Goal: Information Seeking & Learning: Learn about a topic

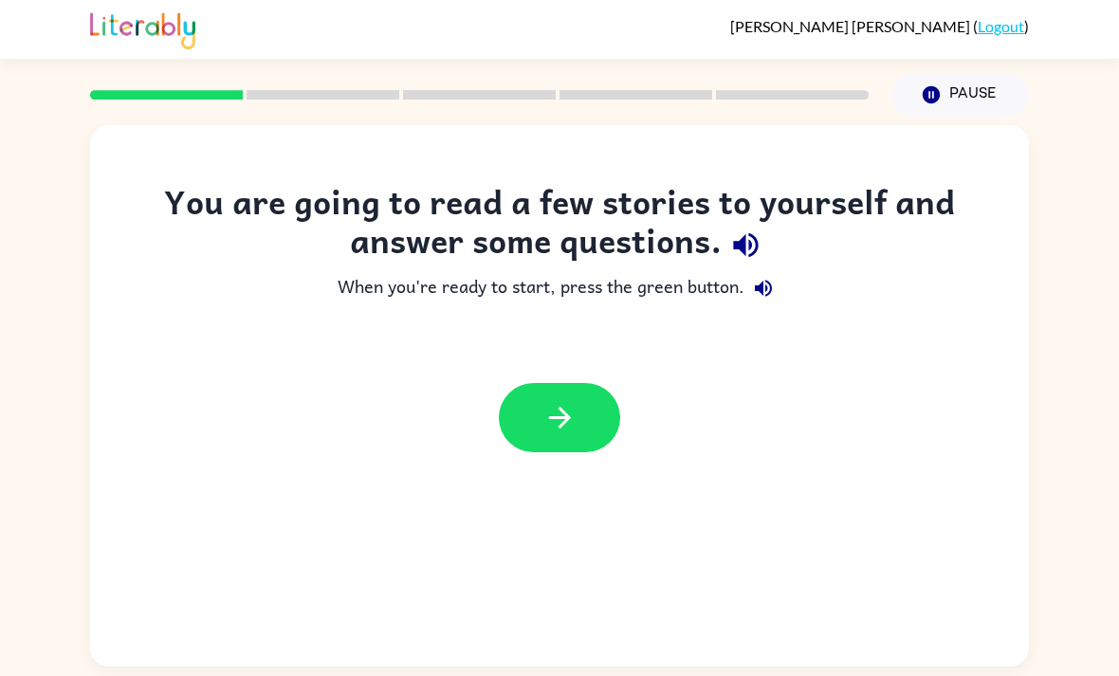
click at [584, 432] on button "button" at bounding box center [559, 417] width 121 height 69
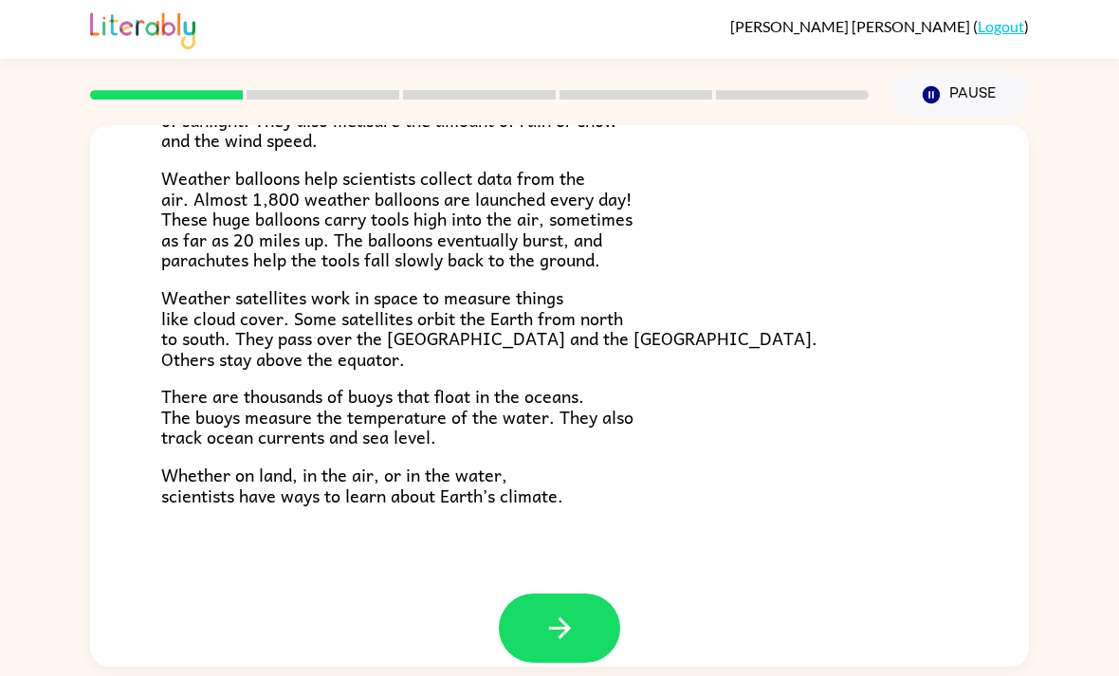
scroll to position [504, 0]
click at [600, 615] on button "button" at bounding box center [559, 629] width 121 height 69
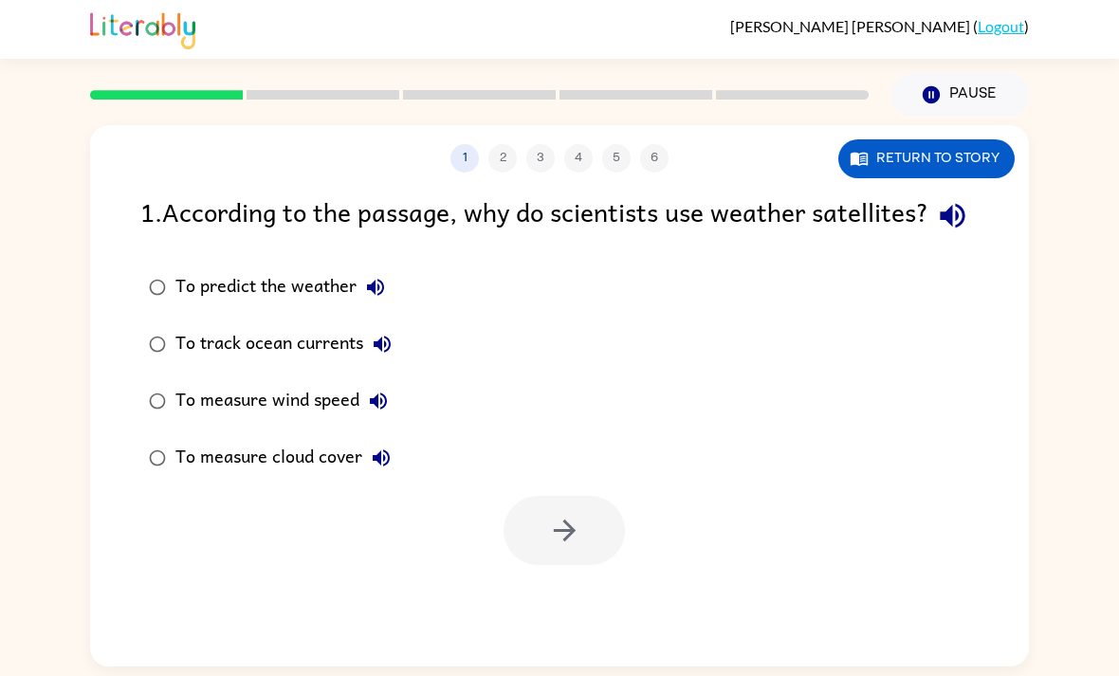
scroll to position [0, 0]
click at [596, 538] on button "button" at bounding box center [564, 530] width 121 height 69
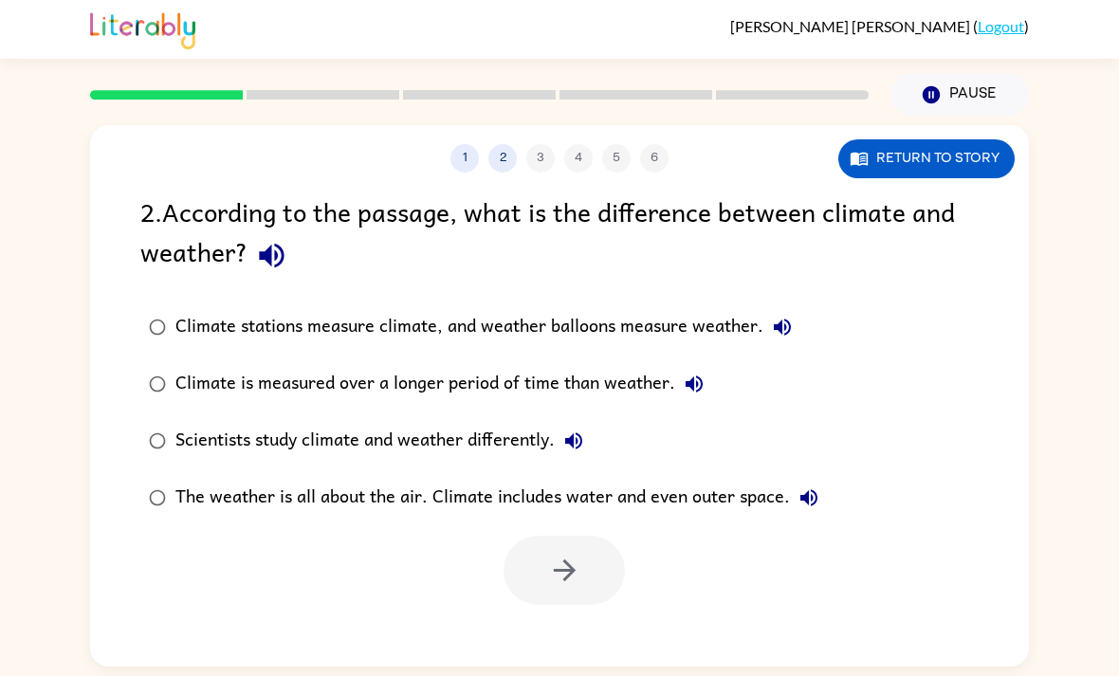
click at [644, 171] on div "1 2 3 4 5 6" at bounding box center [559, 158] width 939 height 28
click at [644, 170] on div "1 2 3 4 5 6" at bounding box center [559, 158] width 939 height 28
click at [597, 546] on div at bounding box center [564, 570] width 121 height 69
click at [559, 624] on div "1 2 3 4 5 6 Return to story 2 . According to the passage, what is the differenc…" at bounding box center [559, 395] width 939 height 541
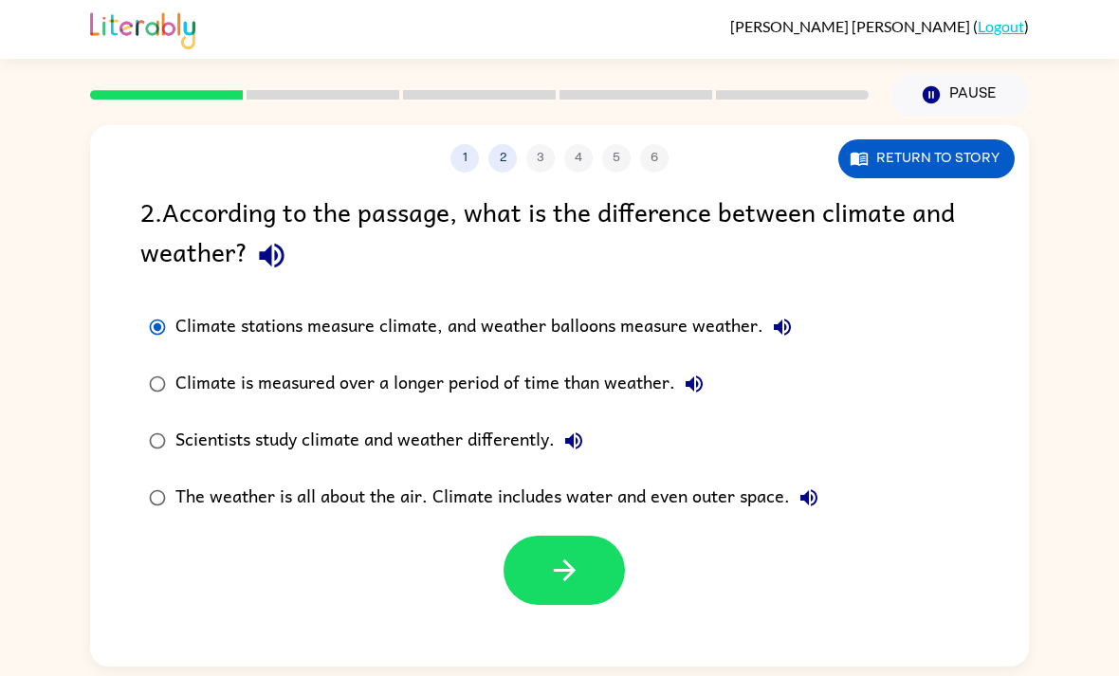
click at [544, 572] on button "button" at bounding box center [564, 570] width 121 height 69
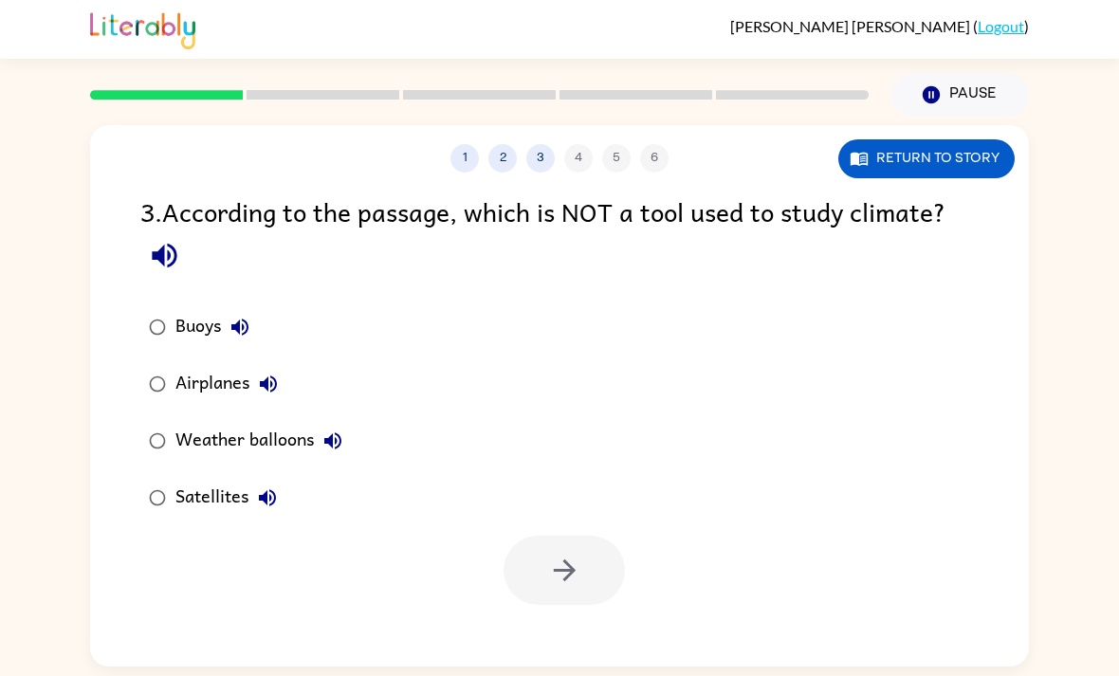
click at [153, 361] on label "Airplanes" at bounding box center [245, 384] width 231 height 57
click at [152, 360] on label "Airplanes" at bounding box center [245, 384] width 231 height 57
click at [615, 587] on button "button" at bounding box center [564, 570] width 121 height 69
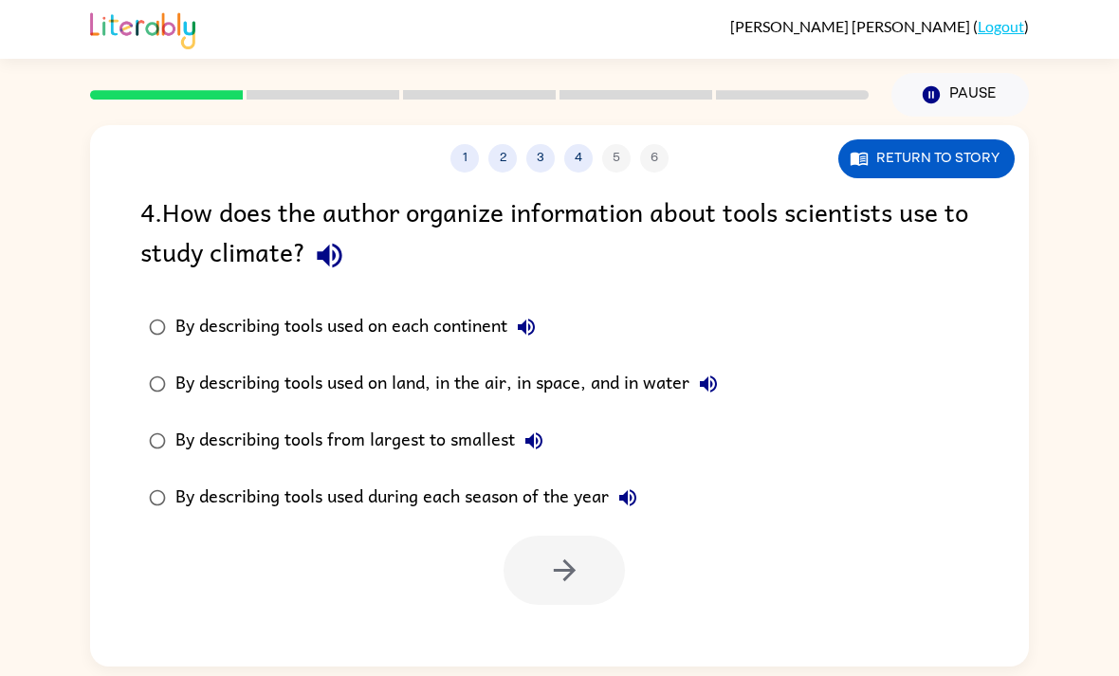
click at [540, 380] on div "By describing tools used on land, in the air, in space, and in water" at bounding box center [451, 384] width 552 height 38
click at [594, 601] on button "button" at bounding box center [564, 570] width 121 height 69
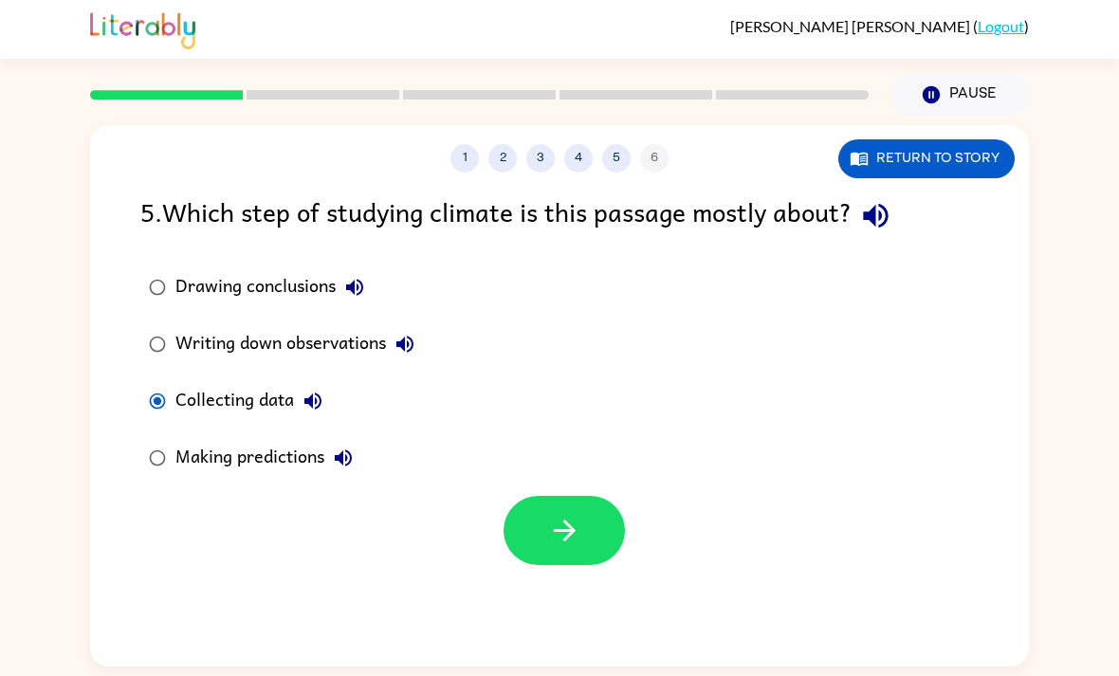
click at [590, 540] on button "button" at bounding box center [564, 530] width 121 height 69
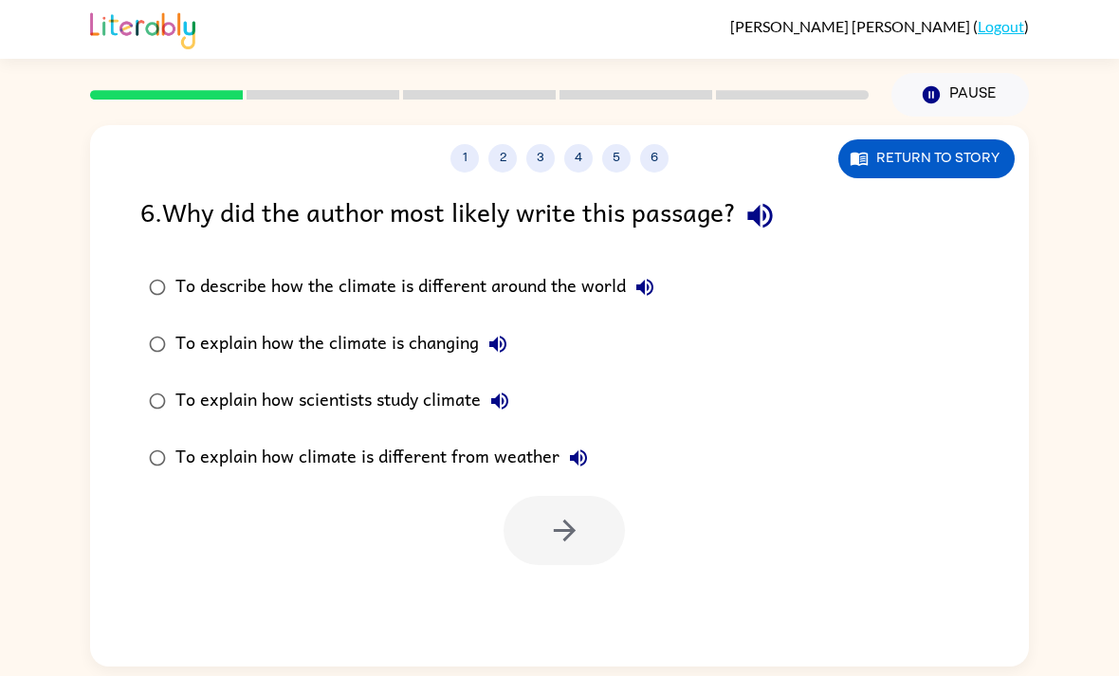
click at [432, 335] on div "To explain how the climate is changing" at bounding box center [345, 344] width 341 height 38
click at [408, 404] on div "To explain how scientists study climate" at bounding box center [346, 401] width 343 height 38
click at [540, 540] on button "button" at bounding box center [564, 530] width 121 height 69
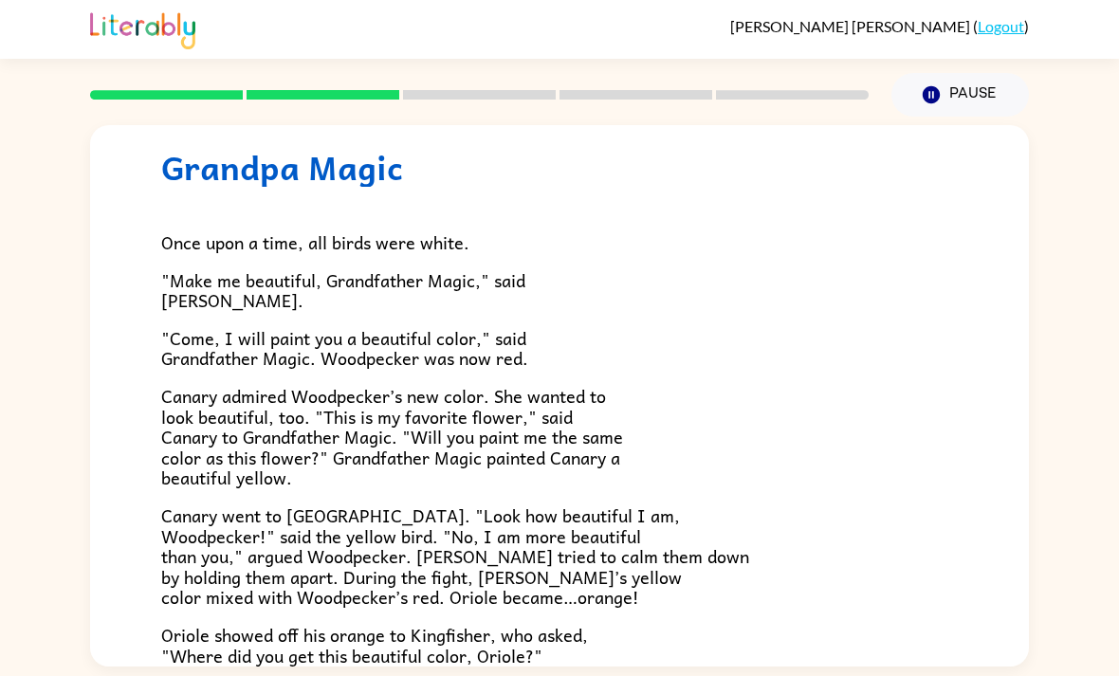
scroll to position [62, 0]
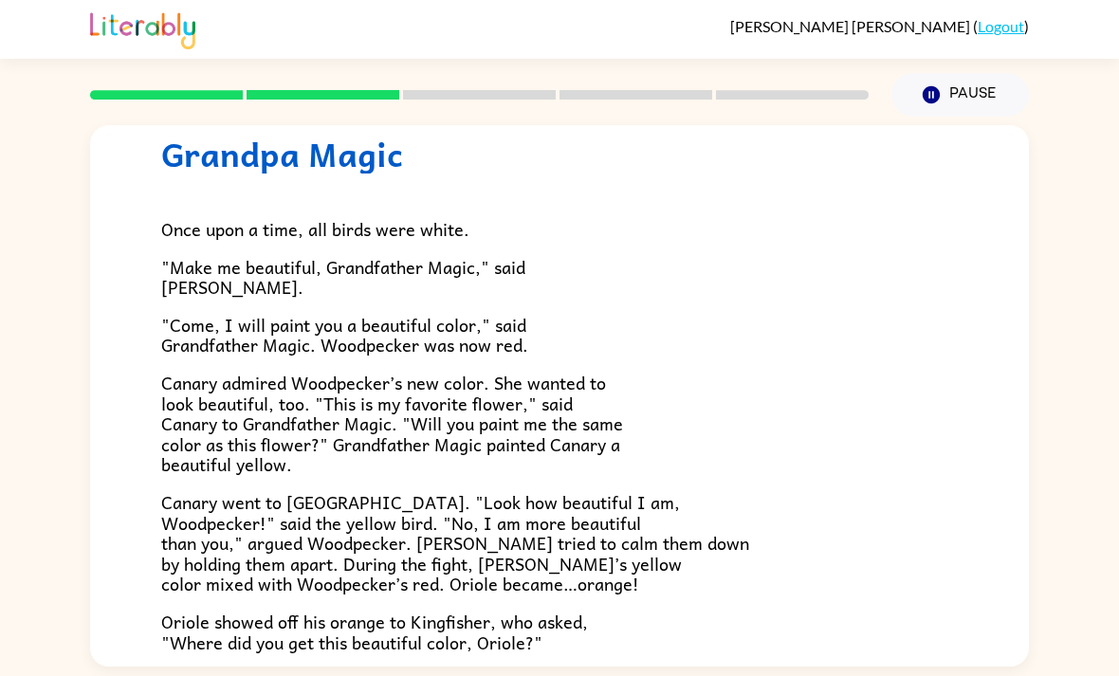
click at [123, 668] on div "Grandpa Magic Once upon a time, all birds were white. "Make me beautiful, Grand…" at bounding box center [559, 530] width 939 height 933
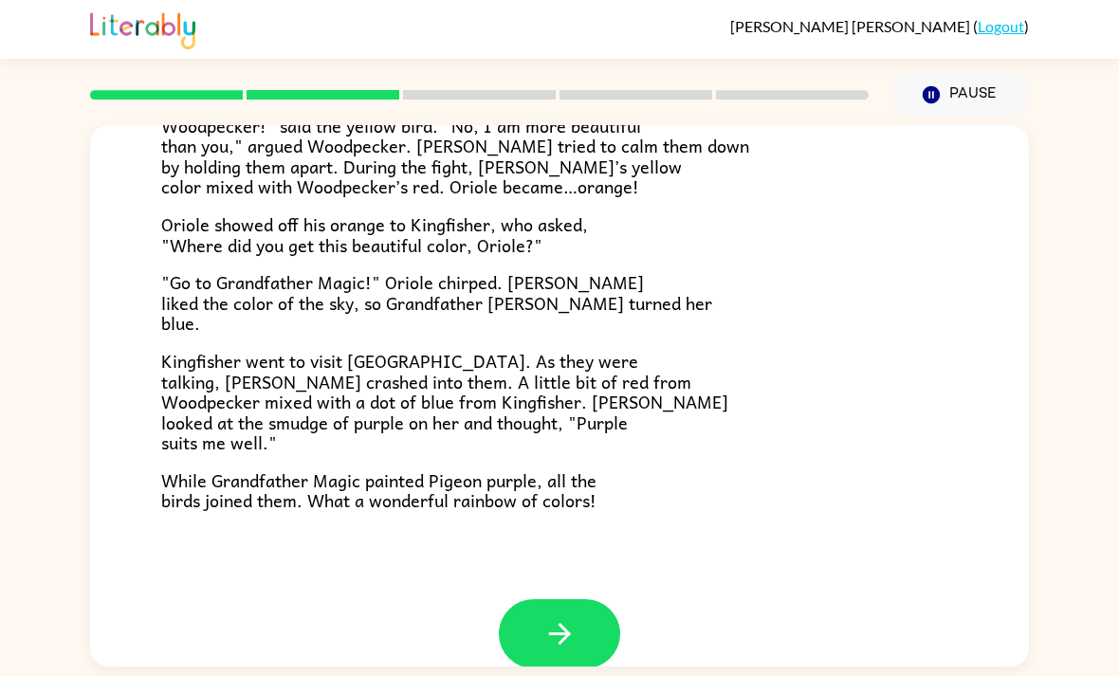
scroll to position [458, 0]
click at [580, 613] on button "button" at bounding box center [559, 634] width 121 height 69
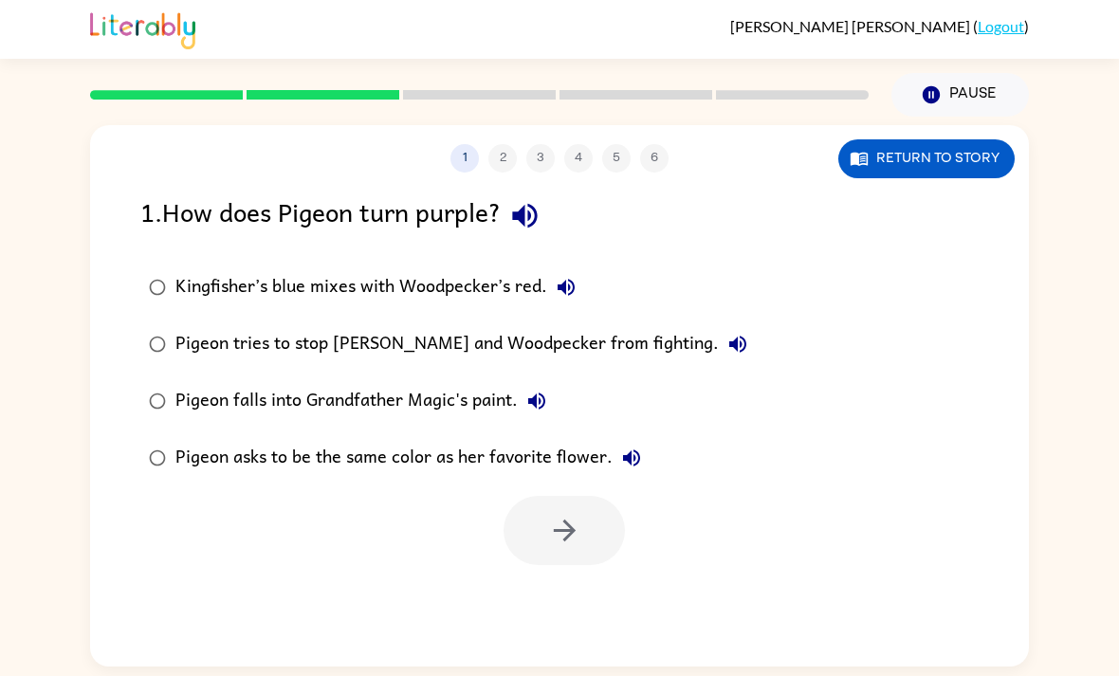
scroll to position [0, 0]
click at [577, 540] on icon "button" at bounding box center [564, 530] width 33 height 33
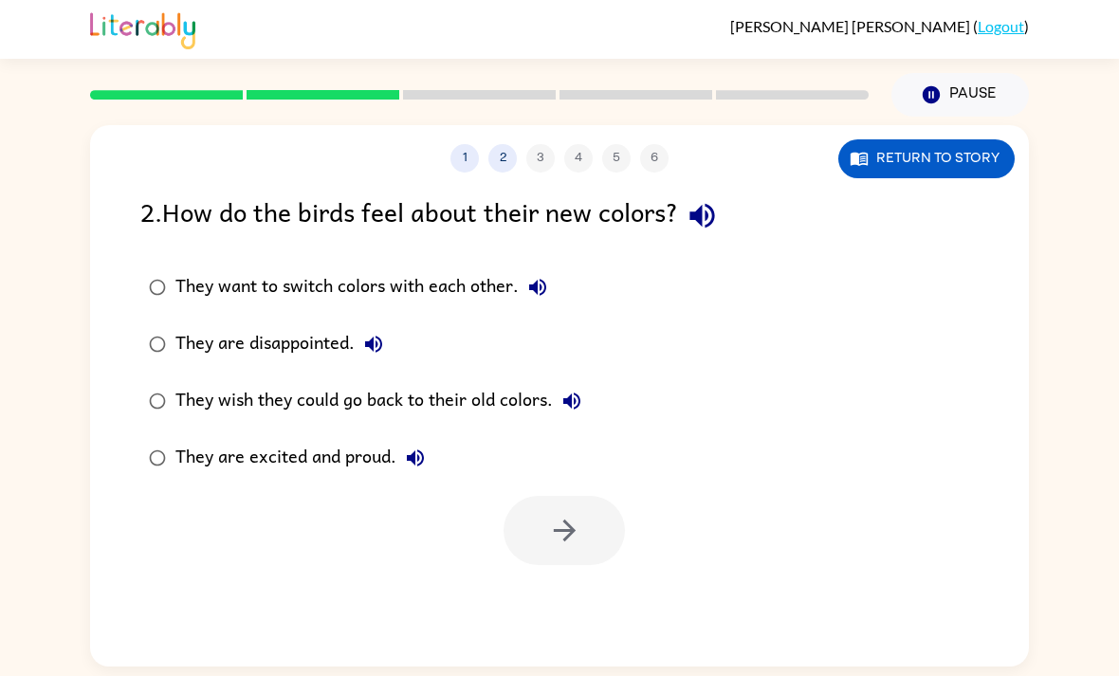
click at [185, 466] on div "They are excited and proud." at bounding box center [304, 458] width 259 height 38
click at [592, 540] on button "button" at bounding box center [564, 530] width 121 height 69
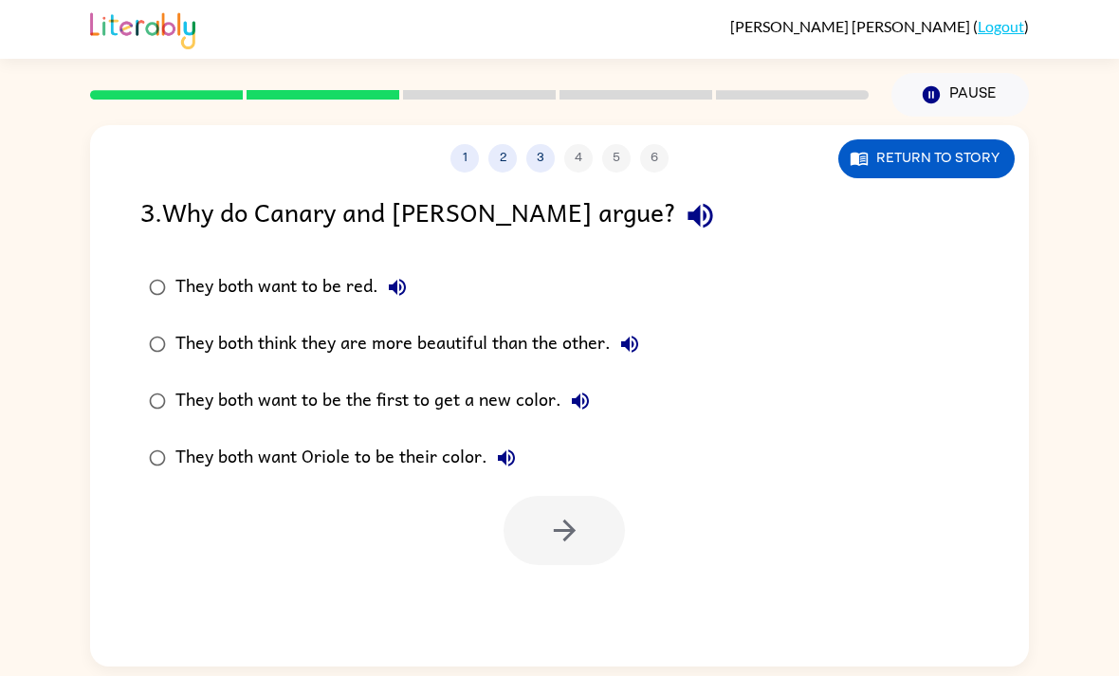
click at [293, 310] on label "They both want to be red." at bounding box center [394, 287] width 528 height 57
click at [540, 562] on button "button" at bounding box center [564, 530] width 121 height 69
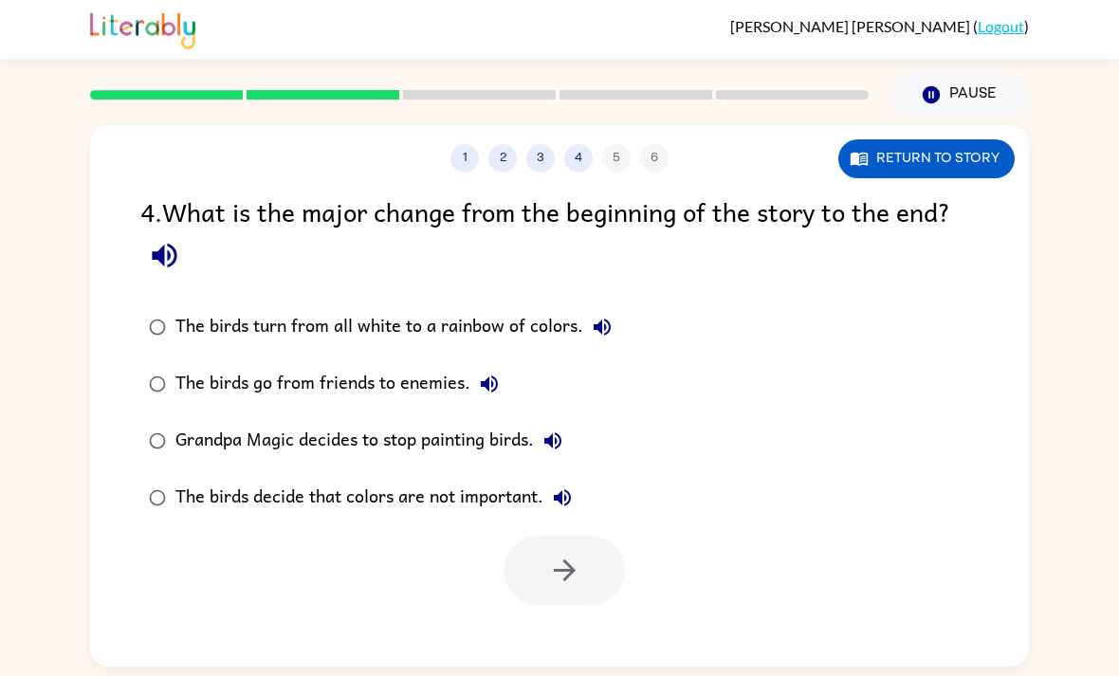
click at [524, 330] on div "The birds turn from all white to a rainbow of colors." at bounding box center [398, 327] width 446 height 38
click at [596, 591] on button "button" at bounding box center [564, 570] width 121 height 69
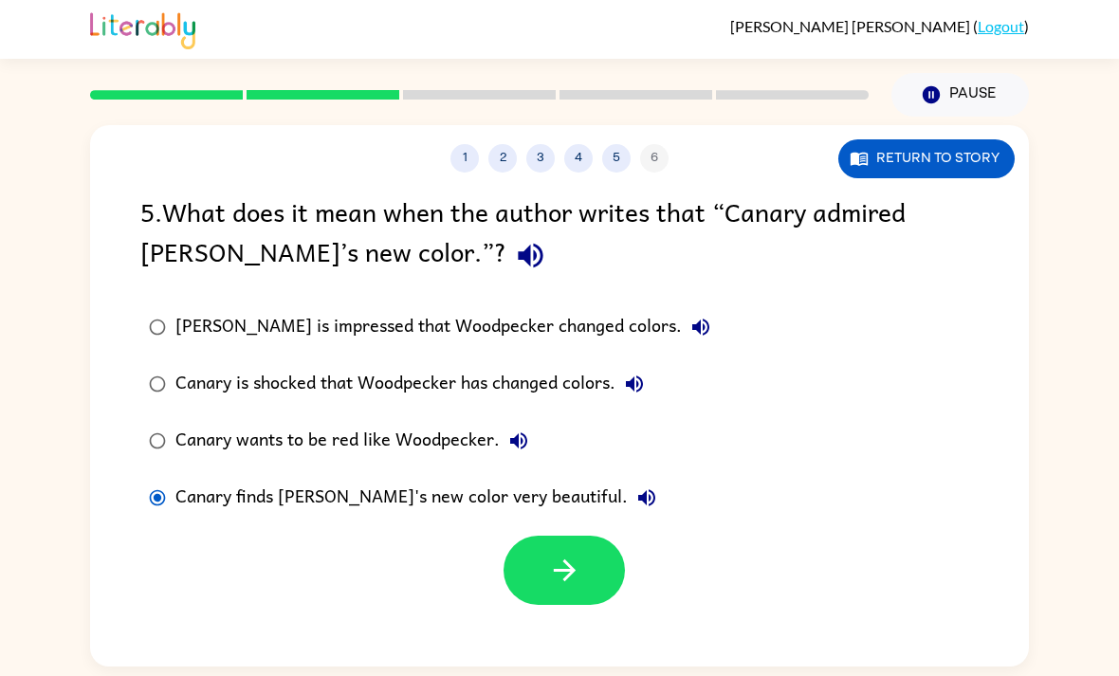
click at [566, 560] on icon "button" at bounding box center [564, 570] width 33 height 33
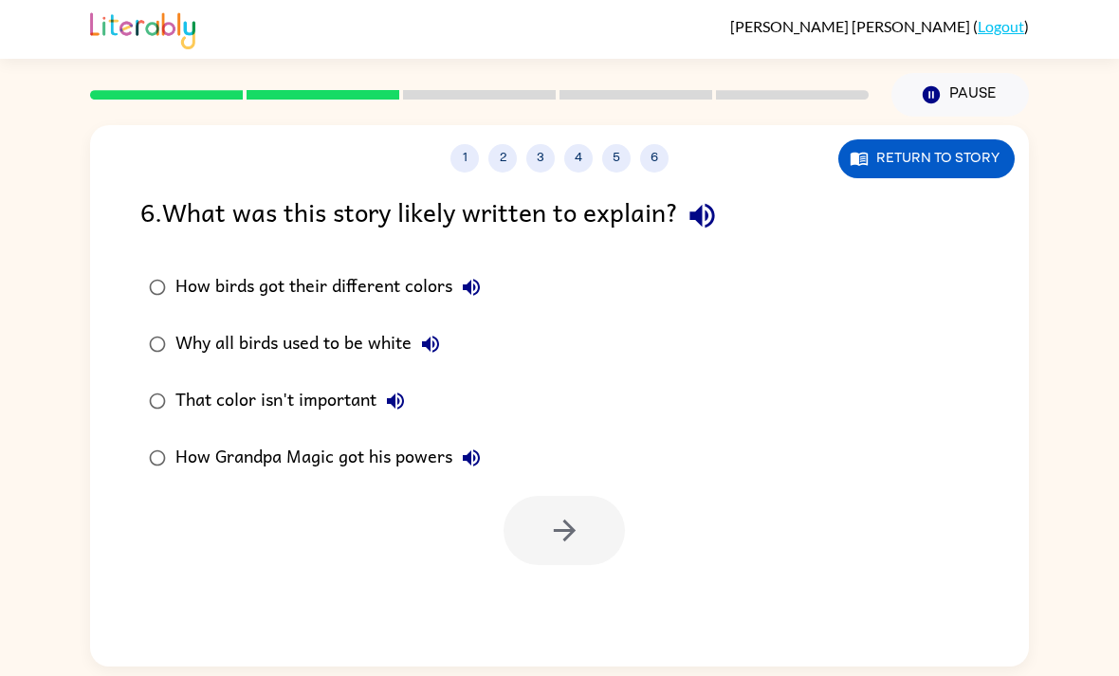
click at [172, 387] on label "That color isn't important" at bounding box center [315, 401] width 370 height 57
click at [559, 466] on div "How birds got their different colors Why all birds used to be white That color …" at bounding box center [584, 373] width 888 height 228
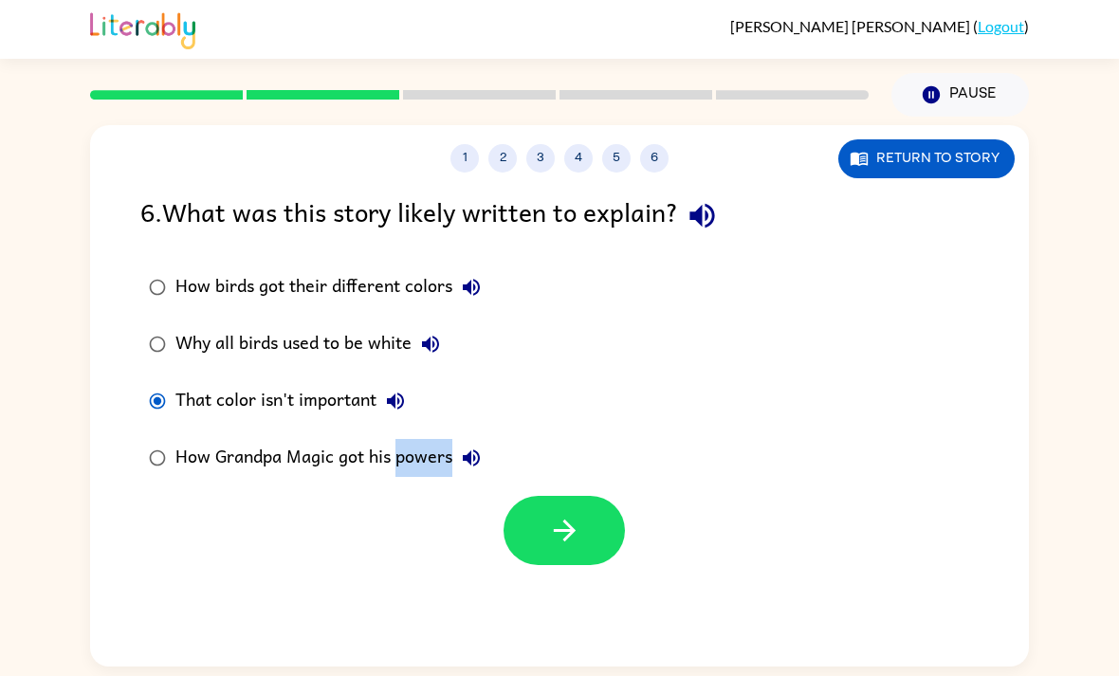
click at [709, 497] on div at bounding box center [559, 525] width 939 height 79
click at [590, 525] on button "button" at bounding box center [564, 530] width 121 height 69
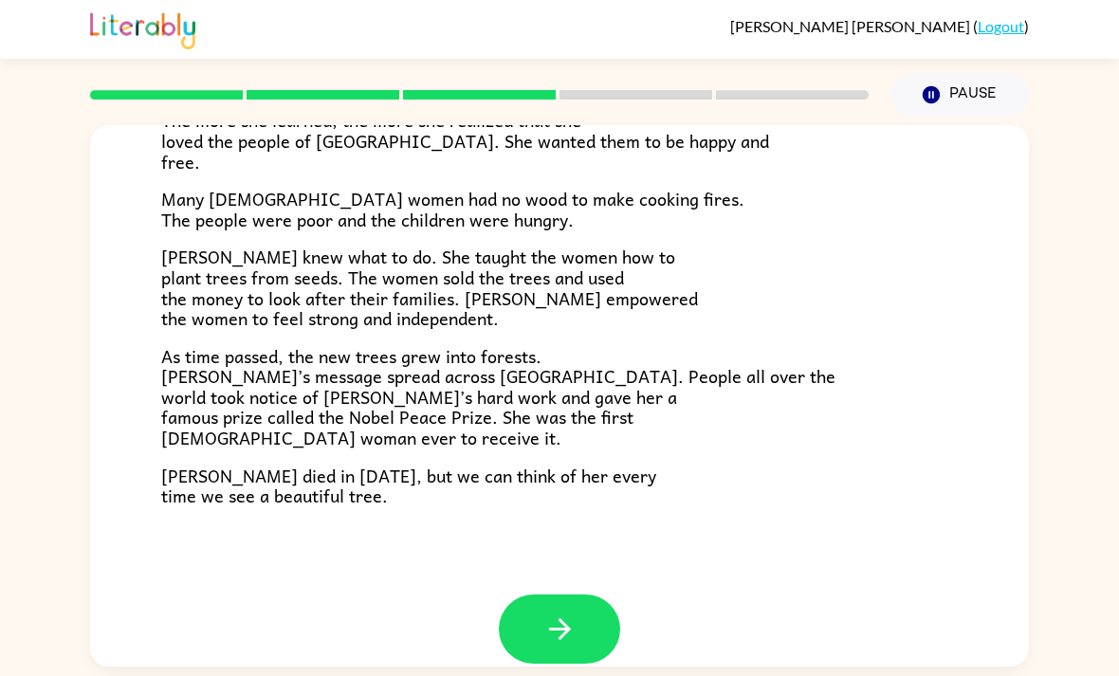
scroll to position [507, 0]
click at [575, 613] on icon "button" at bounding box center [559, 629] width 33 height 33
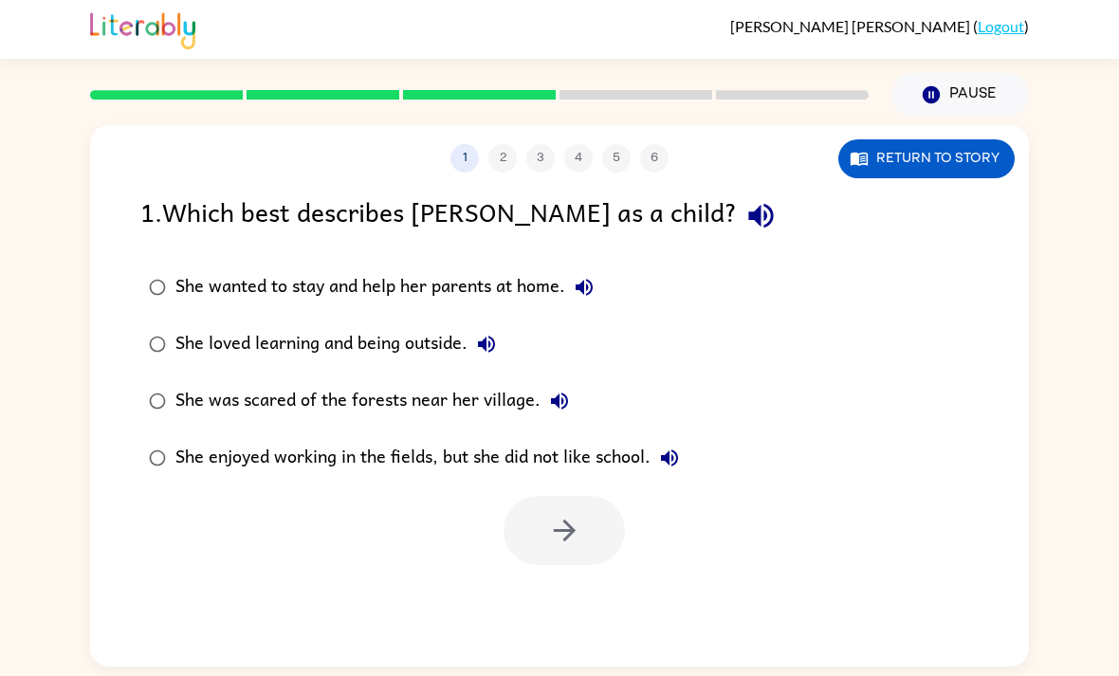
scroll to position [0, 0]
click at [322, 345] on div "She loved learning and being outside." at bounding box center [340, 344] width 330 height 38
click at [567, 536] on icon "button" at bounding box center [564, 530] width 33 height 33
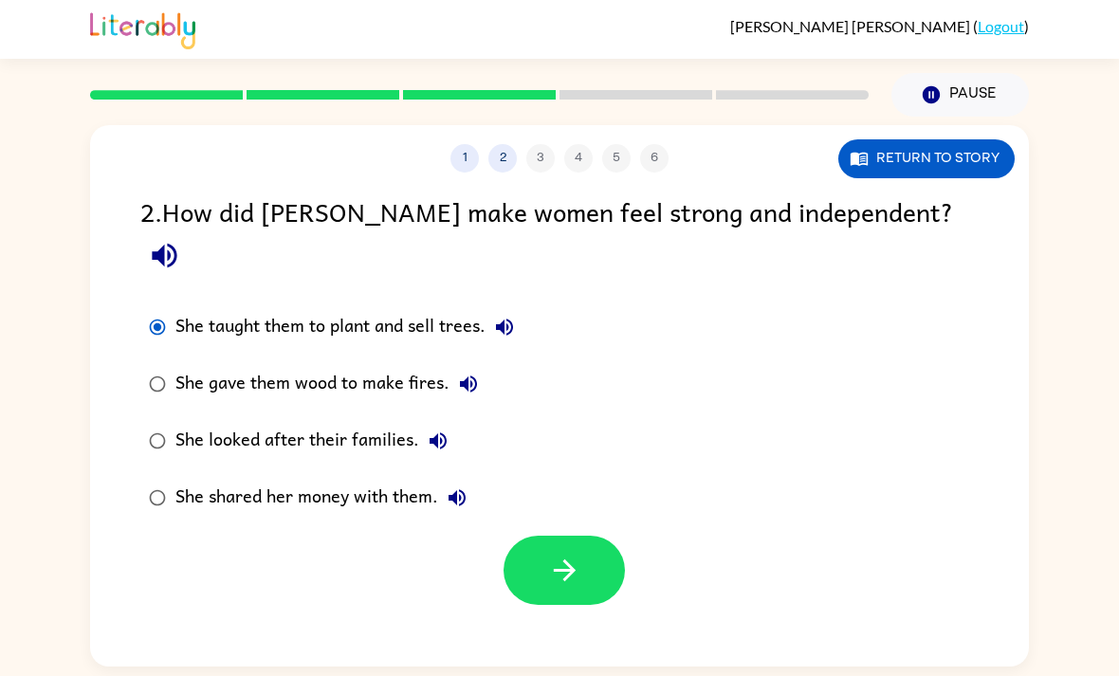
click at [592, 536] on button "button" at bounding box center [564, 570] width 121 height 69
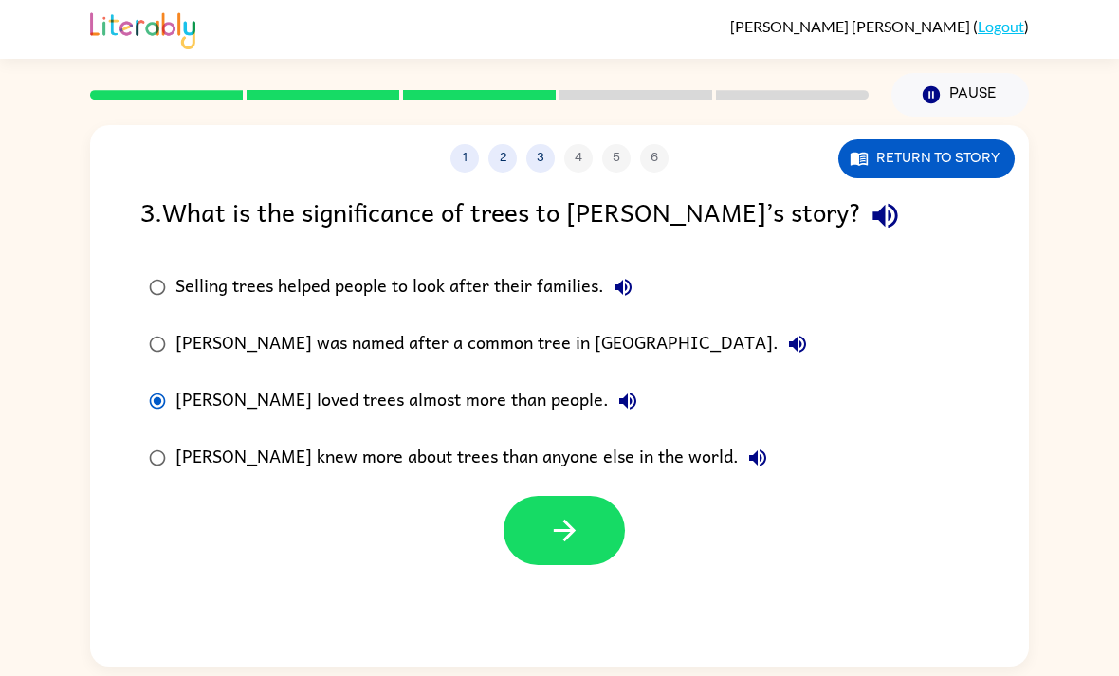
click at [562, 539] on icon "button" at bounding box center [564, 530] width 33 height 33
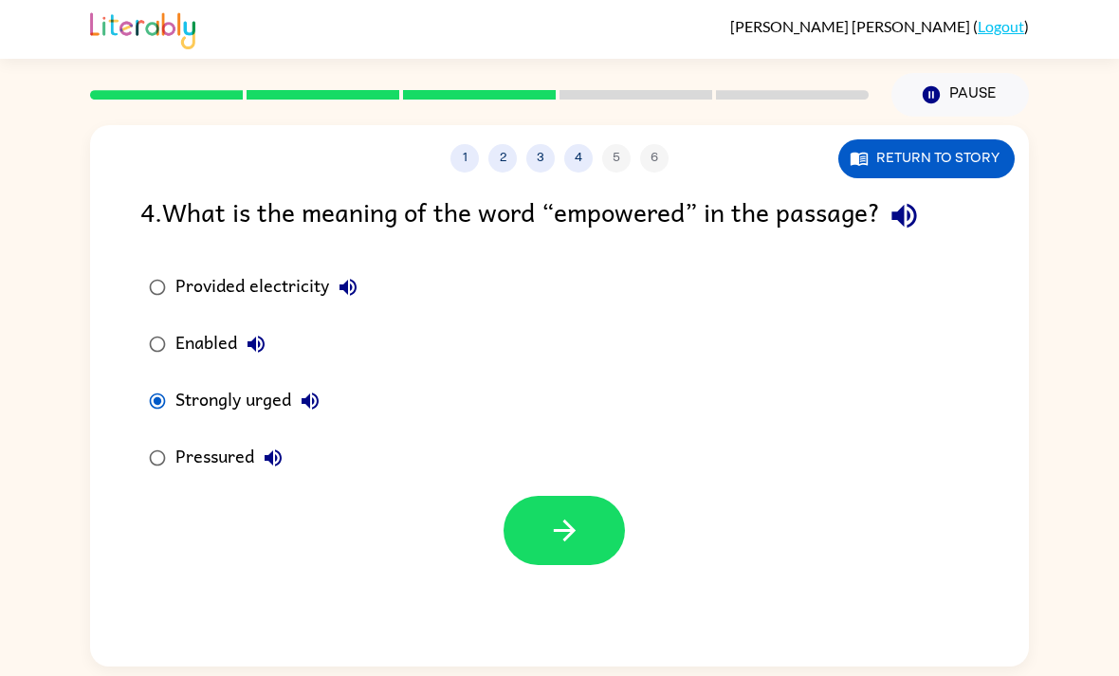
click at [563, 524] on icon "button" at bounding box center [564, 530] width 33 height 33
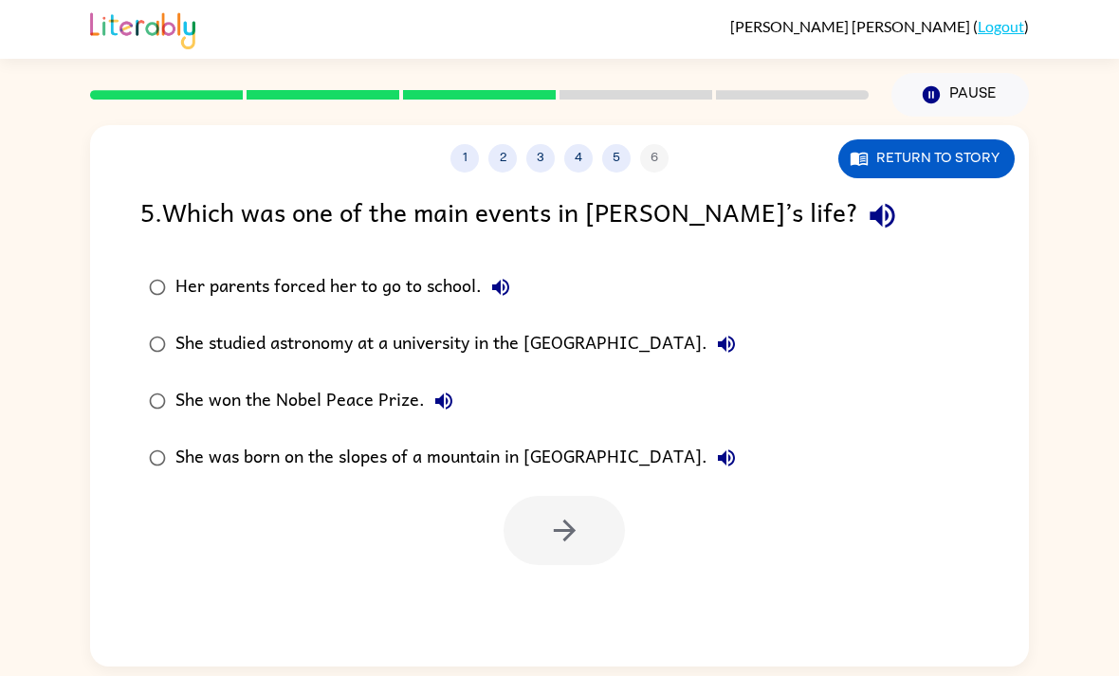
click at [192, 406] on div "She won the Nobel Peace Prize." at bounding box center [318, 401] width 287 height 38
click at [925, 157] on button "Return to story" at bounding box center [926, 158] width 176 height 39
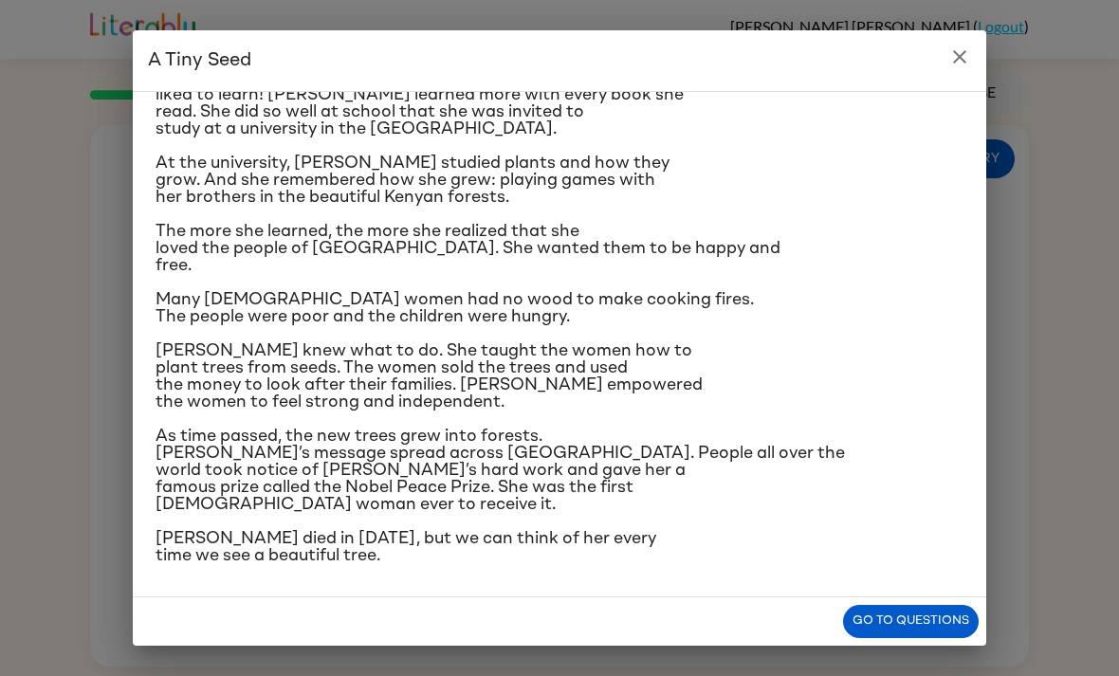
scroll to position [376, 0]
click at [1028, 372] on div "A Tiny Seed In a village on the slopes of Mount Kenya in Africa, a little girl …" at bounding box center [559, 338] width 1119 height 676
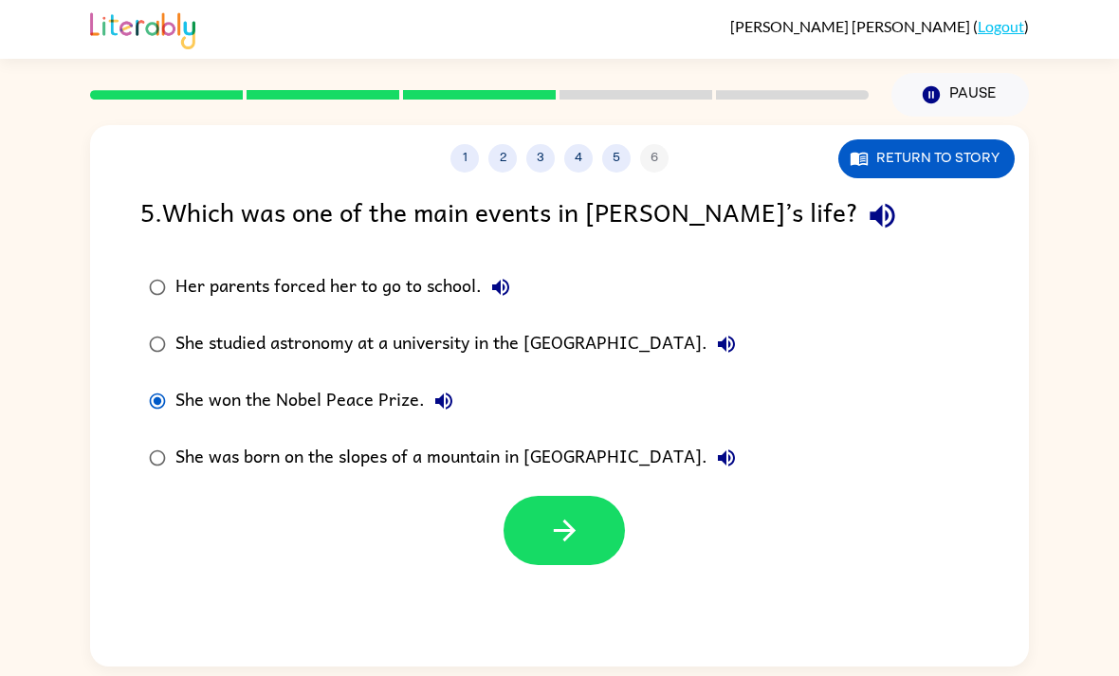
click at [588, 554] on button "button" at bounding box center [564, 530] width 121 height 69
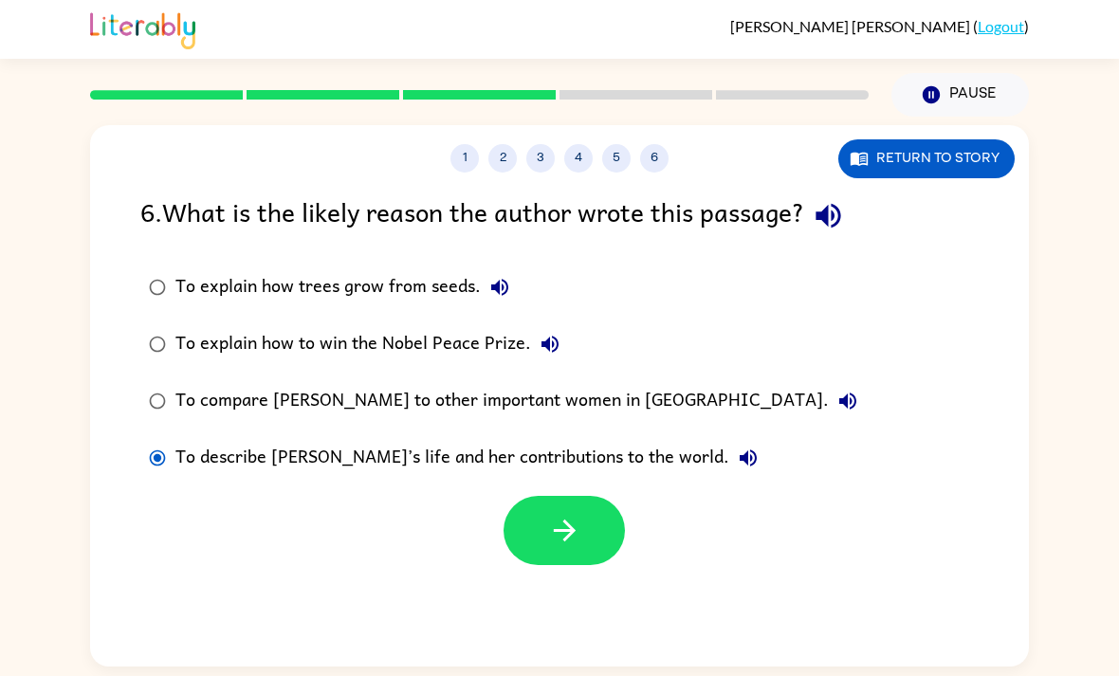
click at [583, 527] on button "button" at bounding box center [564, 530] width 121 height 69
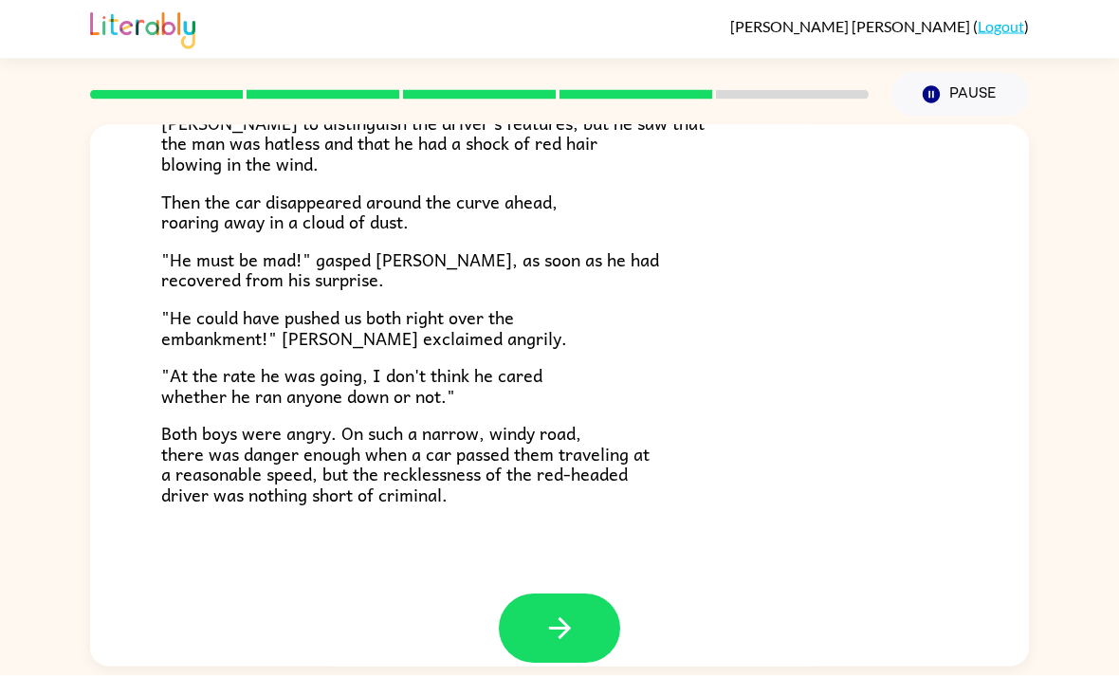
scroll to position [2, 0]
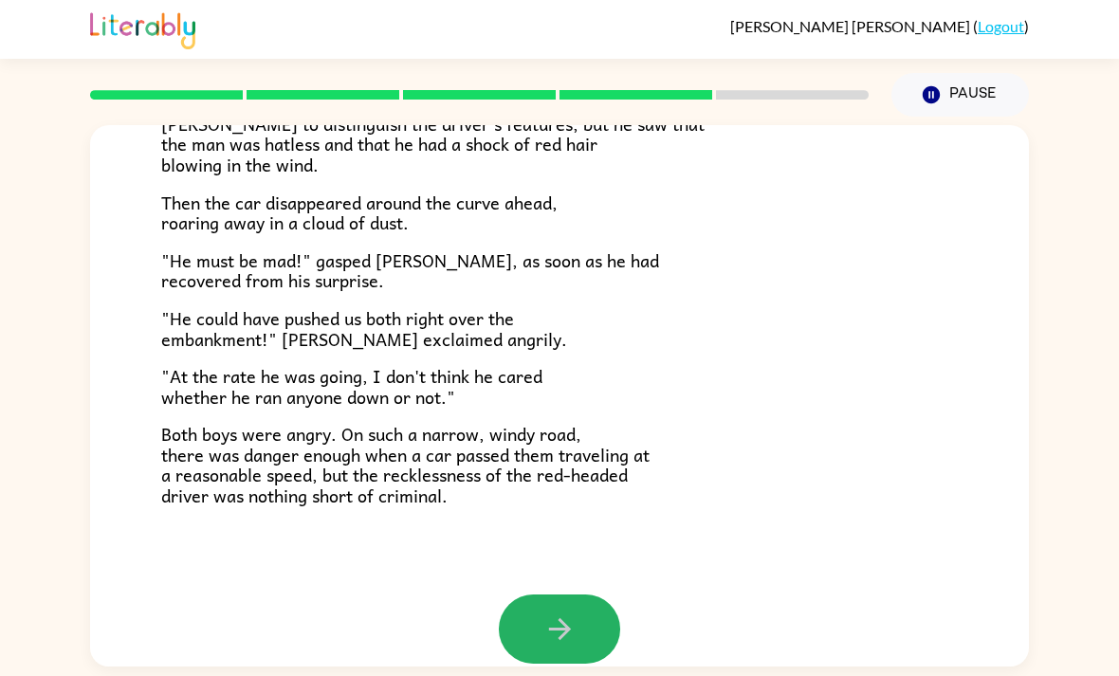
click at [593, 622] on button "button" at bounding box center [559, 629] width 121 height 69
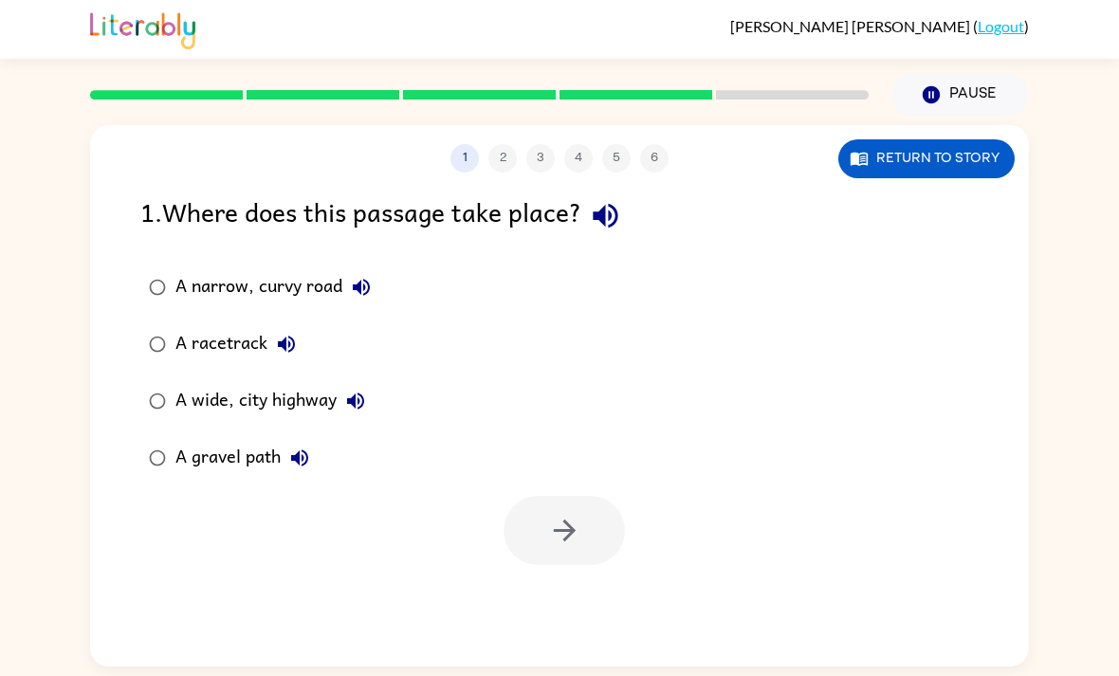
scroll to position [0, 0]
click at [542, 516] on button "button" at bounding box center [564, 530] width 121 height 69
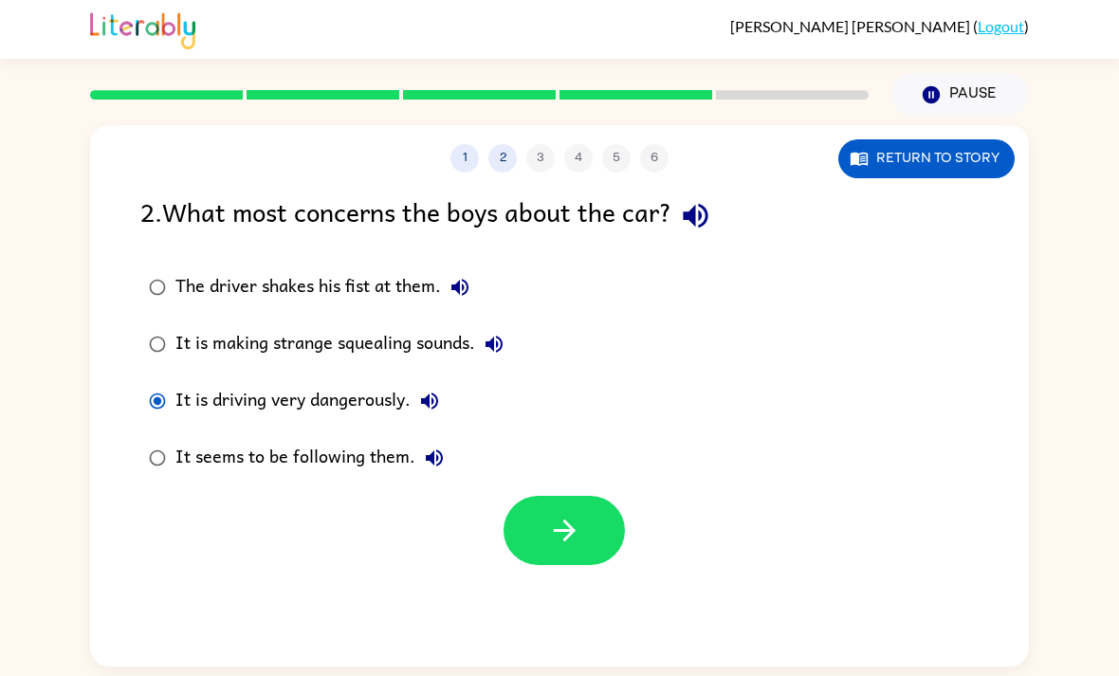
click at [574, 527] on icon "button" at bounding box center [564, 530] width 33 height 33
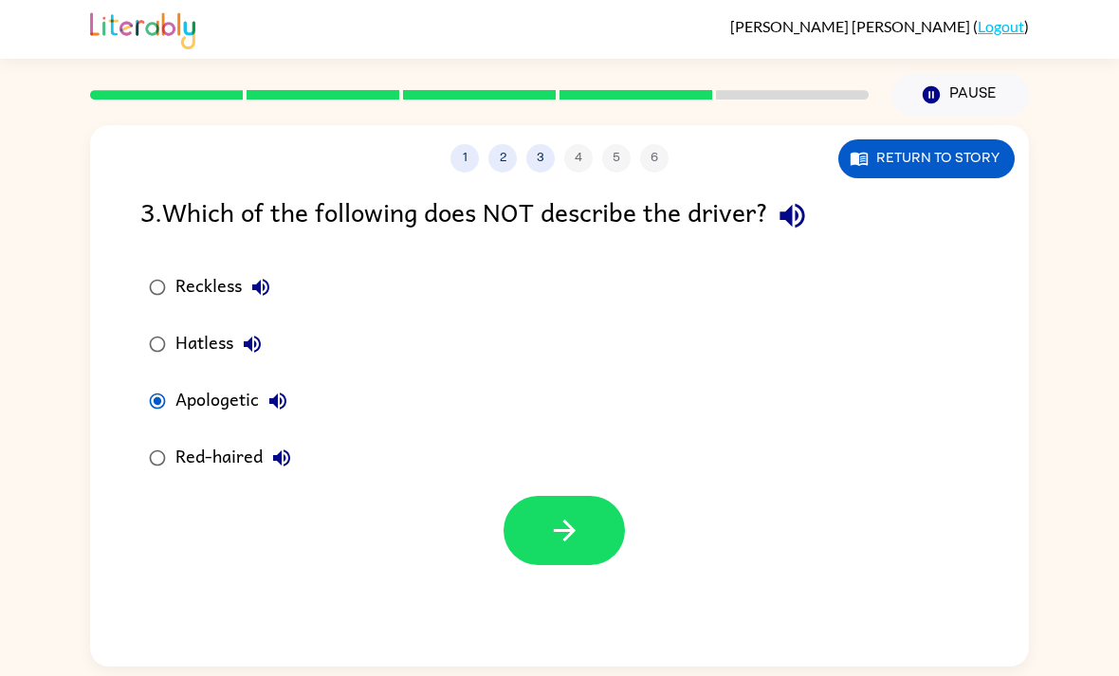
click at [136, 341] on label "Hatless" at bounding box center [220, 344] width 180 height 57
click at [587, 549] on button "button" at bounding box center [564, 530] width 121 height 69
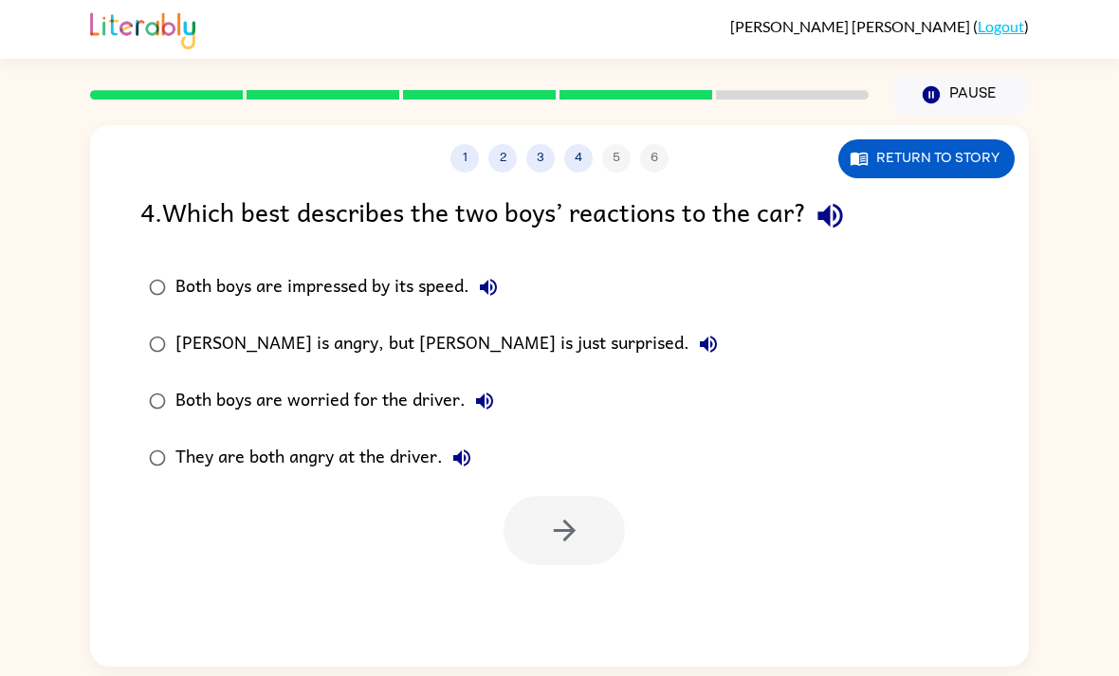
click at [351, 448] on div "They are both angry at the driver." at bounding box center [327, 458] width 305 height 38
click at [573, 558] on button "button" at bounding box center [564, 530] width 121 height 69
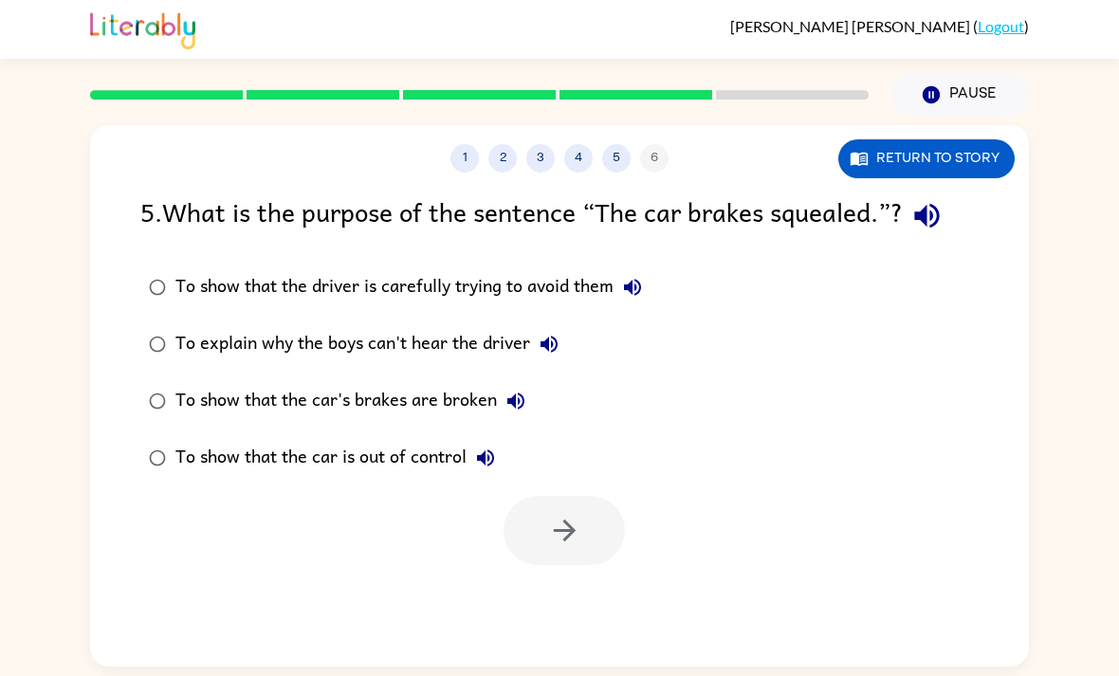
click at [412, 406] on div "To show that the car's brakes are broken" at bounding box center [354, 401] width 359 height 38
click at [375, 486] on label "To show that the car is out of control" at bounding box center [395, 458] width 531 height 57
click at [452, 418] on div "To show that the car's brakes are broken" at bounding box center [354, 401] width 359 height 38
click at [409, 464] on div "To show that the car is out of control" at bounding box center [339, 458] width 329 height 38
click at [537, 505] on button "button" at bounding box center [564, 530] width 121 height 69
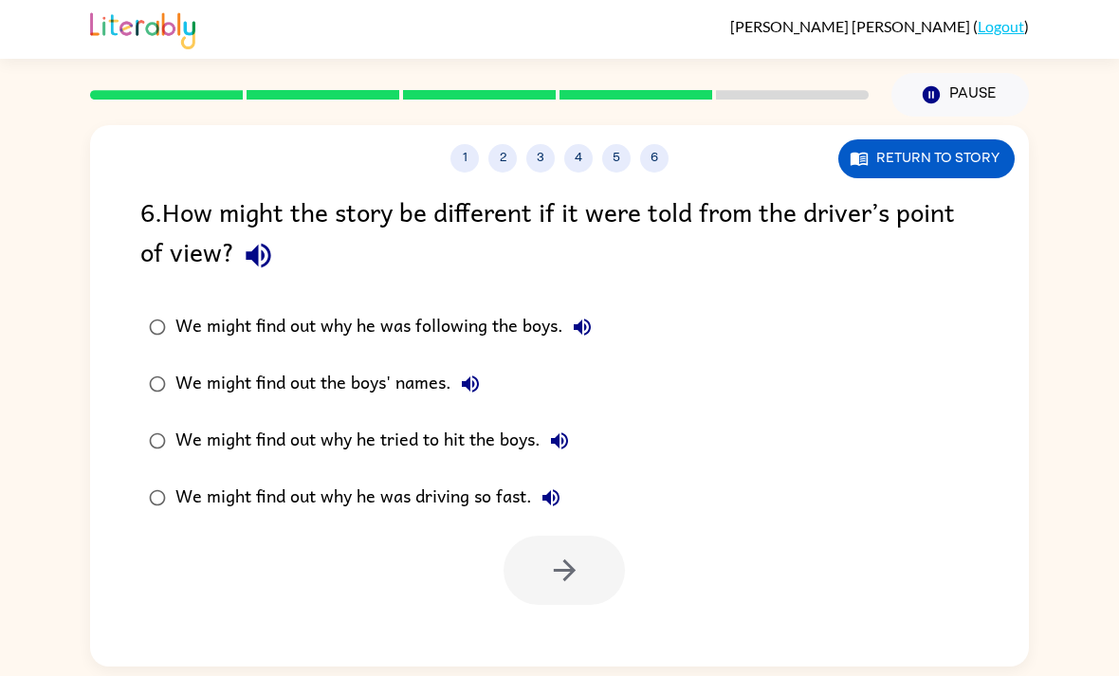
click at [449, 306] on label "We might find out why he was following the boys." at bounding box center [370, 327] width 481 height 57
click at [370, 389] on div "We might find out the boys' names." at bounding box center [332, 384] width 314 height 38
click at [349, 467] on label "We might find out why he tried to hit the boys." at bounding box center [370, 440] width 481 height 57
click at [438, 526] on label "We might find out why he was driving so fast." at bounding box center [370, 497] width 481 height 57
click at [488, 495] on div "We might find out why he was driving so fast." at bounding box center [372, 498] width 394 height 38
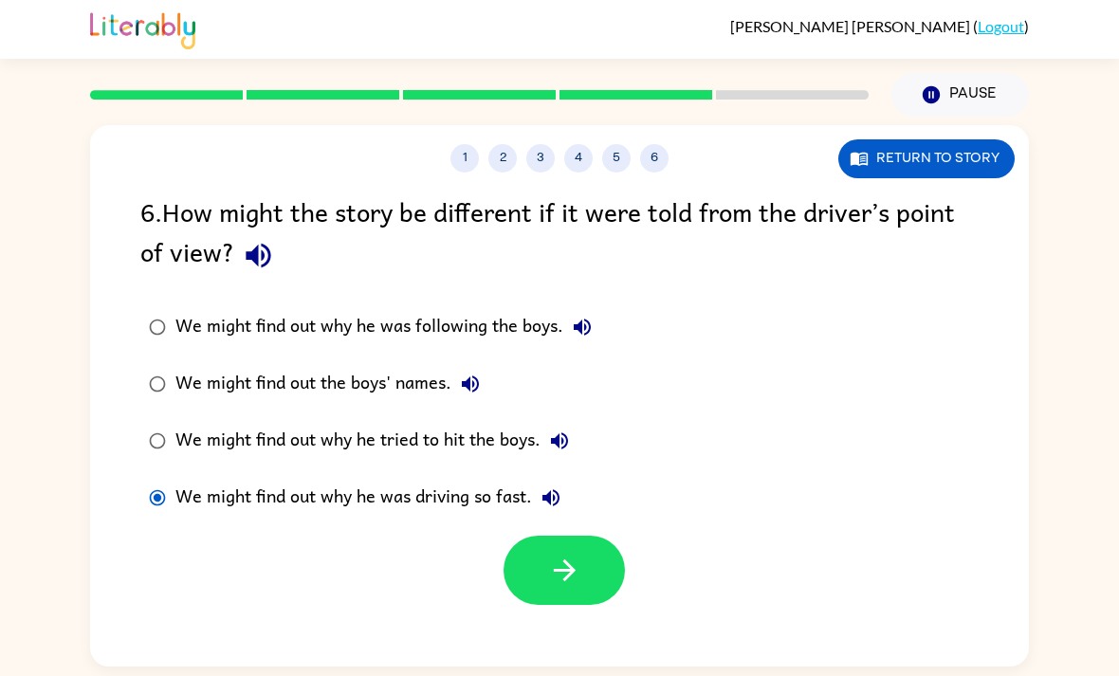
click at [587, 562] on button "button" at bounding box center [564, 570] width 121 height 69
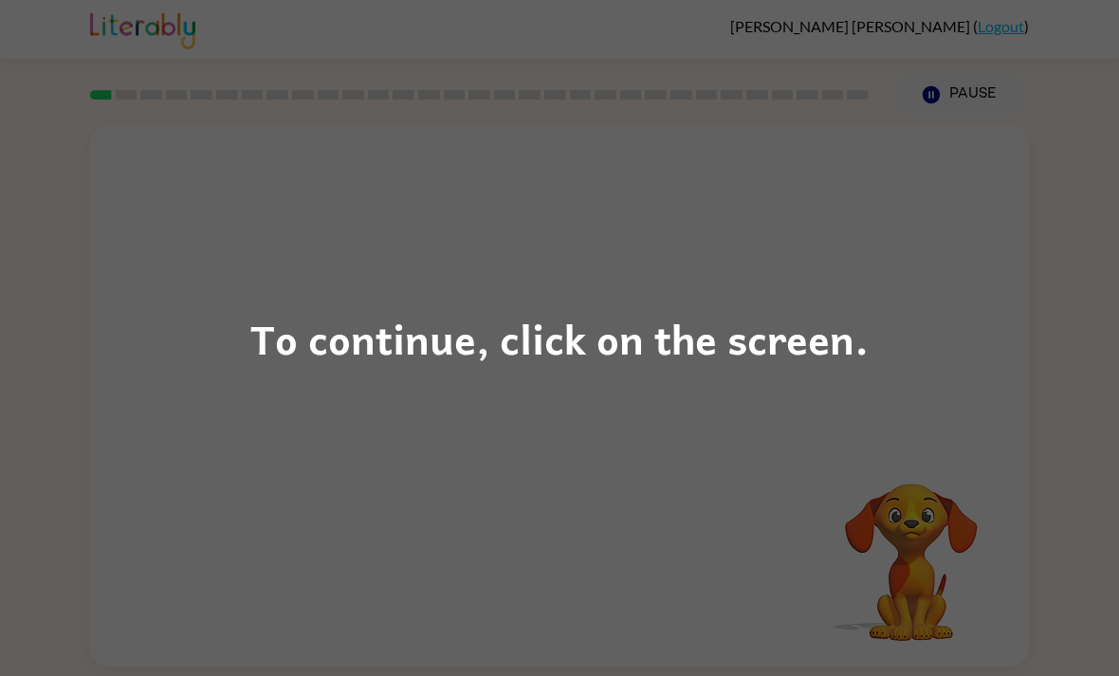
click at [793, 308] on div "To continue, click on the screen." at bounding box center [559, 338] width 618 height 64
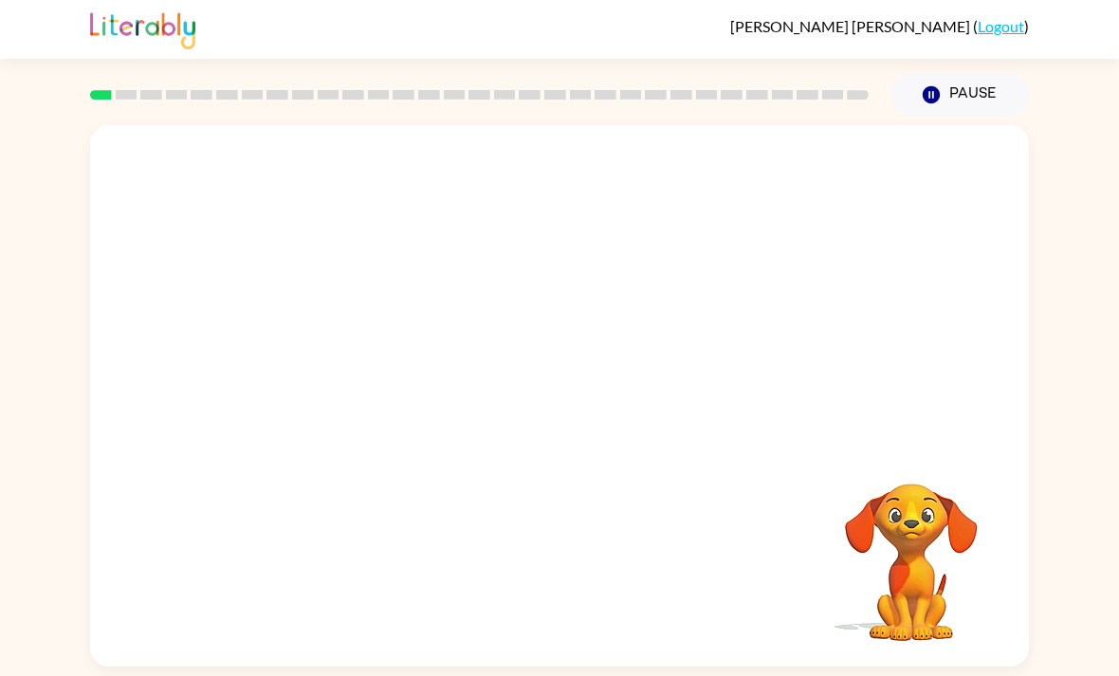
click at [504, 311] on video "Your browser must support playing .mp4 files to use Literably. Please try using…" at bounding box center [559, 284] width 939 height 319
click at [9, 500] on div "Your browser must support playing .mp4 files to use Literably. Please try using…" at bounding box center [559, 392] width 1119 height 550
click at [493, 299] on video "Your browser must support playing .mp4 files to use Literably. Please try using…" at bounding box center [559, 284] width 939 height 319
click at [574, 389] on icon "button" at bounding box center [559, 405] width 33 height 33
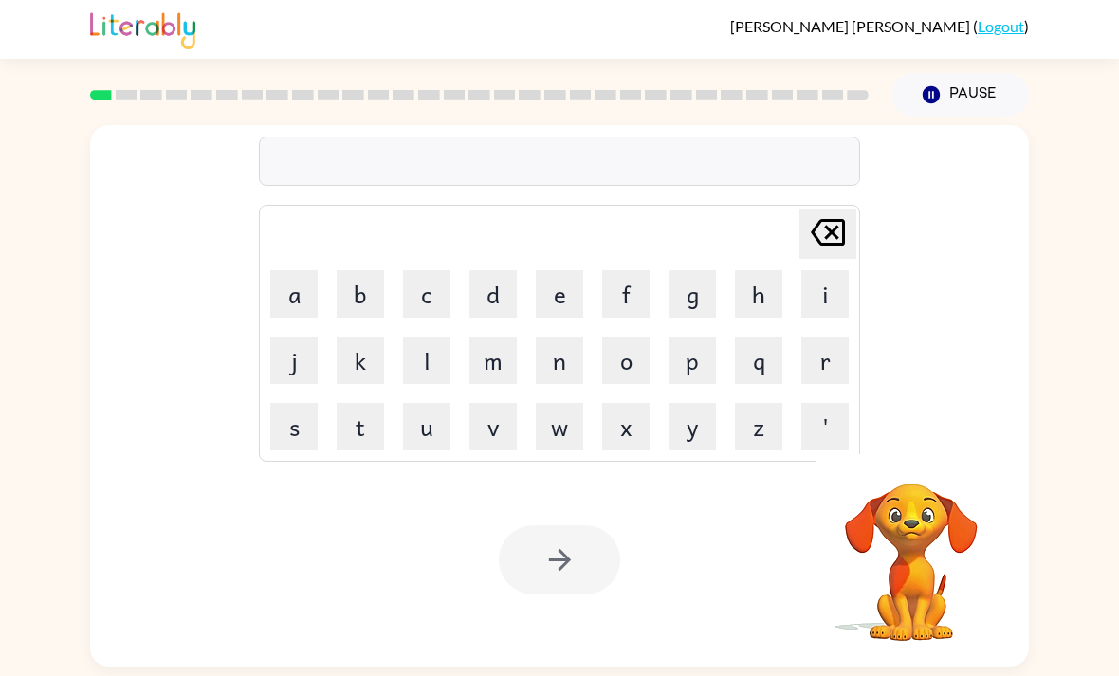
click at [285, 403] on button "s" at bounding box center [293, 426] width 47 height 47
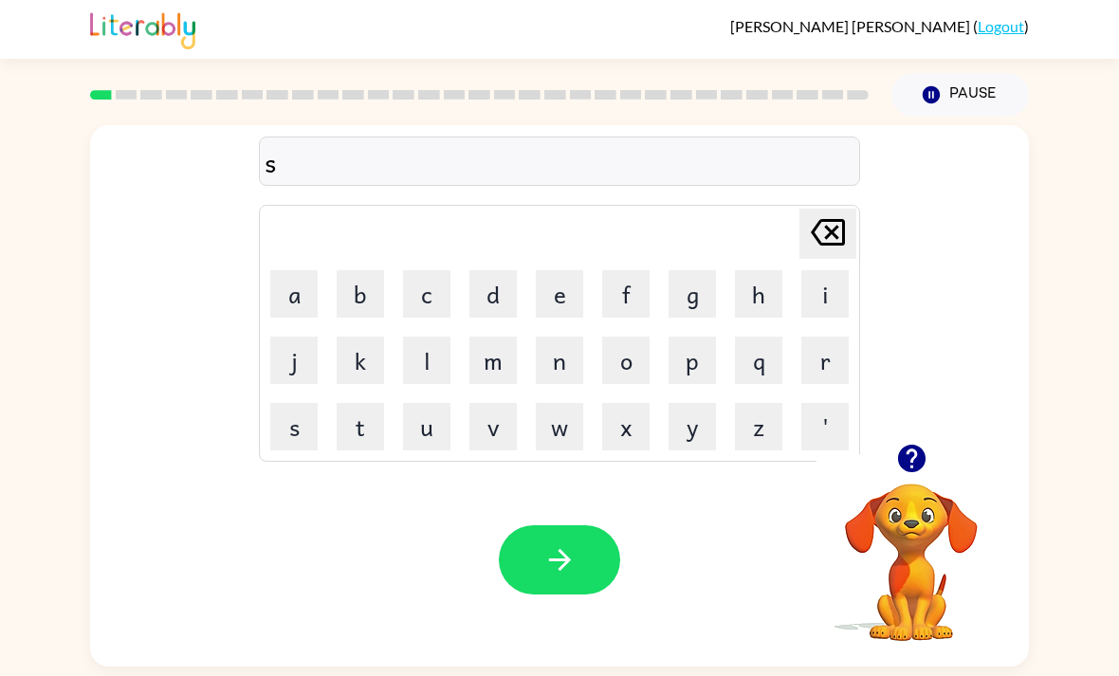
click at [757, 270] on button "h" at bounding box center [758, 293] width 47 height 47
click at [447, 403] on button "u" at bounding box center [426, 426] width 47 height 47
click at [270, 403] on button "s" at bounding box center [293, 426] width 47 height 47
click at [762, 270] on button "h" at bounding box center [758, 293] width 47 height 47
click at [578, 525] on button "button" at bounding box center [559, 559] width 121 height 69
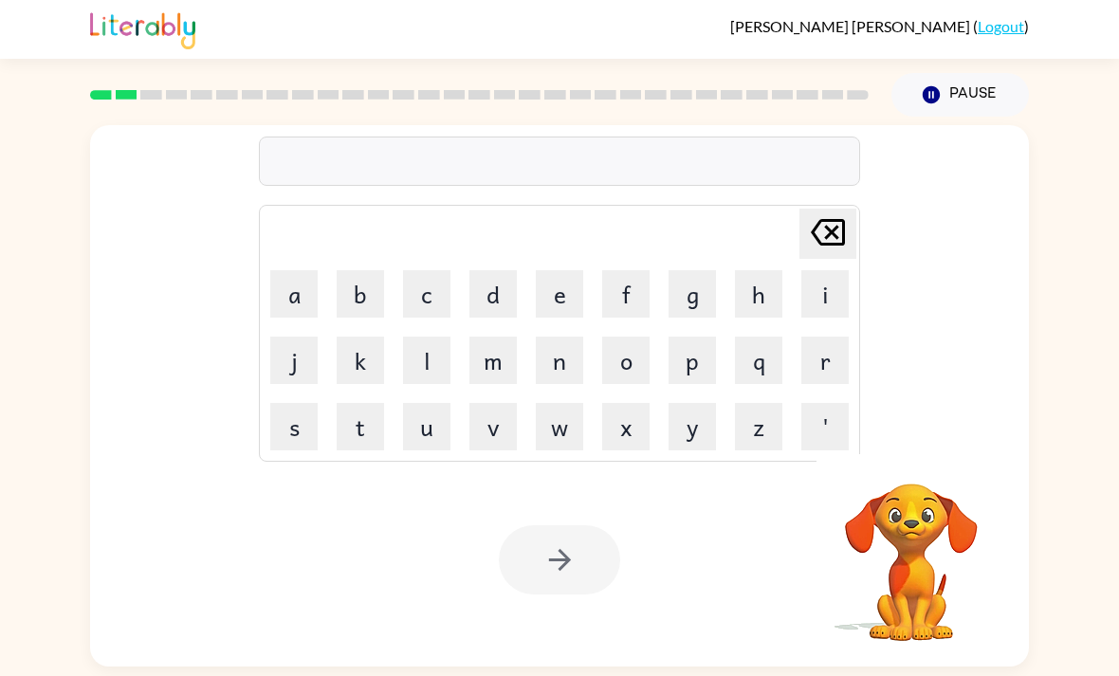
click at [291, 270] on button "a" at bounding box center [293, 293] width 47 height 47
click at [693, 337] on button "p" at bounding box center [691, 360] width 47 height 47
click at [685, 337] on button "p" at bounding box center [691, 360] width 47 height 47
click at [569, 270] on button "e" at bounding box center [559, 293] width 47 height 47
click at [844, 337] on button "r" at bounding box center [824, 360] width 47 height 47
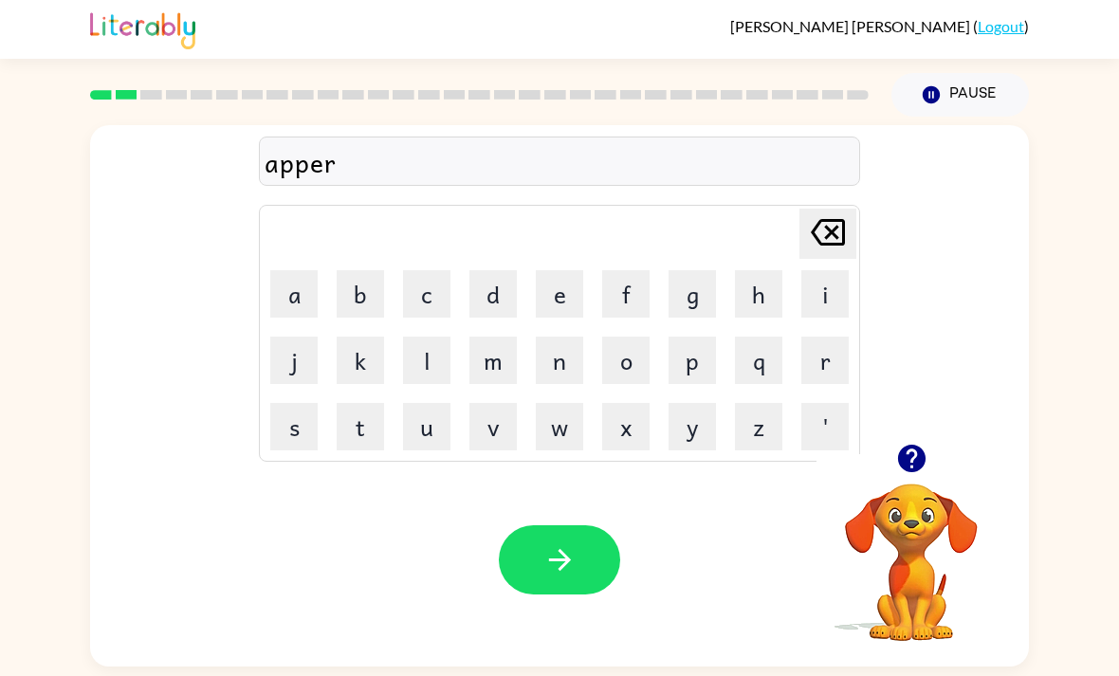
click at [564, 270] on button "e" at bounding box center [559, 293] width 47 height 47
click at [556, 337] on button "n" at bounding box center [559, 360] width 47 height 47
click at [568, 270] on button "e" at bounding box center [559, 293] width 47 height 47
click at [436, 270] on button "c" at bounding box center [426, 293] width 47 height 47
click at [530, 262] on td "e" at bounding box center [559, 294] width 64 height 64
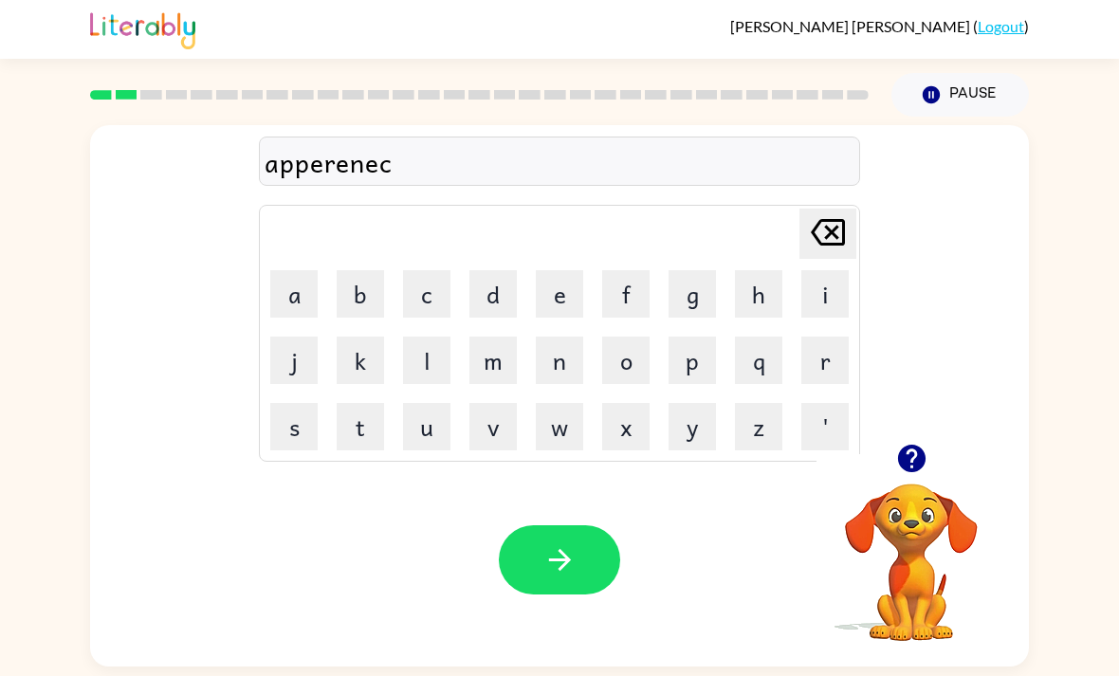
click at [555, 270] on button "e" at bounding box center [559, 293] width 47 height 47
click at [300, 403] on button "s" at bounding box center [293, 426] width 47 height 47
click at [558, 543] on icon "button" at bounding box center [559, 559] width 33 height 33
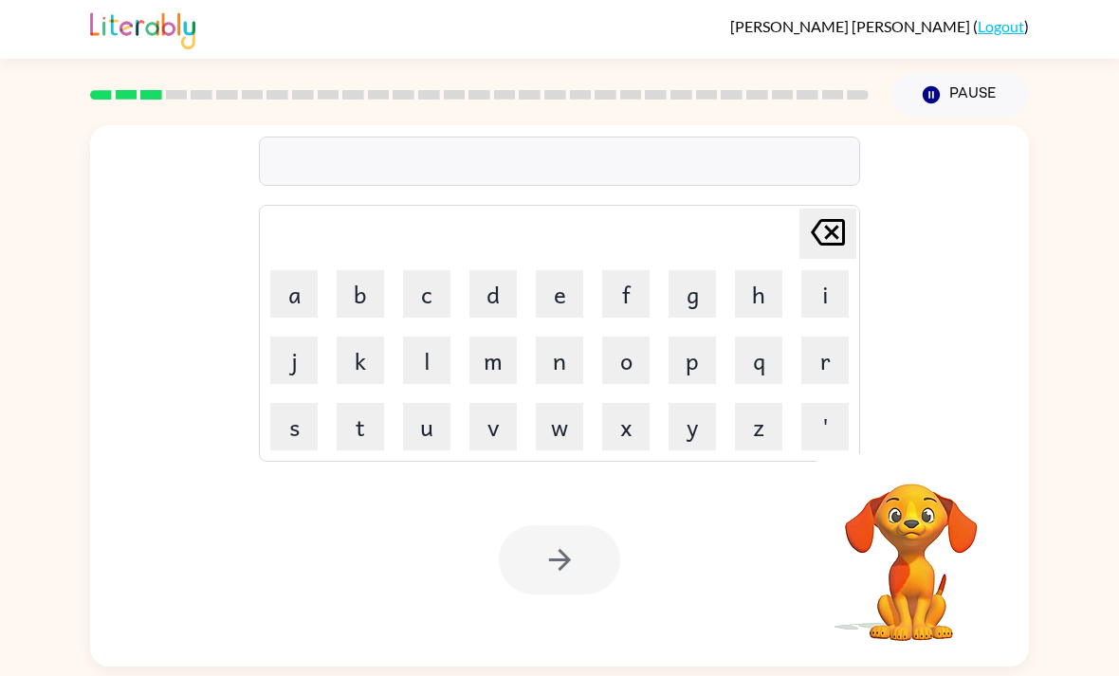
click at [828, 337] on button "r" at bounding box center [824, 360] width 47 height 47
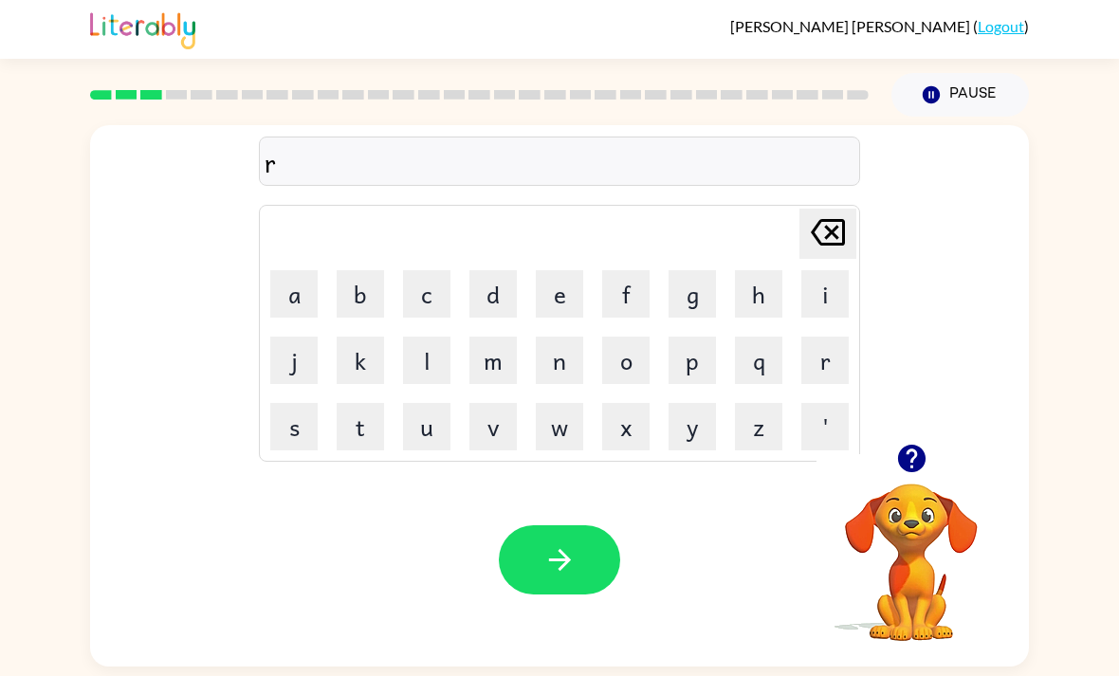
click at [545, 270] on button "e" at bounding box center [559, 293] width 47 height 47
click at [298, 270] on button "a" at bounding box center [293, 293] width 47 height 47
click at [417, 337] on button "l" at bounding box center [426, 360] width 47 height 47
click at [348, 403] on button "t" at bounding box center [360, 426] width 47 height 47
click at [817, 270] on button "i" at bounding box center [824, 293] width 47 height 47
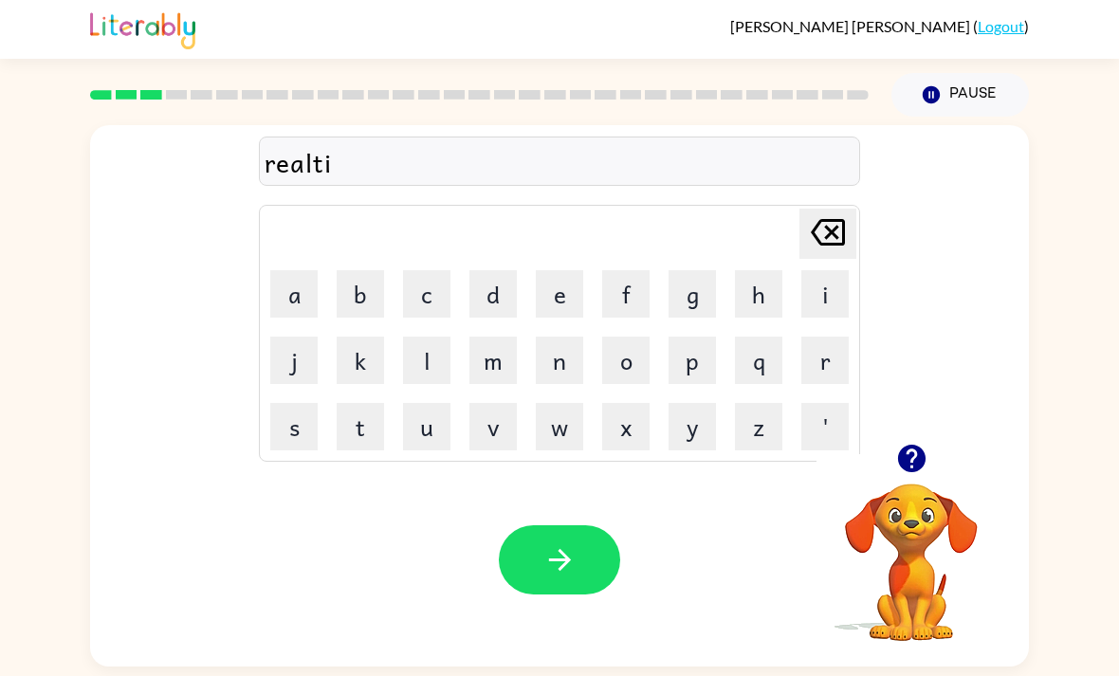
click at [690, 403] on button "y" at bounding box center [691, 426] width 47 height 47
click at [562, 525] on button "button" at bounding box center [559, 559] width 121 height 69
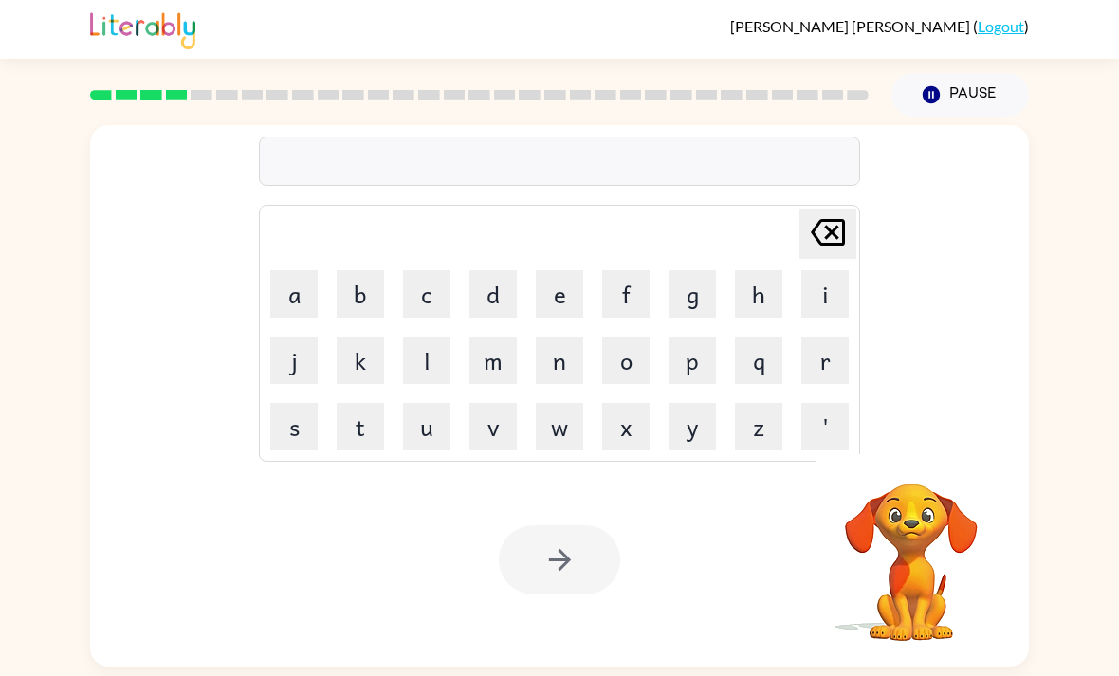
click at [577, 270] on button "e" at bounding box center [559, 293] width 47 height 47
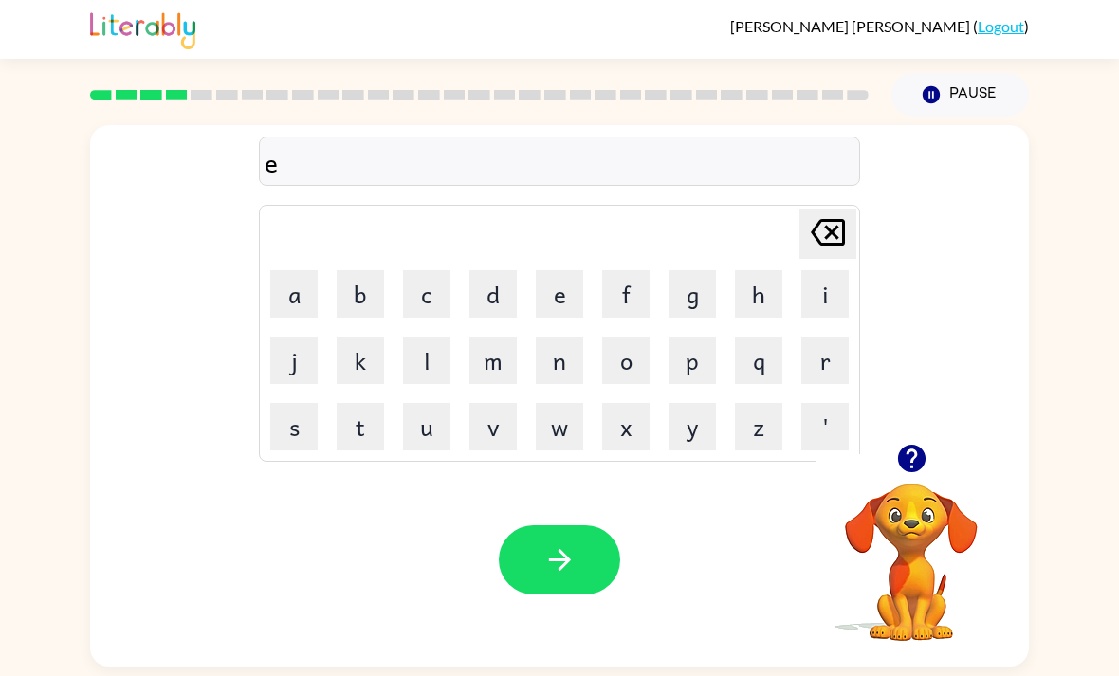
click at [422, 337] on button "l" at bounding box center [426, 360] width 47 height 47
click at [814, 270] on button "i" at bounding box center [824, 293] width 47 height 47
click at [506, 337] on button "m" at bounding box center [492, 360] width 47 height 47
click at [826, 270] on button "i" at bounding box center [824, 293] width 47 height 47
click at [552, 337] on button "n" at bounding box center [559, 360] width 47 height 47
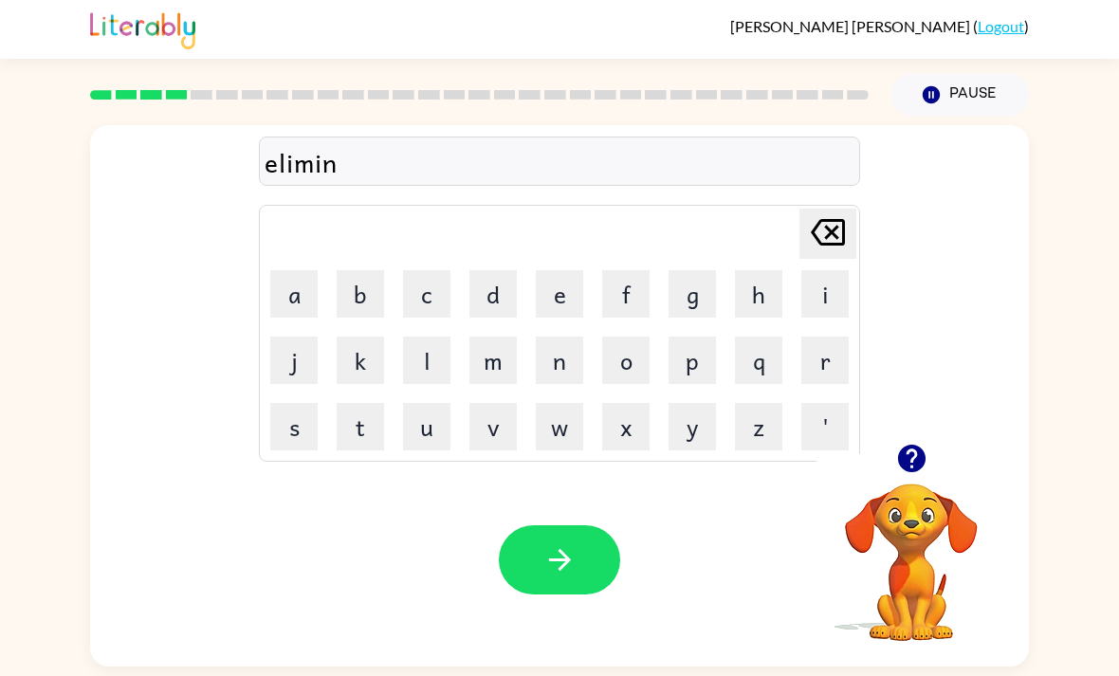
click at [275, 270] on button "a" at bounding box center [293, 293] width 47 height 47
click at [360, 403] on button "t" at bounding box center [360, 426] width 47 height 47
click at [570, 270] on button "e" at bounding box center [559, 293] width 47 height 47
click at [561, 525] on button "button" at bounding box center [559, 559] width 121 height 69
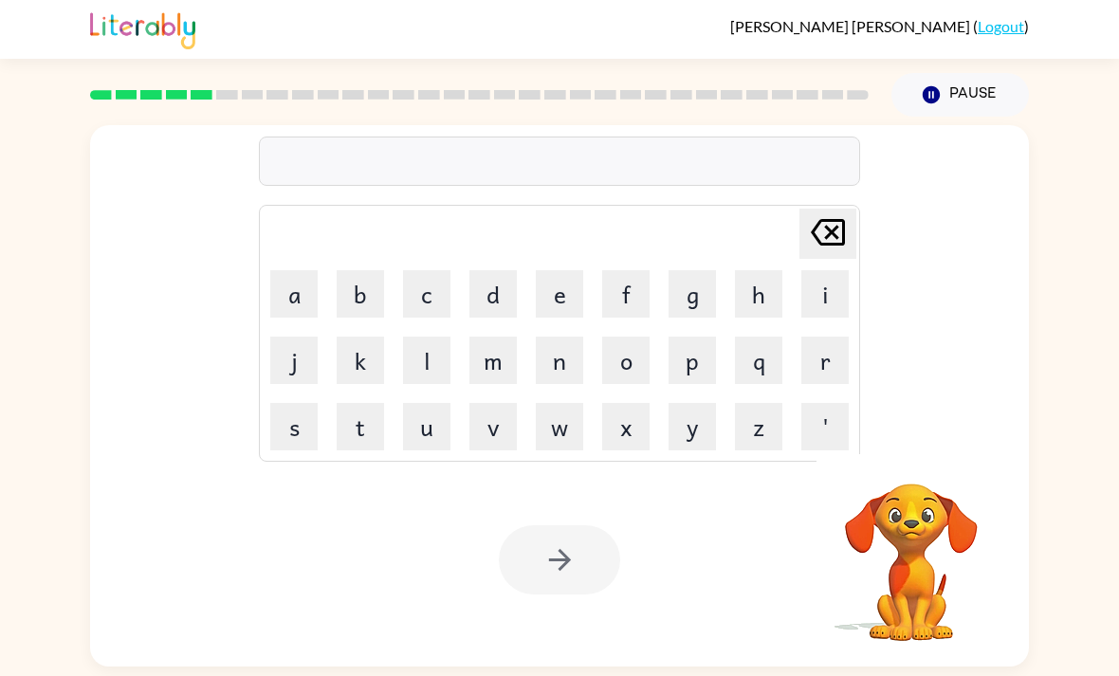
click at [500, 270] on button "d" at bounding box center [492, 293] width 47 height 47
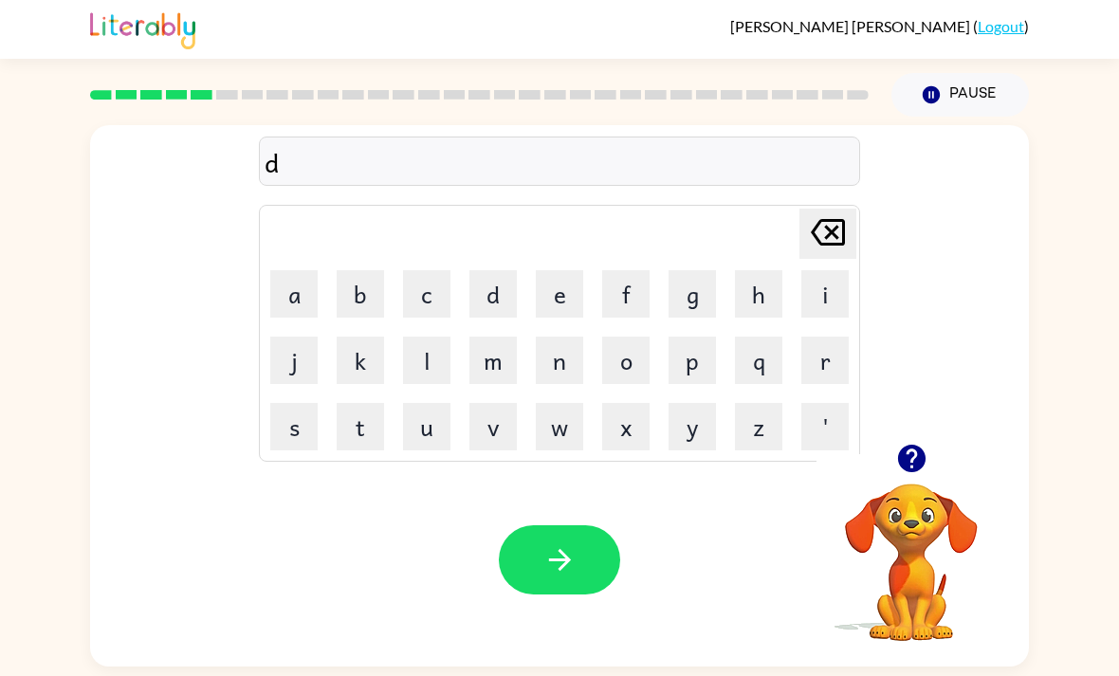
click at [433, 403] on button "u" at bounding box center [426, 426] width 47 height 47
click at [419, 337] on button "l" at bounding box center [426, 360] width 47 height 47
click at [826, 270] on button "i" at bounding box center [824, 293] width 47 height 47
click at [695, 337] on button "p" at bounding box center [691, 360] width 47 height 47
click at [430, 337] on button "l" at bounding box center [426, 360] width 47 height 47
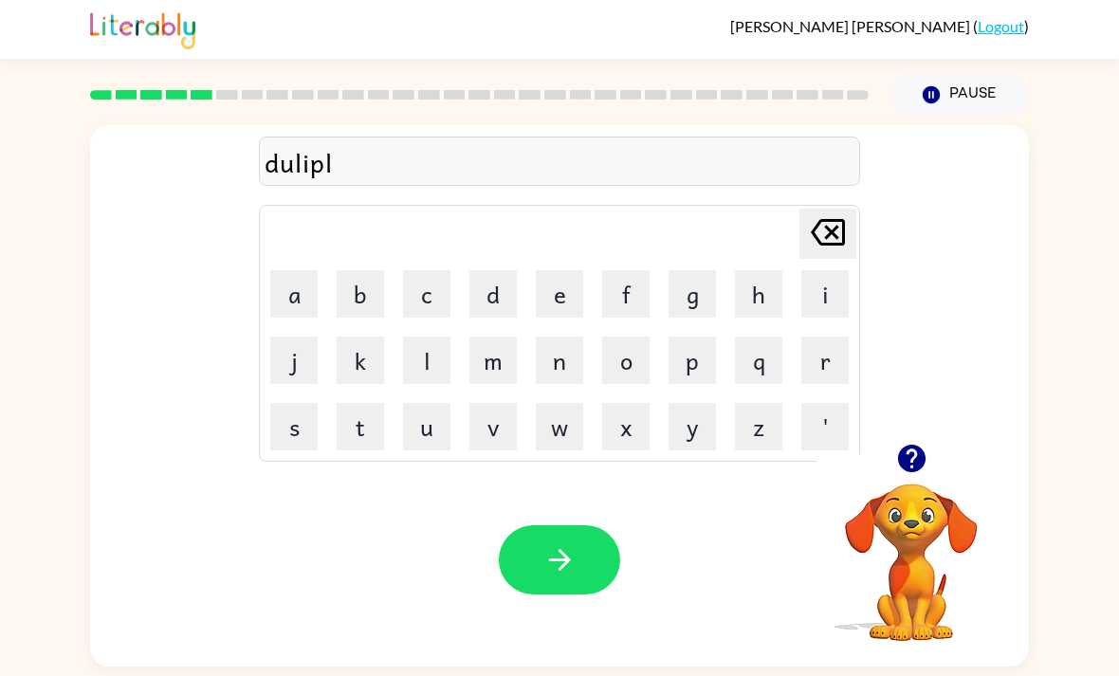
click at [425, 270] on button "c" at bounding box center [426, 293] width 47 height 47
click at [295, 270] on button "a" at bounding box center [293, 293] width 47 height 47
click at [378, 403] on button "t" at bounding box center [360, 426] width 47 height 47
click at [543, 270] on button "e" at bounding box center [559, 293] width 47 height 47
click at [533, 525] on button "button" at bounding box center [559, 559] width 121 height 69
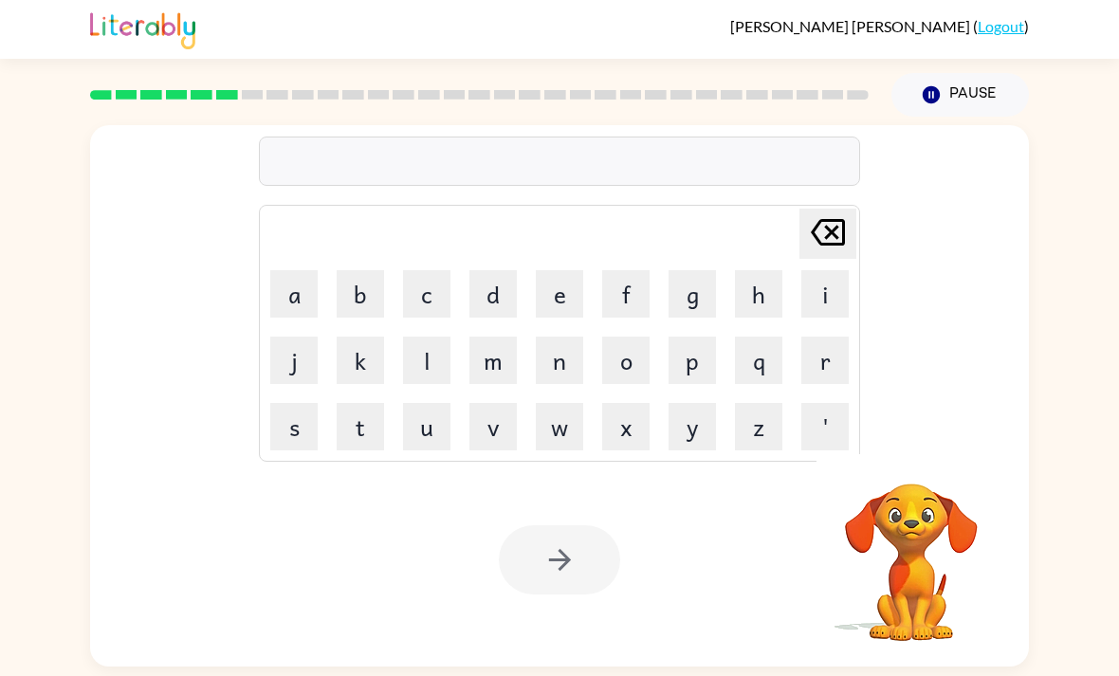
click at [505, 403] on button "v" at bounding box center [492, 426] width 47 height 47
click at [298, 270] on button "a" at bounding box center [293, 293] width 47 height 47
click at [445, 270] on button "c" at bounding box center [426, 293] width 47 height 47
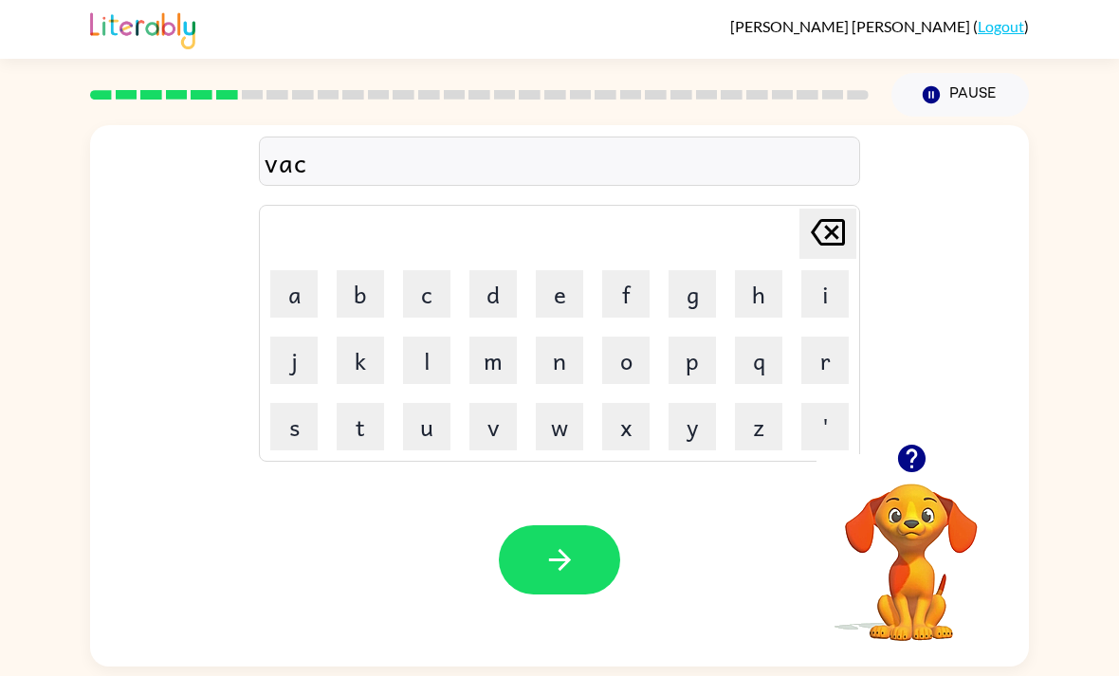
click at [416, 270] on button "c" at bounding box center [426, 293] width 47 height 47
click at [302, 270] on button "a" at bounding box center [293, 293] width 47 height 47
click at [371, 403] on button "t" at bounding box center [360, 426] width 47 height 47
click at [826, 270] on button "i" at bounding box center [824, 293] width 47 height 47
click at [646, 337] on button "o" at bounding box center [625, 360] width 47 height 47
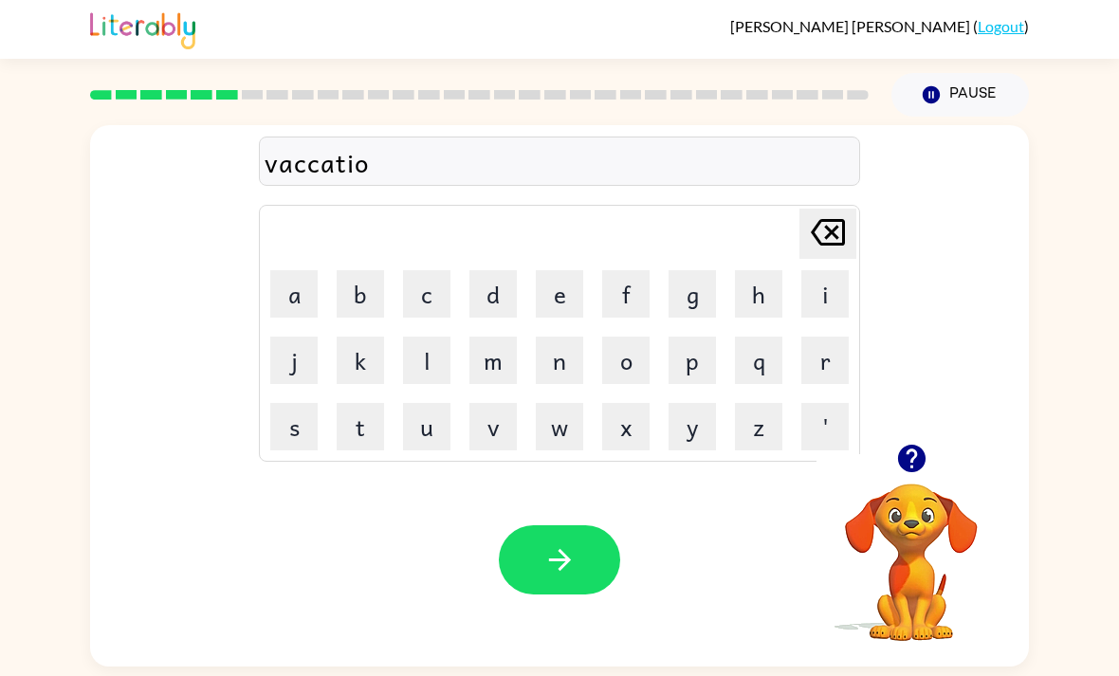
click at [560, 337] on button "n" at bounding box center [559, 360] width 47 height 47
click at [538, 525] on button "button" at bounding box center [559, 559] width 121 height 69
click at [913, 445] on icon "button" at bounding box center [910, 458] width 27 height 27
click at [684, 337] on button "p" at bounding box center [691, 360] width 47 height 47
click at [440, 403] on button "u" at bounding box center [426, 426] width 47 height 47
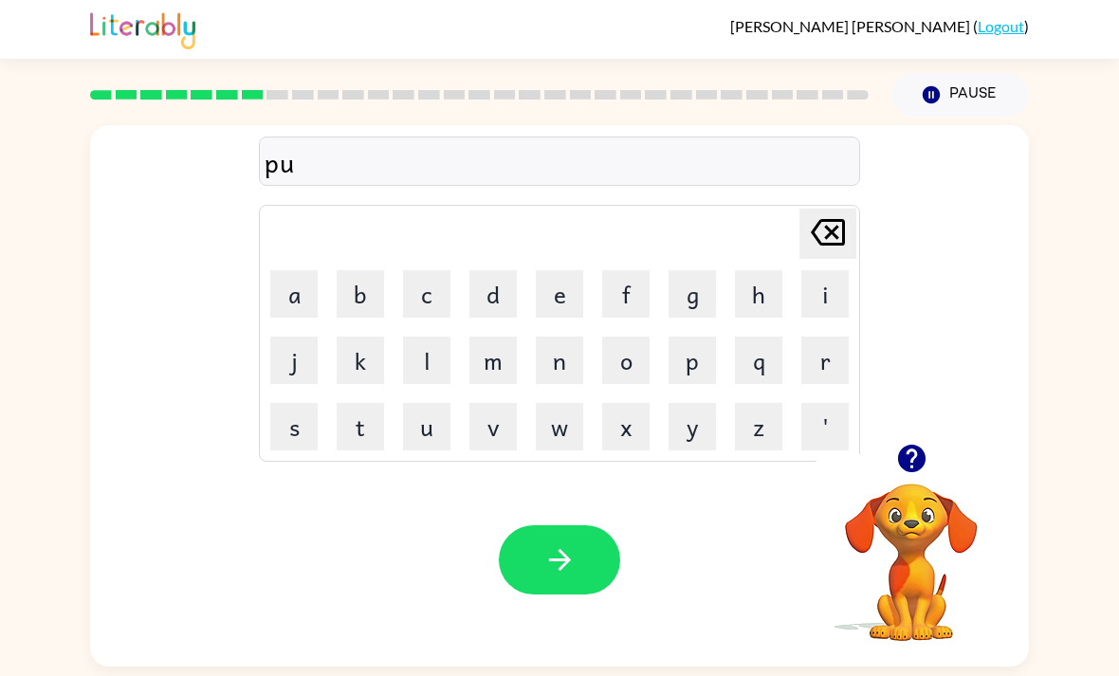
click at [507, 270] on button "d" at bounding box center [492, 293] width 47 height 47
click at [506, 270] on button "d" at bounding box center [492, 293] width 47 height 47
click at [435, 337] on button "l" at bounding box center [426, 360] width 47 height 47
click at [582, 270] on button "e" at bounding box center [559, 293] width 47 height 47
click at [566, 549] on icon "button" at bounding box center [559, 560] width 22 height 22
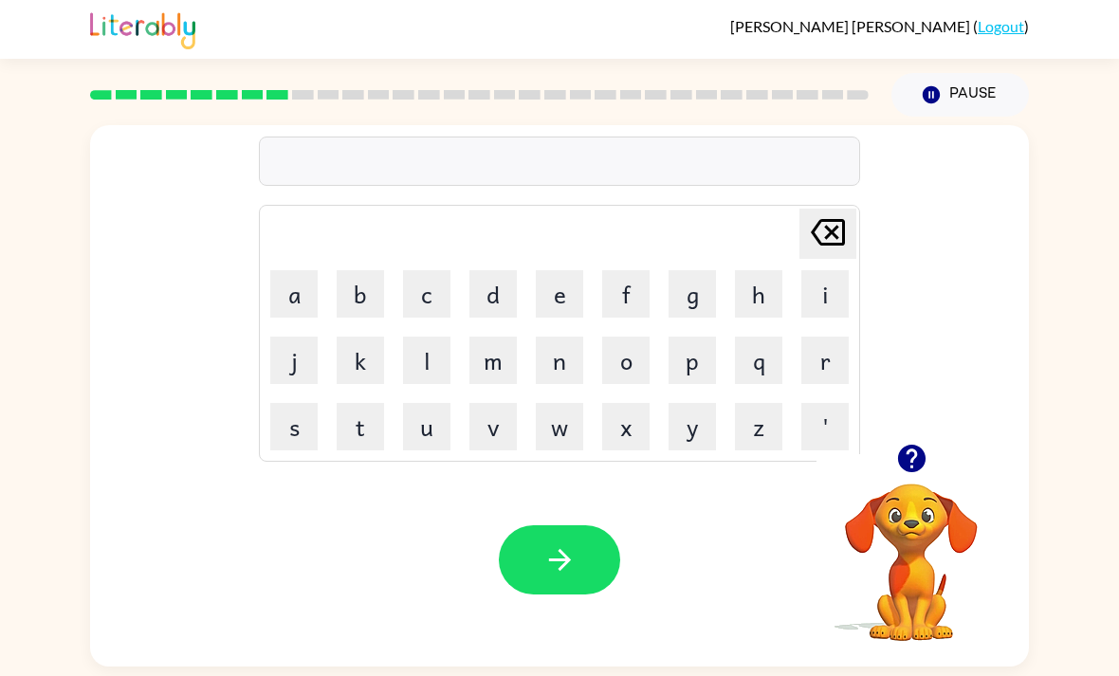
click at [687, 337] on button "p" at bounding box center [691, 360] width 47 height 47
click at [296, 270] on button "a" at bounding box center [293, 293] width 47 height 47
click at [781, 337] on button "q" at bounding box center [758, 360] width 47 height 47
click at [362, 403] on button "t" at bounding box center [360, 426] width 47 height 47
click at [848, 210] on icon "Delete Delete last character input" at bounding box center [828, 233] width 46 height 46
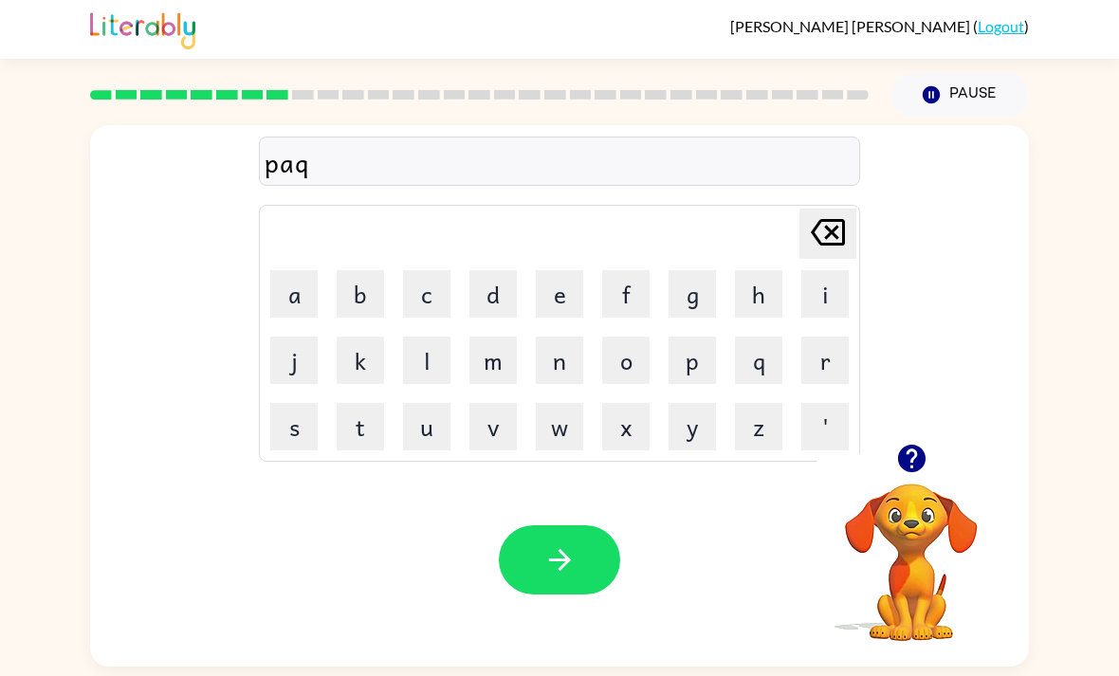
click at [848, 210] on icon "Delete Delete last character input" at bounding box center [828, 233] width 46 height 46
click at [824, 337] on button "r" at bounding box center [824, 360] width 47 height 47
click at [354, 403] on button "t" at bounding box center [360, 426] width 47 height 47
click at [830, 316] on button "i" at bounding box center [824, 293] width 47 height 47
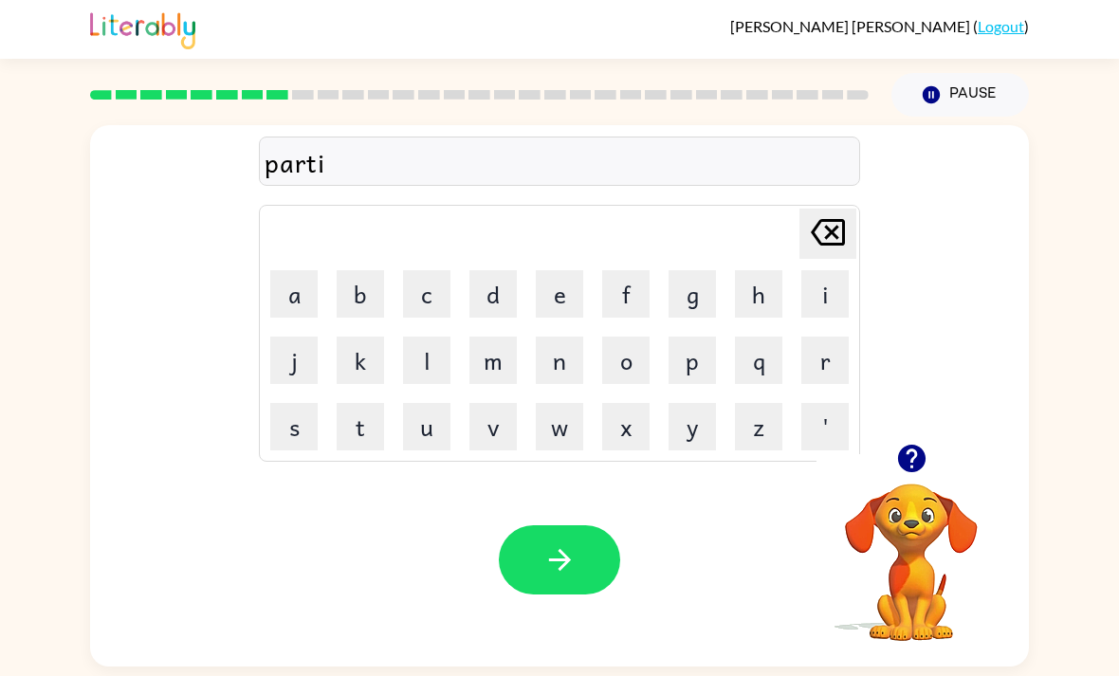
click at [430, 276] on button "c" at bounding box center [426, 293] width 47 height 47
click at [302, 301] on button "a" at bounding box center [293, 293] width 47 height 47
click at [423, 366] on button "l" at bounding box center [426, 360] width 47 height 47
click at [607, 541] on button "button" at bounding box center [559, 559] width 121 height 69
click at [427, 286] on button "c" at bounding box center [426, 293] width 47 height 47
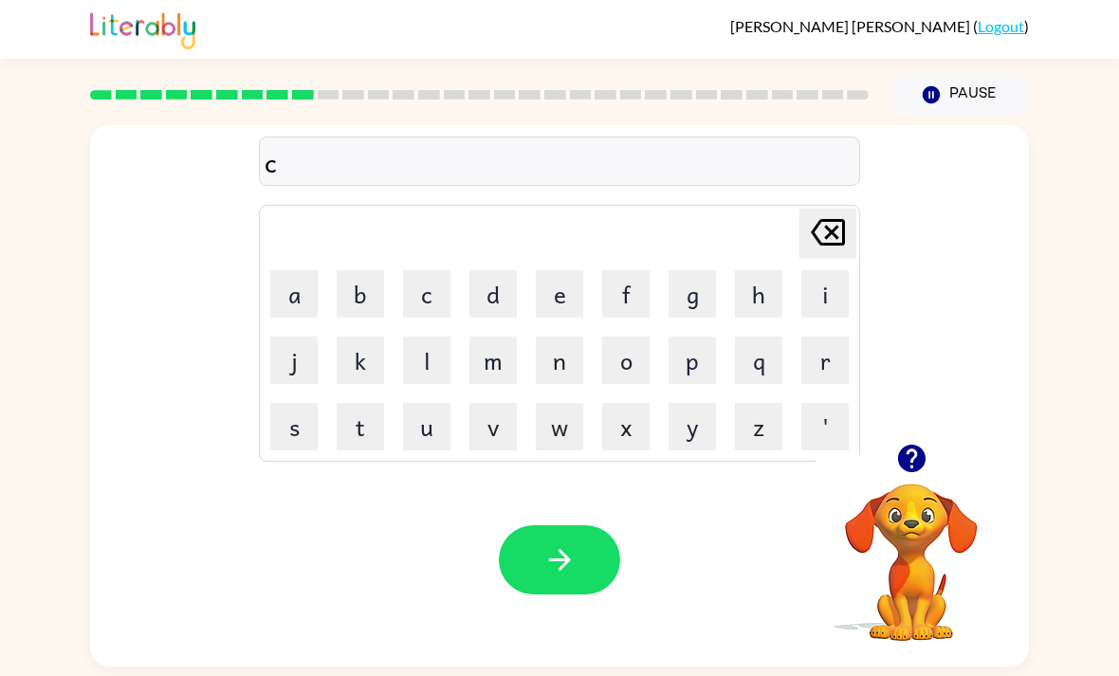
click at [264, 287] on td "a" at bounding box center [294, 294] width 64 height 64
click at [297, 295] on button "a" at bounding box center [293, 293] width 47 height 47
click at [685, 366] on button "p" at bounding box center [691, 360] width 47 height 47
click at [365, 437] on button "t" at bounding box center [360, 426] width 47 height 47
click at [436, 432] on button "u" at bounding box center [426, 426] width 47 height 47
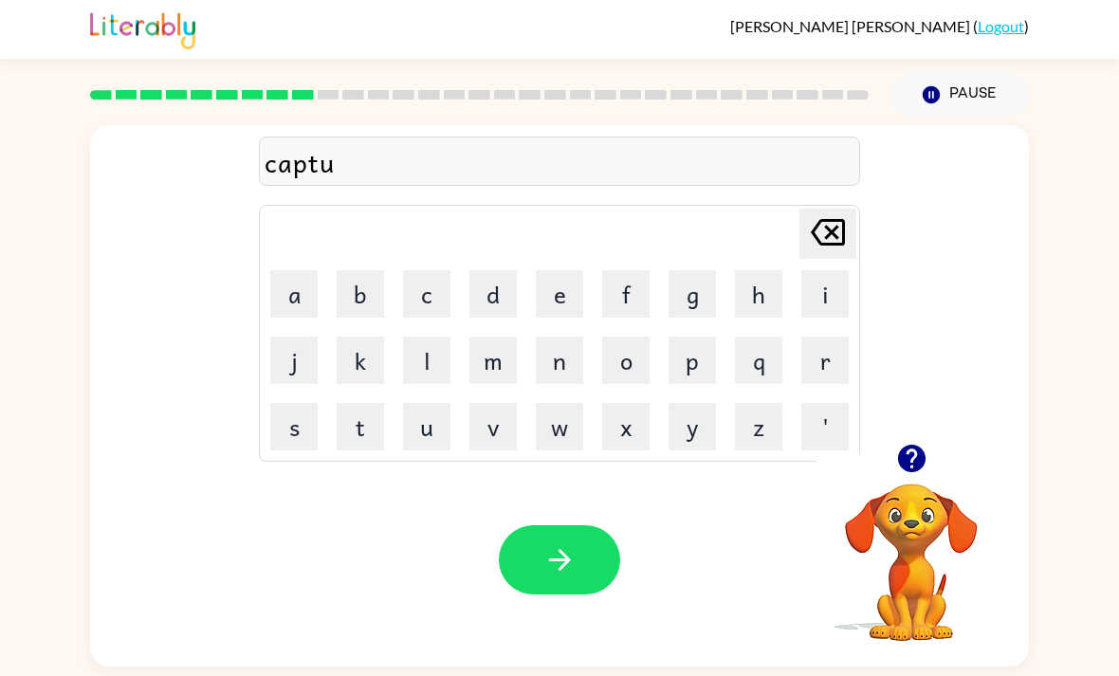
click at [555, 306] on button "e" at bounding box center [559, 293] width 47 height 47
click at [845, 219] on icon at bounding box center [828, 232] width 34 height 27
click at [835, 337] on button "r" at bounding box center [824, 360] width 47 height 47
click at [582, 270] on button "e" at bounding box center [559, 293] width 47 height 47
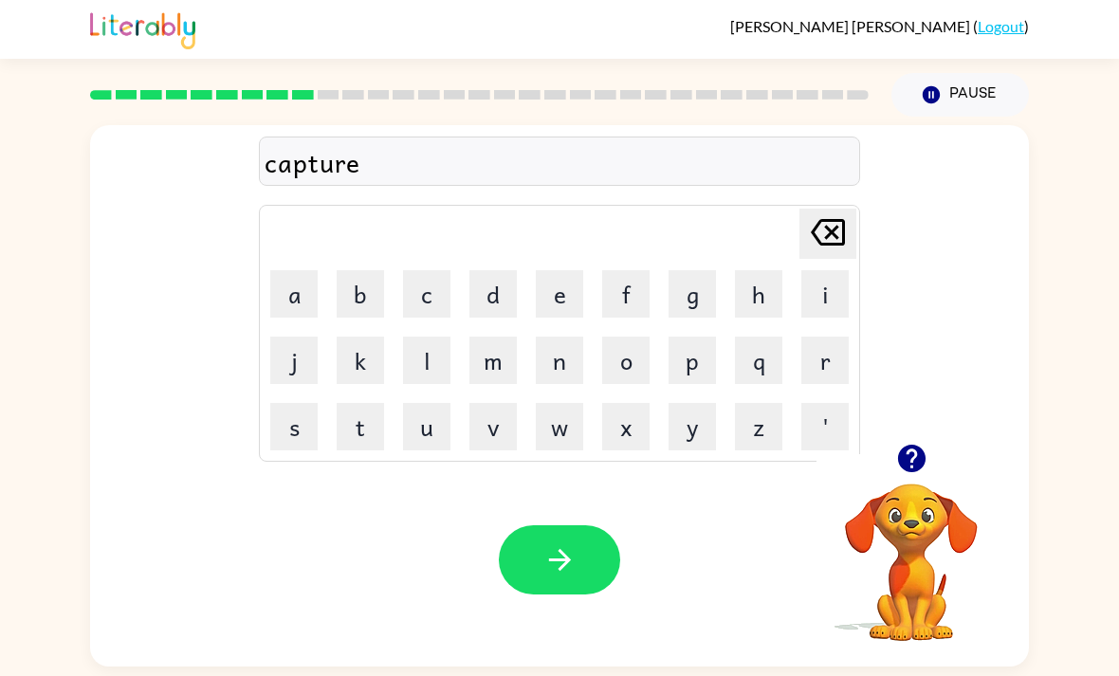
click at [540, 525] on button "button" at bounding box center [559, 559] width 121 height 69
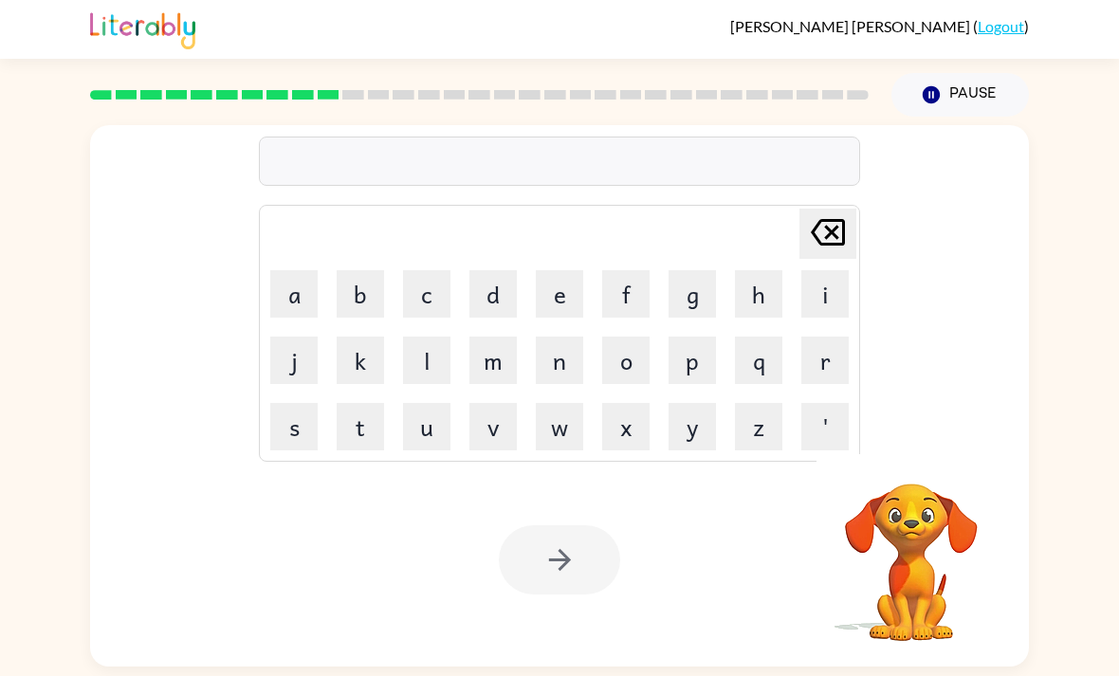
click at [696, 337] on button "p" at bounding box center [691, 360] width 47 height 47
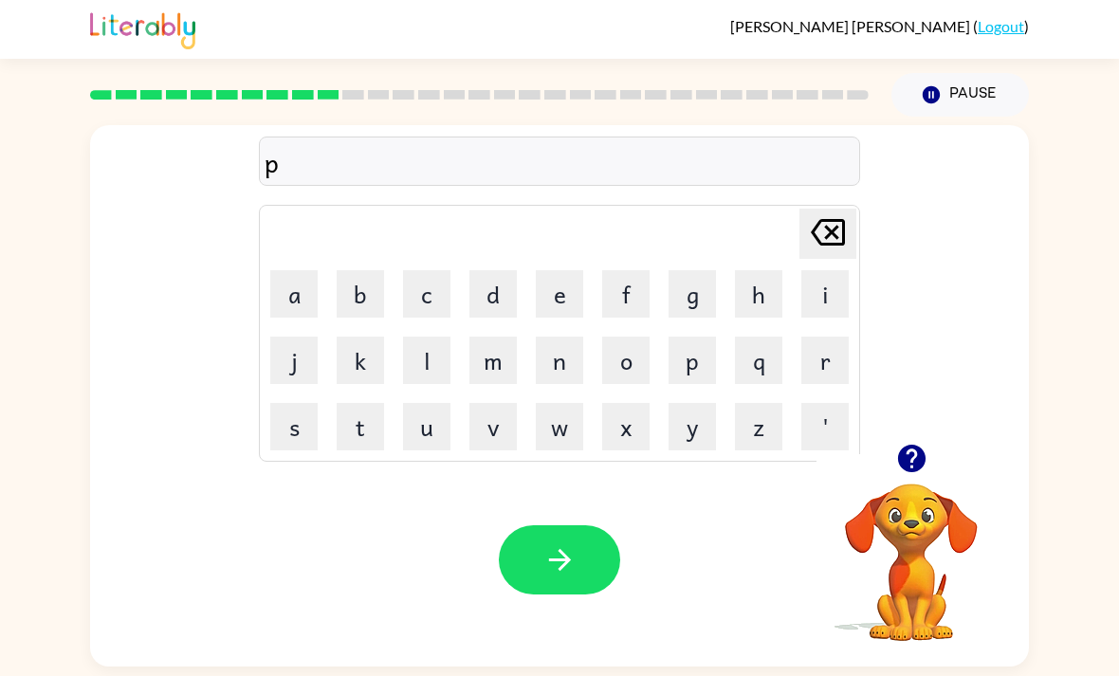
click at [824, 337] on button "r" at bounding box center [824, 360] width 47 height 47
click at [561, 270] on button "e" at bounding box center [559, 293] width 47 height 47
click at [291, 394] on td "s" at bounding box center [294, 426] width 64 height 64
click at [292, 403] on button "s" at bounding box center [293, 426] width 47 height 47
click at [767, 270] on button "h" at bounding box center [758, 293] width 47 height 47
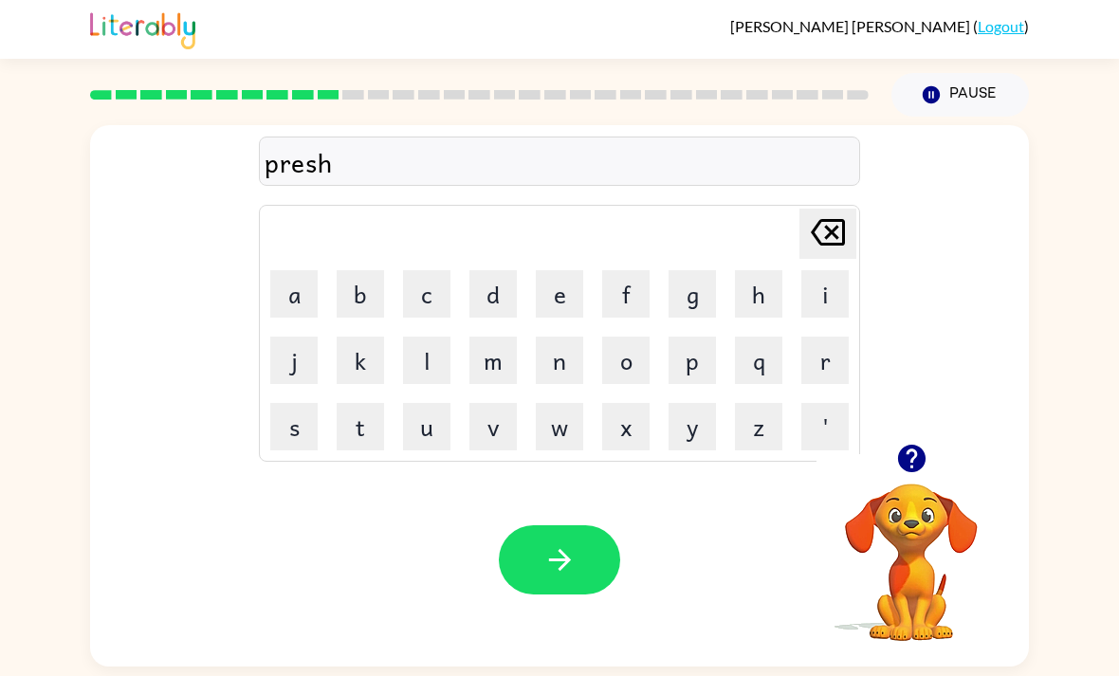
click at [405, 270] on button "c" at bounding box center [426, 293] width 47 height 47
click at [625, 337] on button "o" at bounding box center [625, 360] width 47 height 47
click at [435, 337] on button "l" at bounding box center [426, 360] width 47 height 47
click at [540, 571] on div "Your browser must support playing .mp4 files to use Literably. Please try using…" at bounding box center [559, 559] width 939 height 213
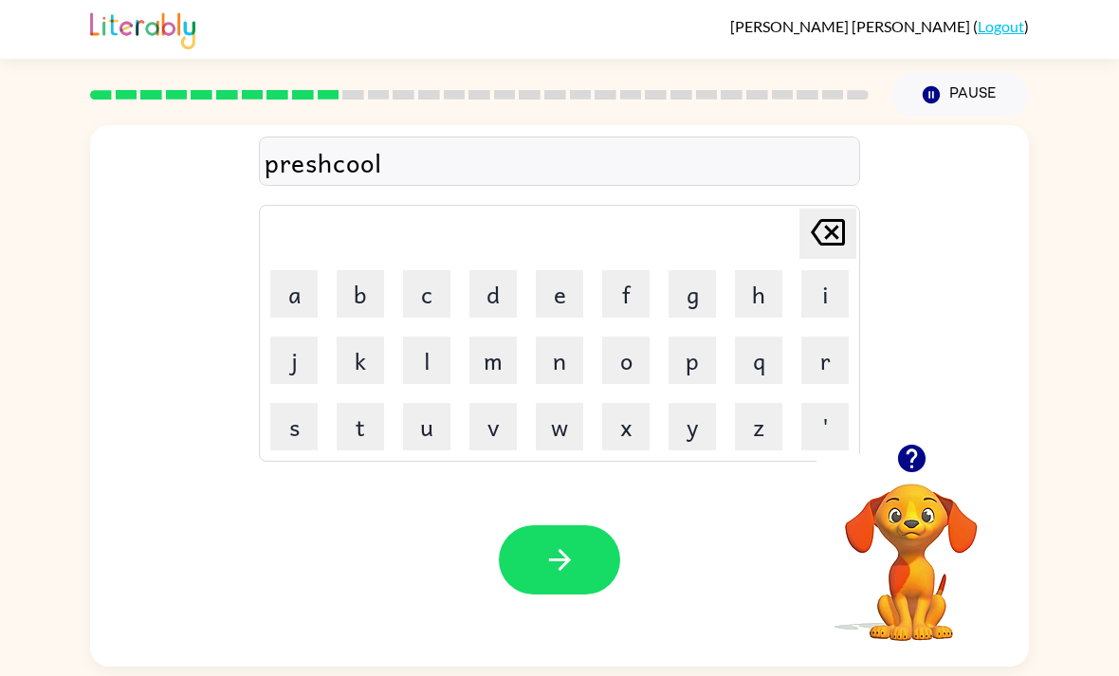
click at [540, 570] on div "Your browser must support playing .mp4 files to use Literably. Please try using…" at bounding box center [559, 559] width 939 height 213
click at [572, 543] on icon "button" at bounding box center [559, 559] width 33 height 33
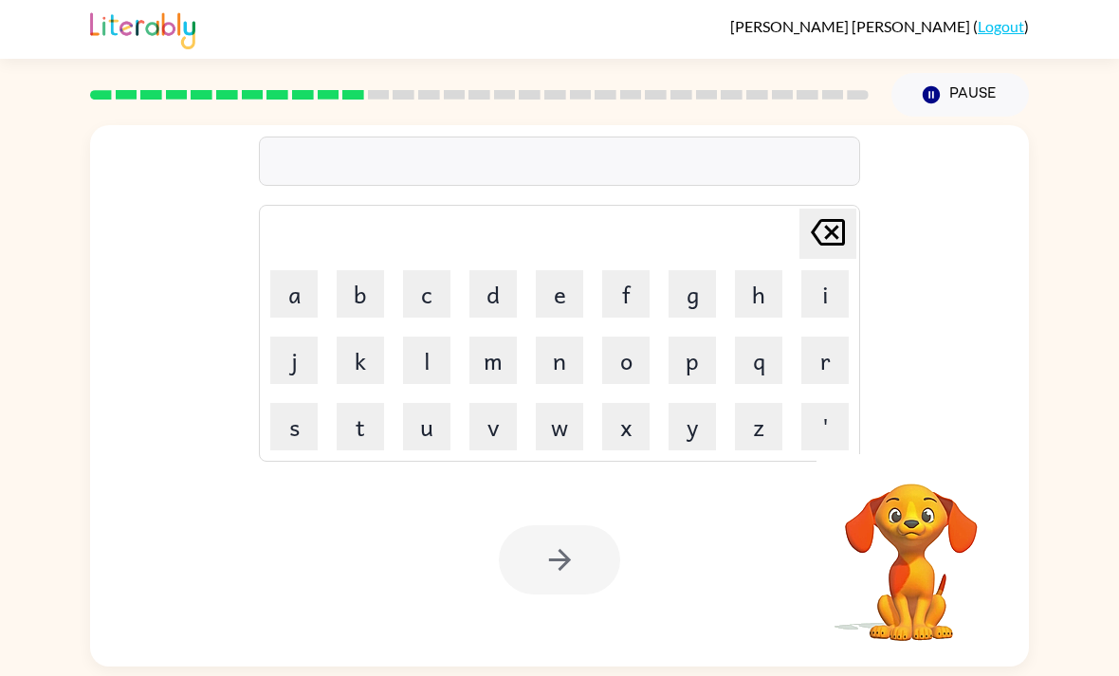
scroll to position [0, 0]
click at [839, 239] on icon "Delete Delete last character input" at bounding box center [828, 233] width 46 height 46
click at [428, 287] on button "c" at bounding box center [426, 293] width 47 height 47
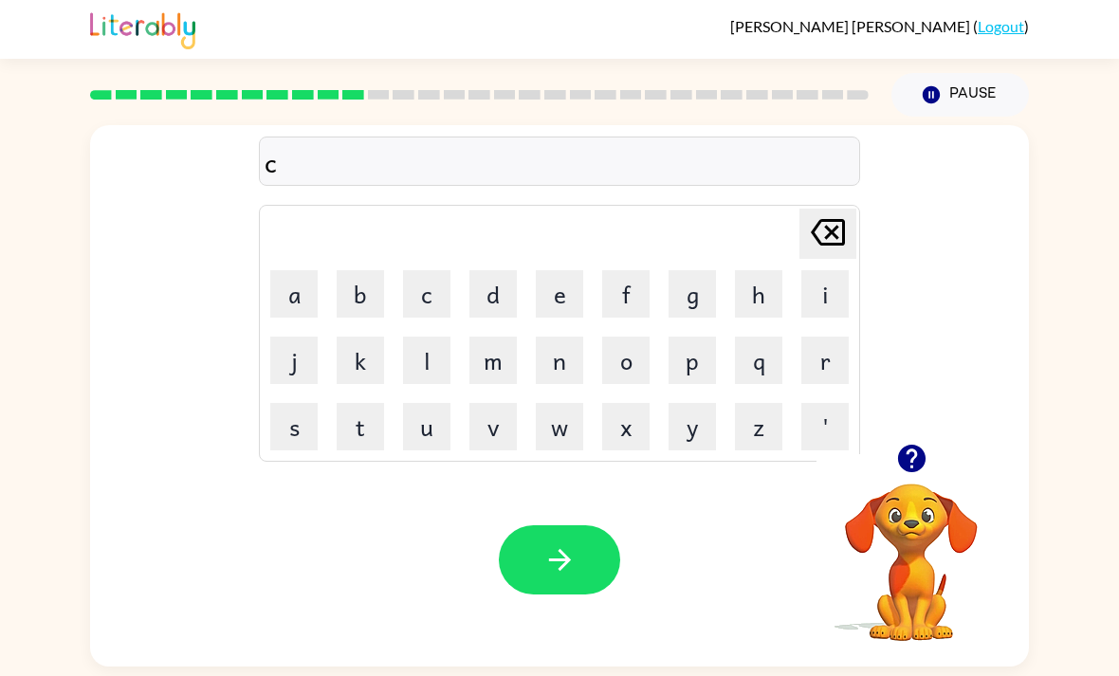
click at [832, 367] on button "r" at bounding box center [824, 360] width 47 height 47
click at [297, 299] on button "a" at bounding box center [293, 293] width 47 height 47
click at [505, 425] on button "v" at bounding box center [492, 426] width 47 height 47
click at [558, 315] on button "e" at bounding box center [559, 293] width 47 height 47
click at [571, 577] on icon "button" at bounding box center [559, 559] width 33 height 33
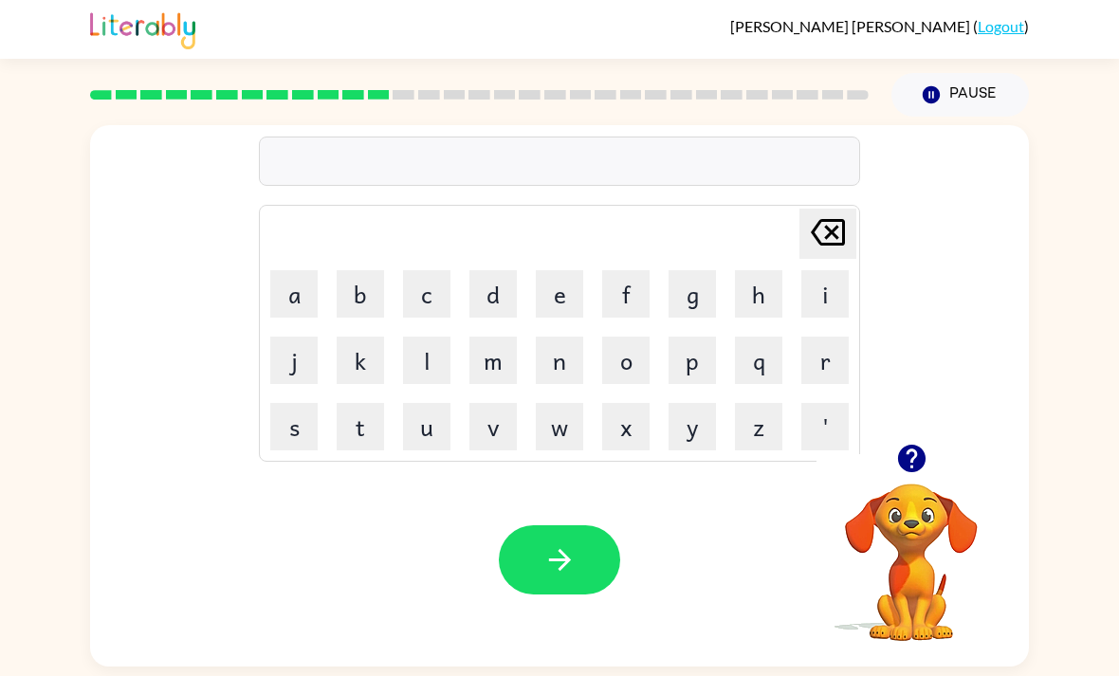
click at [495, 307] on button "d" at bounding box center [492, 293] width 47 height 47
click at [810, 305] on button "i" at bounding box center [824, 293] width 47 height 47
click at [421, 308] on button "c" at bounding box center [426, 293] width 47 height 47
click at [351, 430] on button "t" at bounding box center [360, 426] width 47 height 47
click at [299, 302] on button "a" at bounding box center [293, 293] width 47 height 47
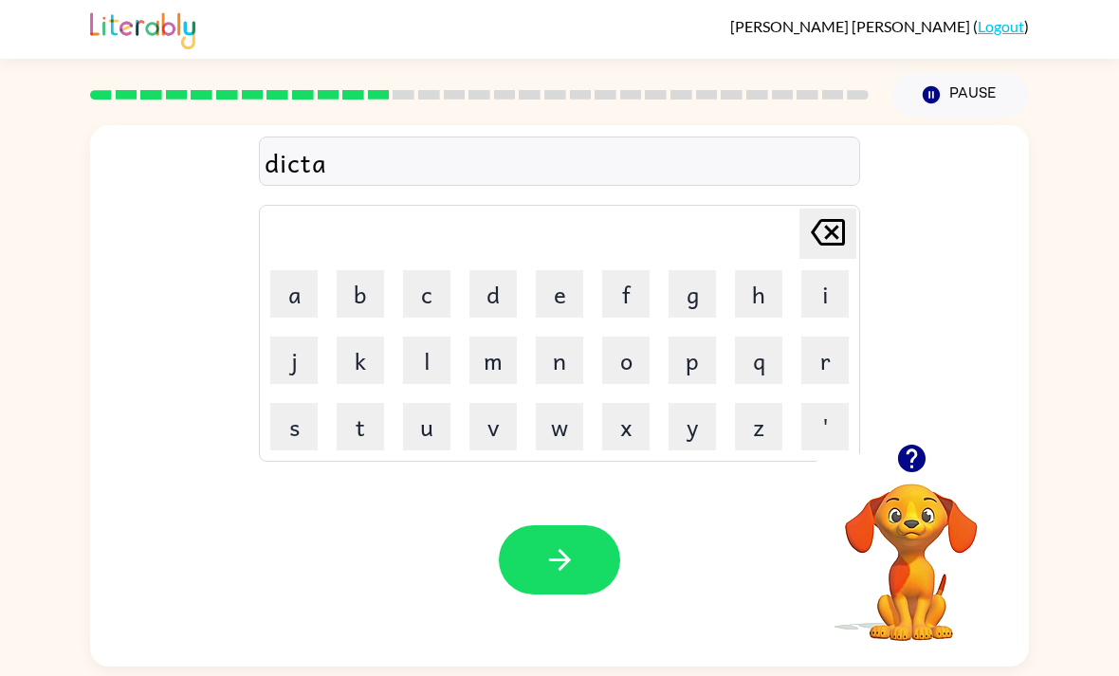
click at [362, 435] on button "t" at bounding box center [360, 426] width 47 height 47
click at [552, 316] on button "e" at bounding box center [559, 293] width 47 height 47
click at [535, 545] on button "button" at bounding box center [559, 559] width 121 height 69
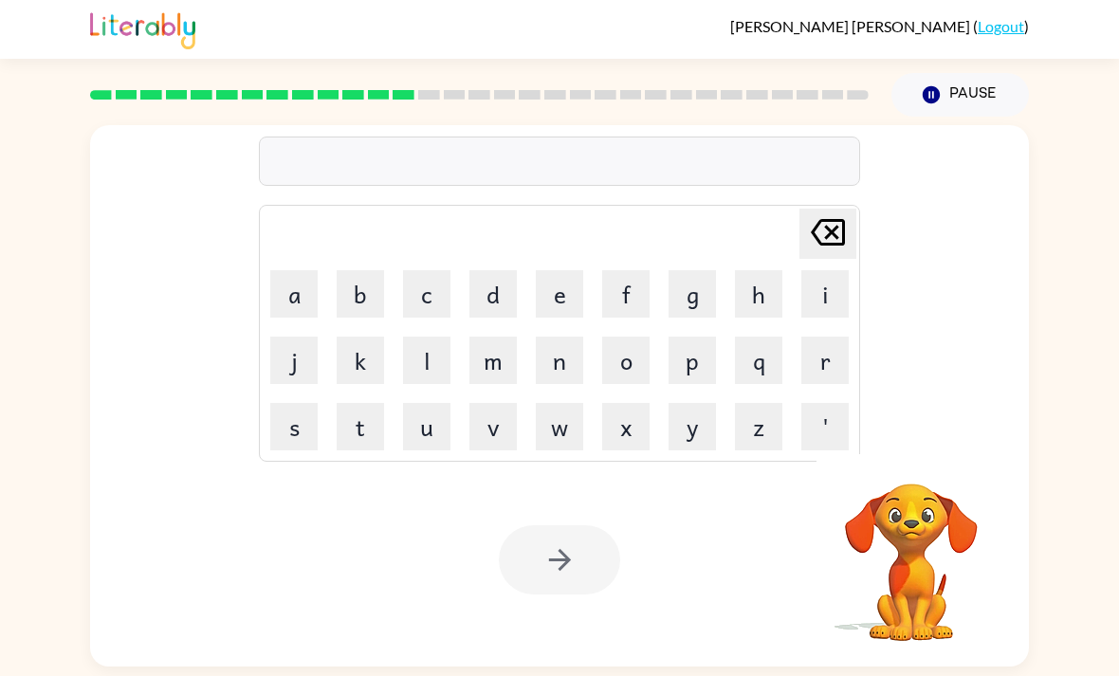
click at [686, 373] on button "p" at bounding box center [691, 360] width 47 height 47
click at [315, 288] on button "a" at bounding box center [293, 293] width 47 height 47
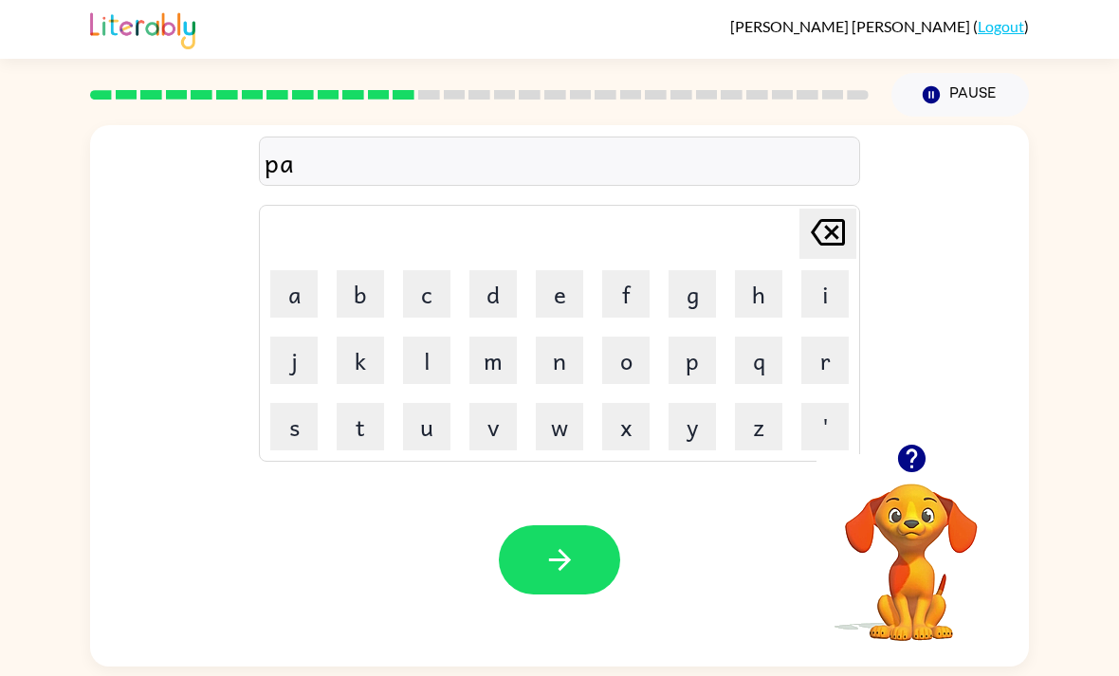
click at [677, 432] on button "y" at bounding box center [691, 426] width 47 height 47
click at [509, 372] on button "m" at bounding box center [492, 360] width 47 height 47
click at [561, 292] on button "e" at bounding box center [559, 293] width 47 height 47
click at [570, 382] on button "n" at bounding box center [559, 360] width 47 height 47
click at [375, 425] on button "t" at bounding box center [360, 426] width 47 height 47
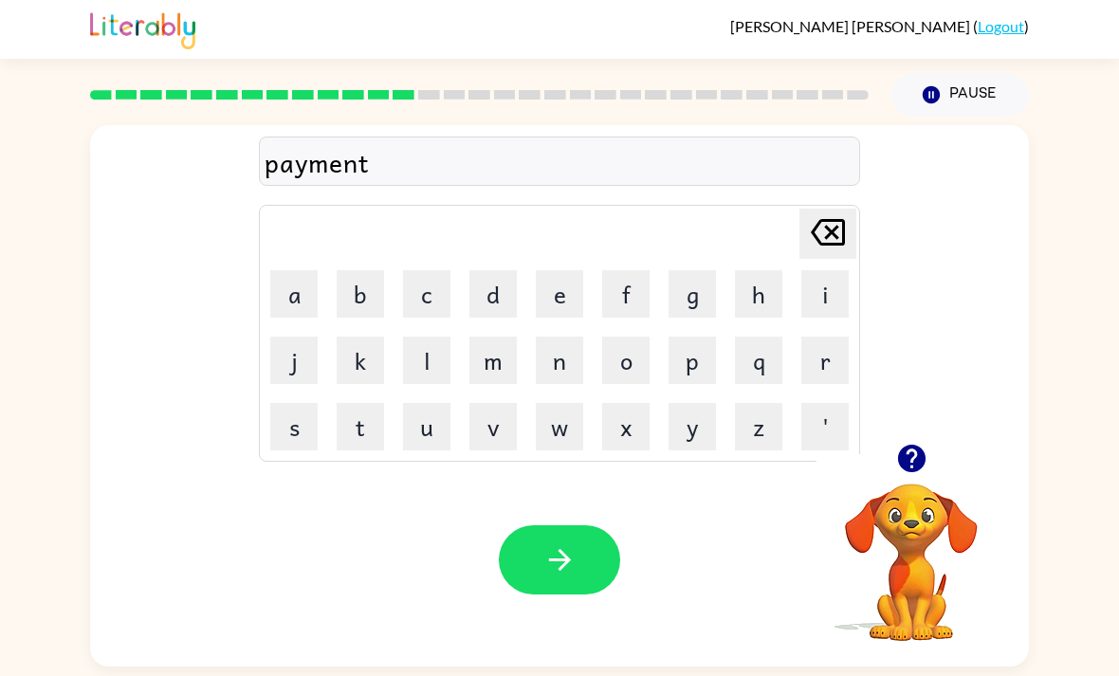
click at [548, 561] on icon "button" at bounding box center [559, 559] width 33 height 33
click at [494, 367] on button "m" at bounding box center [492, 360] width 47 height 47
click at [297, 302] on button "a" at bounding box center [293, 293] width 47 height 47
click at [297, 361] on button "j" at bounding box center [293, 360] width 47 height 47
click at [610, 368] on button "o" at bounding box center [625, 360] width 47 height 47
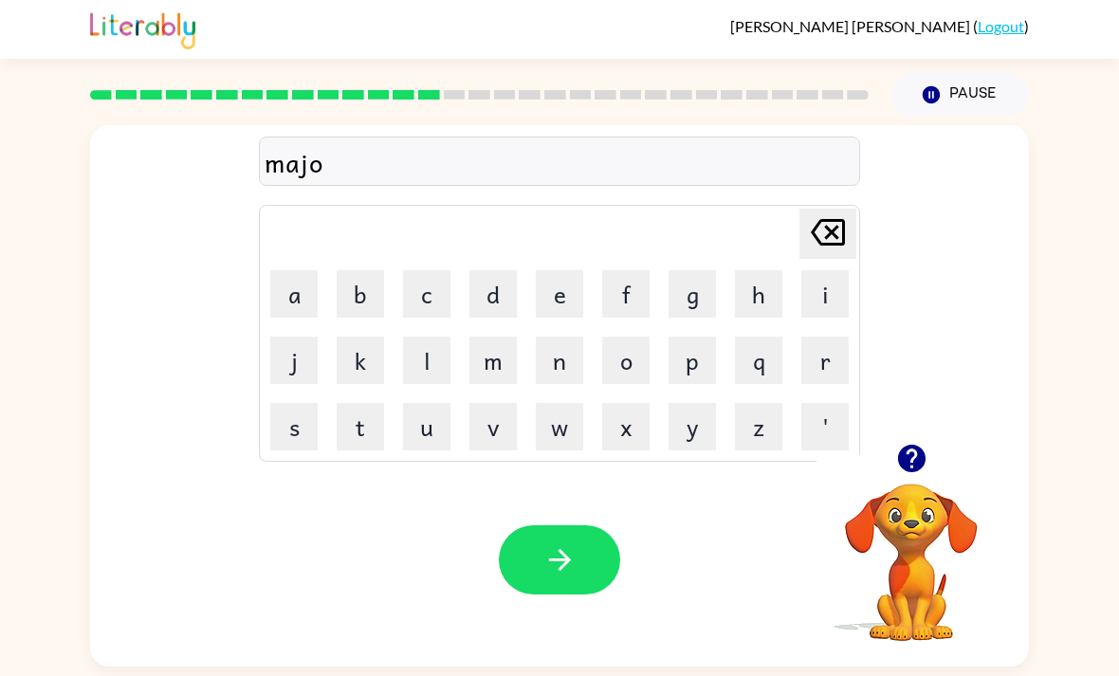
click at [838, 366] on button "r" at bounding box center [824, 360] width 47 height 47
click at [580, 577] on button "button" at bounding box center [559, 559] width 121 height 69
click at [286, 450] on button "s" at bounding box center [293, 426] width 47 height 47
click at [702, 362] on button "p" at bounding box center [691, 360] width 47 height 47
click at [289, 305] on button "a" at bounding box center [293, 293] width 47 height 47
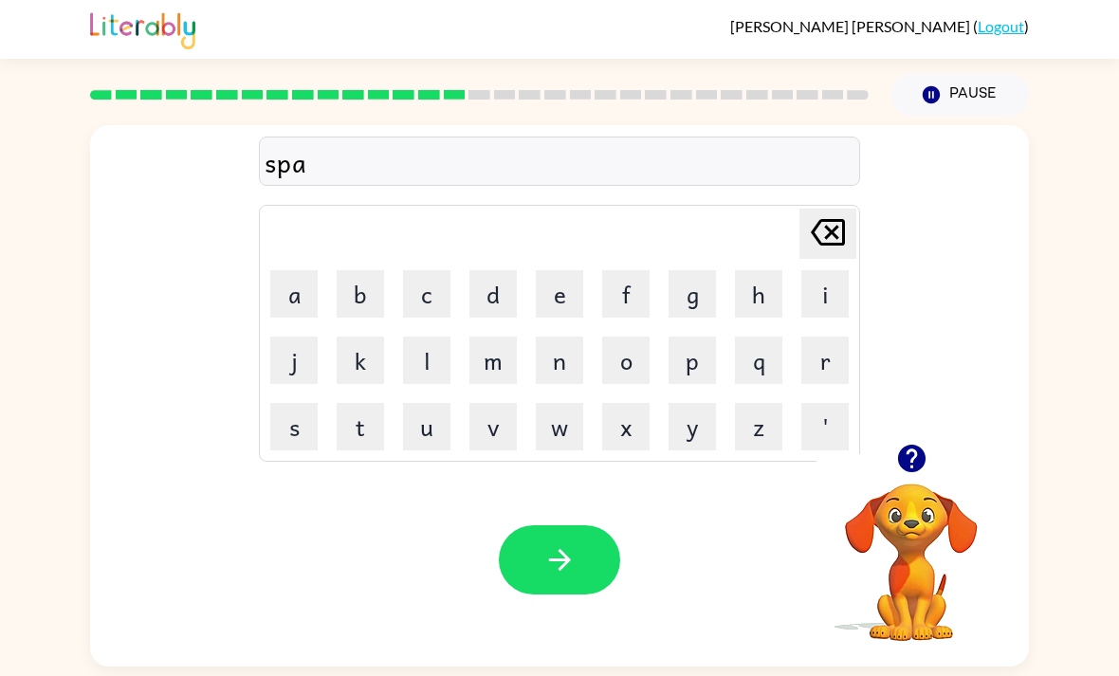
click at [836, 370] on button "r" at bounding box center [824, 360] width 47 height 47
click at [376, 374] on button "k" at bounding box center [360, 360] width 47 height 47
click at [565, 537] on button "button" at bounding box center [559, 559] width 121 height 69
click at [685, 378] on button "p" at bounding box center [691, 360] width 47 height 47
click at [287, 304] on button "a" at bounding box center [293, 293] width 47 height 47
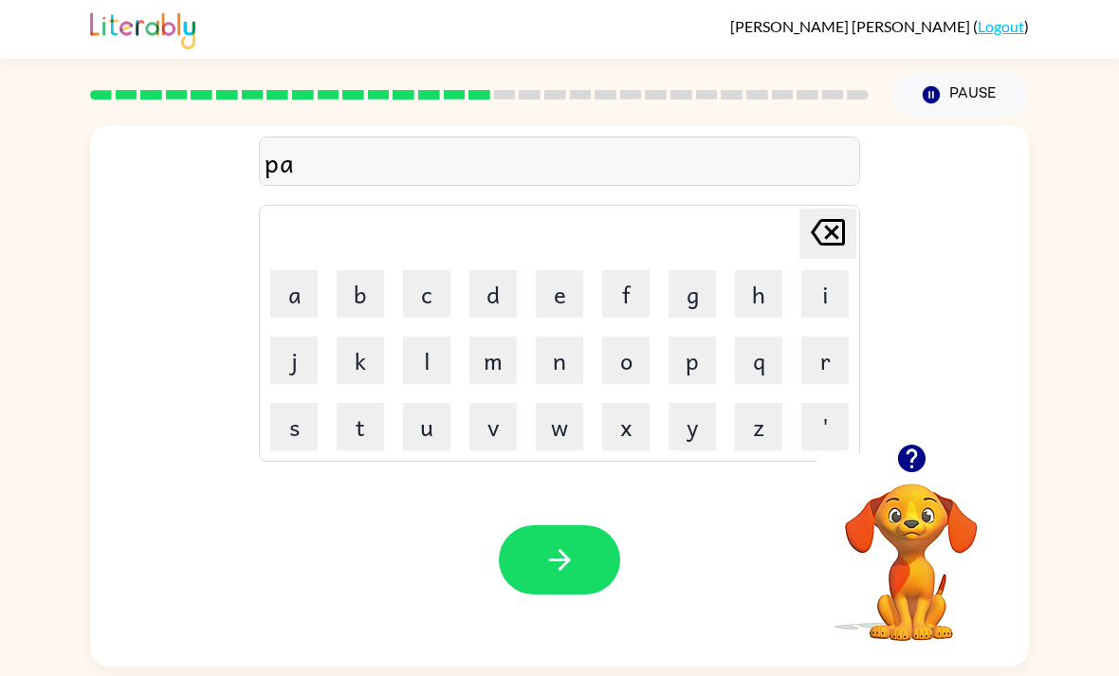
click at [449, 382] on button "l" at bounding box center [426, 360] width 47 height 47
click at [582, 567] on button "button" at bounding box center [559, 559] width 121 height 69
click at [297, 444] on button "s" at bounding box center [293, 426] width 47 height 47
click at [685, 372] on button "p" at bounding box center [691, 360] width 47 height 47
click at [797, 314] on td "i" at bounding box center [825, 294] width 64 height 64
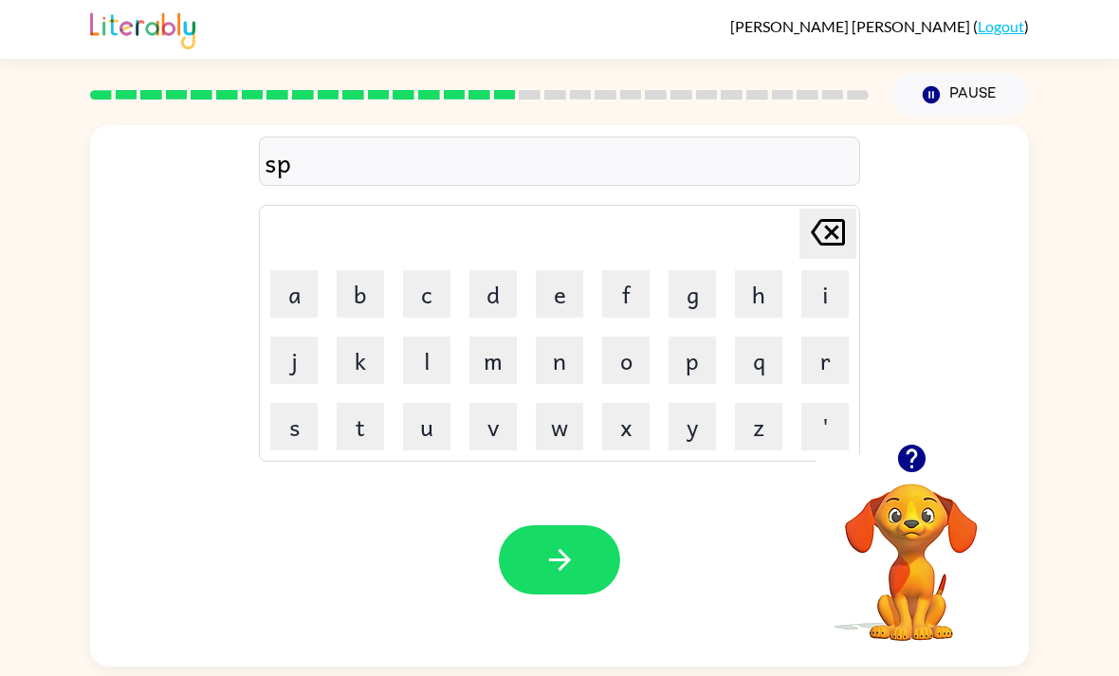
click at [818, 305] on button "i" at bounding box center [824, 293] width 47 height 47
click at [919, 459] on icon "button" at bounding box center [910, 458] width 27 height 27
click at [564, 373] on button "n" at bounding box center [559, 360] width 47 height 47
click at [566, 369] on button "n" at bounding box center [559, 360] width 47 height 47
click at [806, 313] on button "i" at bounding box center [824, 293] width 47 height 47
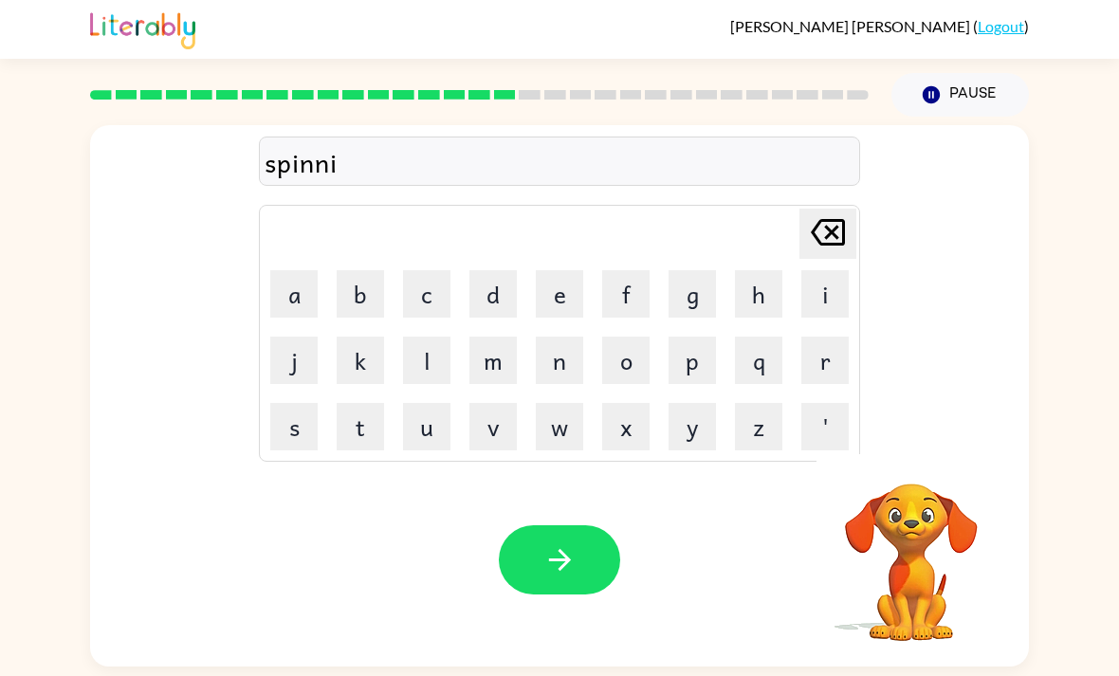
click at [566, 363] on button "n" at bounding box center [559, 360] width 47 height 47
click at [833, 247] on icon "Delete Delete last character input" at bounding box center [828, 233] width 46 height 46
click at [837, 236] on icon "Delete Delete last character input" at bounding box center [828, 233] width 46 height 46
click at [821, 305] on button "i" at bounding box center [824, 293] width 47 height 47
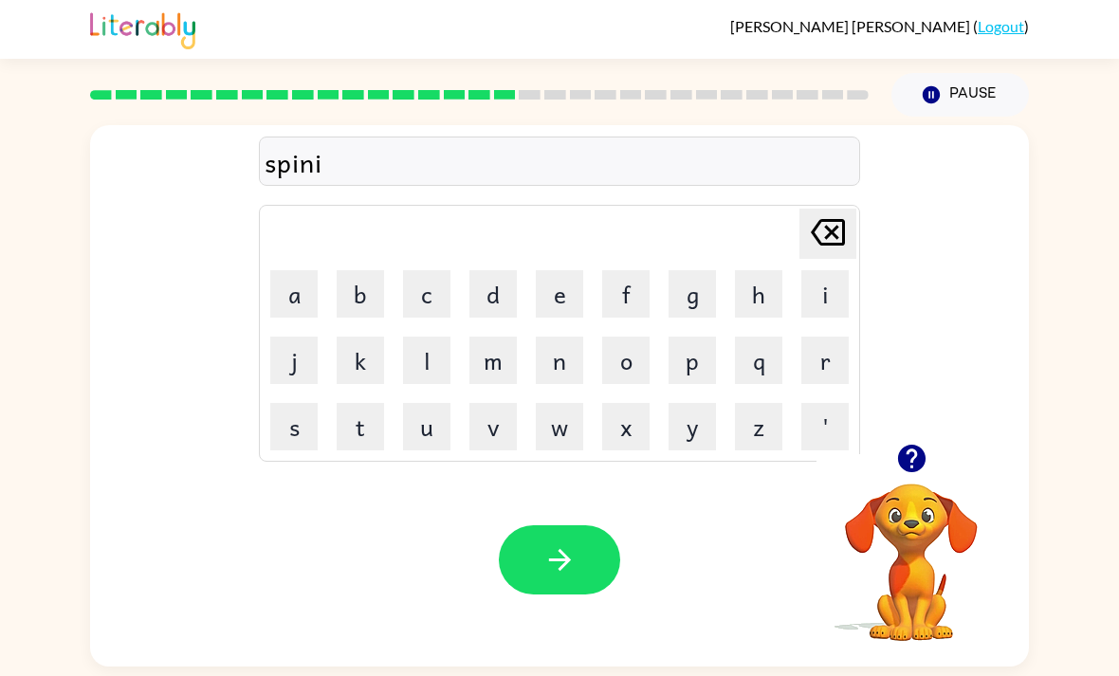
click at [567, 355] on button "n" at bounding box center [559, 360] width 47 height 47
click at [703, 290] on button "g" at bounding box center [691, 293] width 47 height 47
click at [559, 523] on div "Your browser must support playing .mp4 files to use Literably. Please try using…" at bounding box center [559, 559] width 939 height 213
click at [564, 557] on icon "button" at bounding box center [559, 559] width 33 height 33
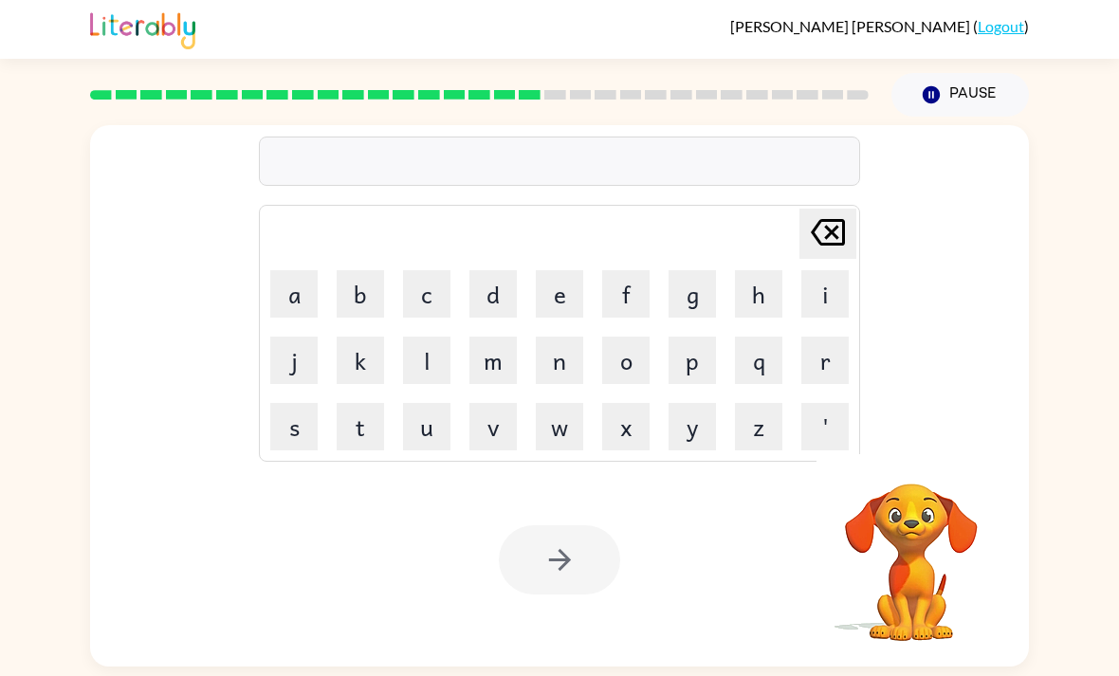
click at [38, 523] on div "Delete Delete last character input a b c d e f g h i j k l m n o p q r s t u v …" at bounding box center [559, 392] width 1119 height 550
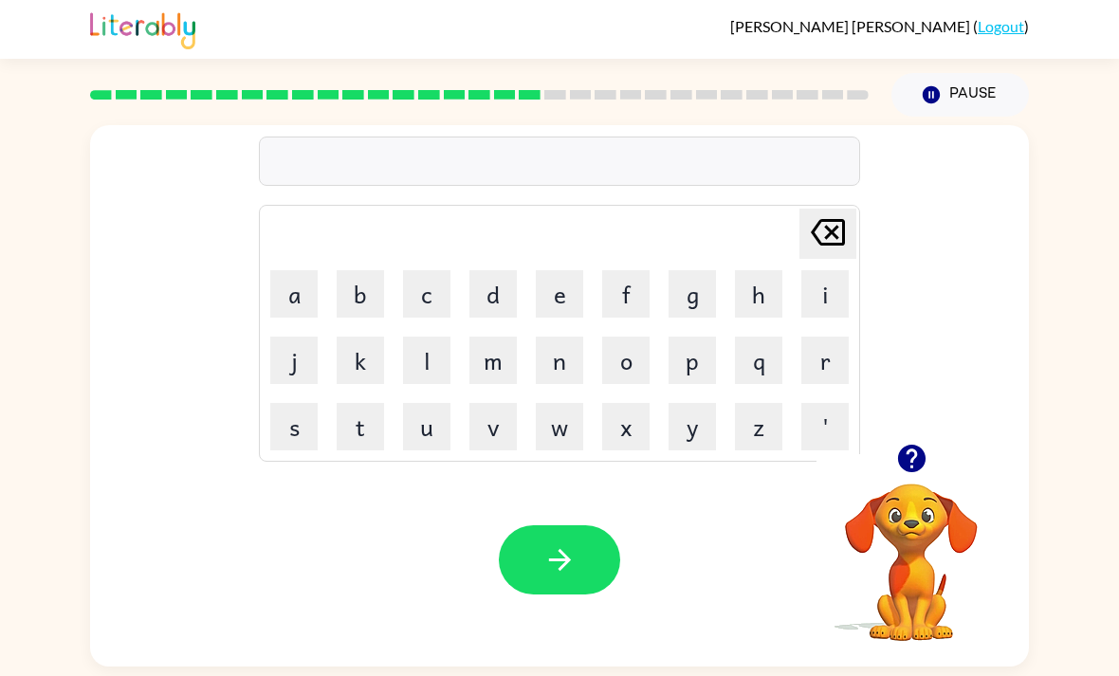
click at [707, 280] on button "g" at bounding box center [691, 293] width 47 height 47
click at [824, 381] on button "r" at bounding box center [824, 360] width 47 height 47
click at [435, 415] on button "u" at bounding box center [426, 426] width 47 height 47
click at [491, 368] on button "m" at bounding box center [492, 360] width 47 height 47
click at [703, 353] on button "p" at bounding box center [691, 360] width 47 height 47
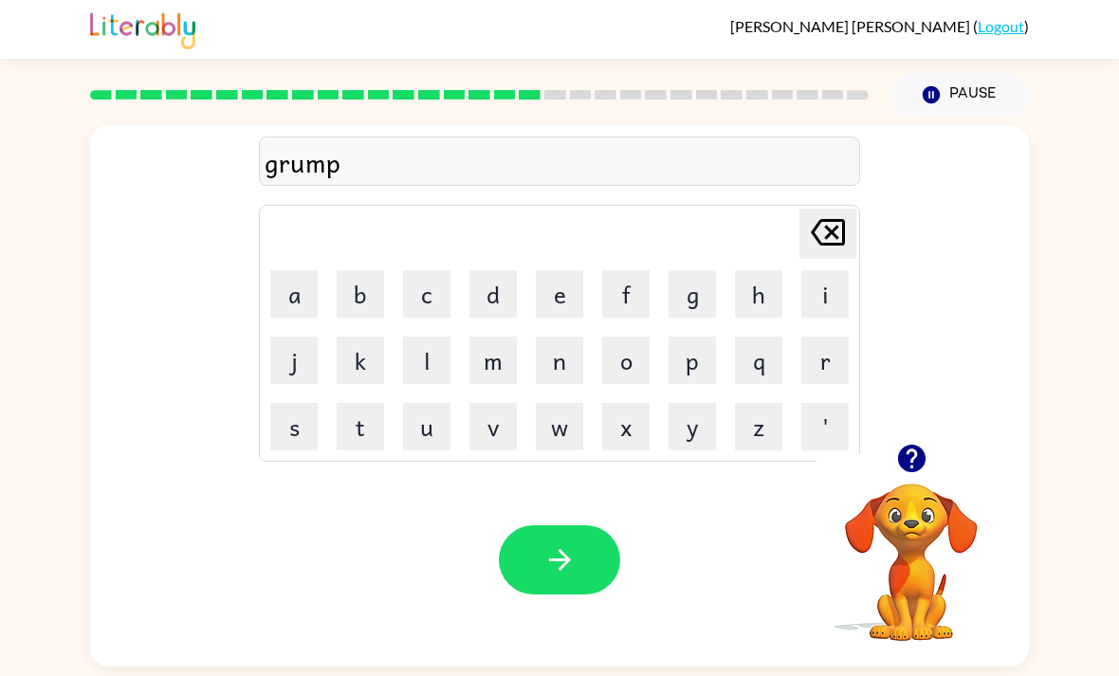
click at [567, 311] on button "e" at bounding box center [559, 293] width 47 height 47
click at [310, 417] on button "s" at bounding box center [293, 426] width 47 height 47
click at [355, 430] on button "t" at bounding box center [360, 426] width 47 height 47
click at [572, 575] on icon "button" at bounding box center [559, 559] width 33 height 33
click at [815, 308] on button "i" at bounding box center [824, 293] width 47 height 47
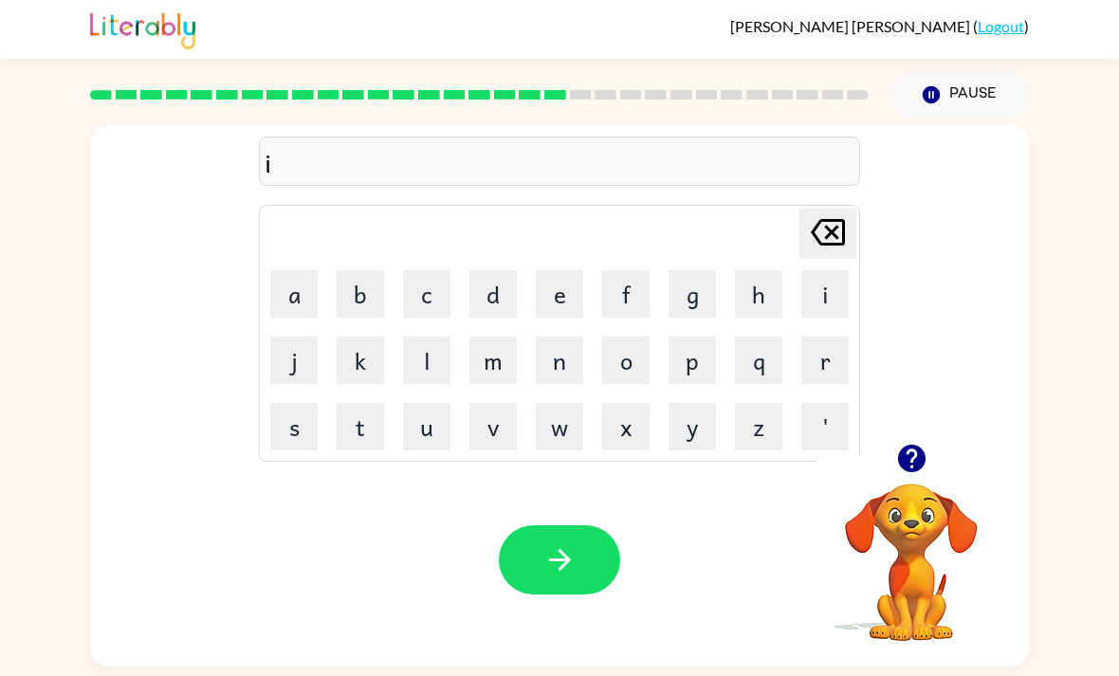
click at [554, 374] on button "n" at bounding box center [559, 360] width 47 height 47
click at [426, 301] on button "c" at bounding box center [426, 293] width 47 height 47
click at [817, 359] on button "r" at bounding box center [824, 360] width 47 height 47
click at [556, 313] on button "e" at bounding box center [559, 293] width 47 height 47
click at [492, 298] on button "d" at bounding box center [492, 293] width 47 height 47
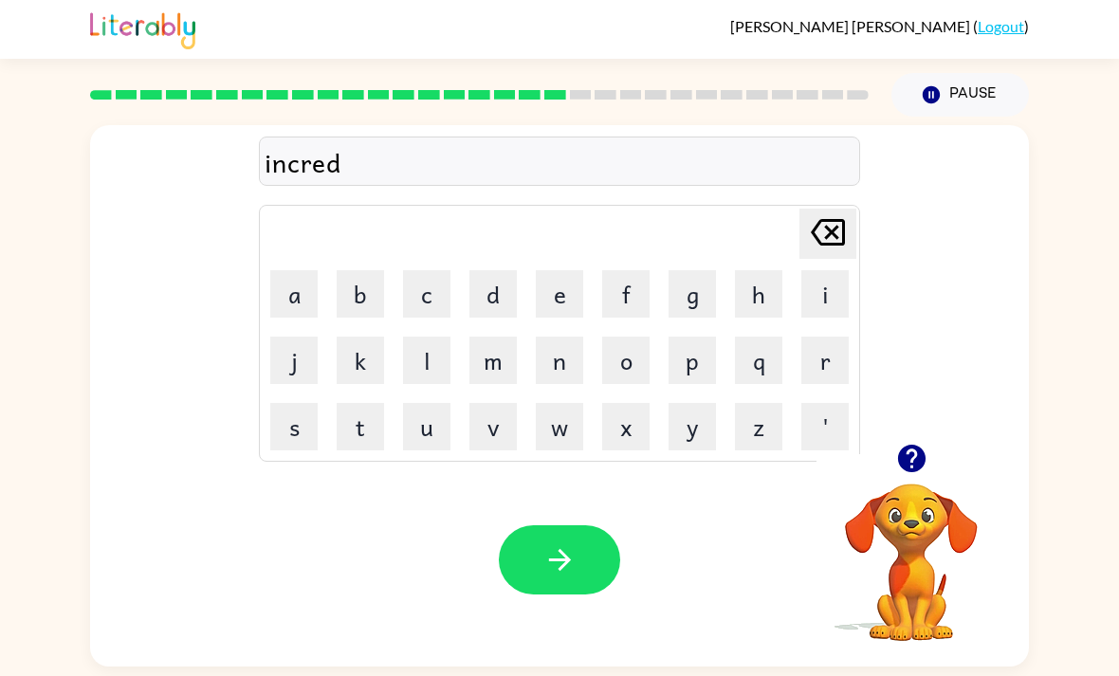
click at [835, 299] on button "i" at bounding box center [824, 293] width 47 height 47
click at [368, 293] on button "b" at bounding box center [360, 293] width 47 height 47
click at [428, 378] on button "l" at bounding box center [426, 360] width 47 height 47
click at [561, 318] on button "e" at bounding box center [559, 293] width 47 height 47
click at [577, 557] on button "button" at bounding box center [559, 559] width 121 height 69
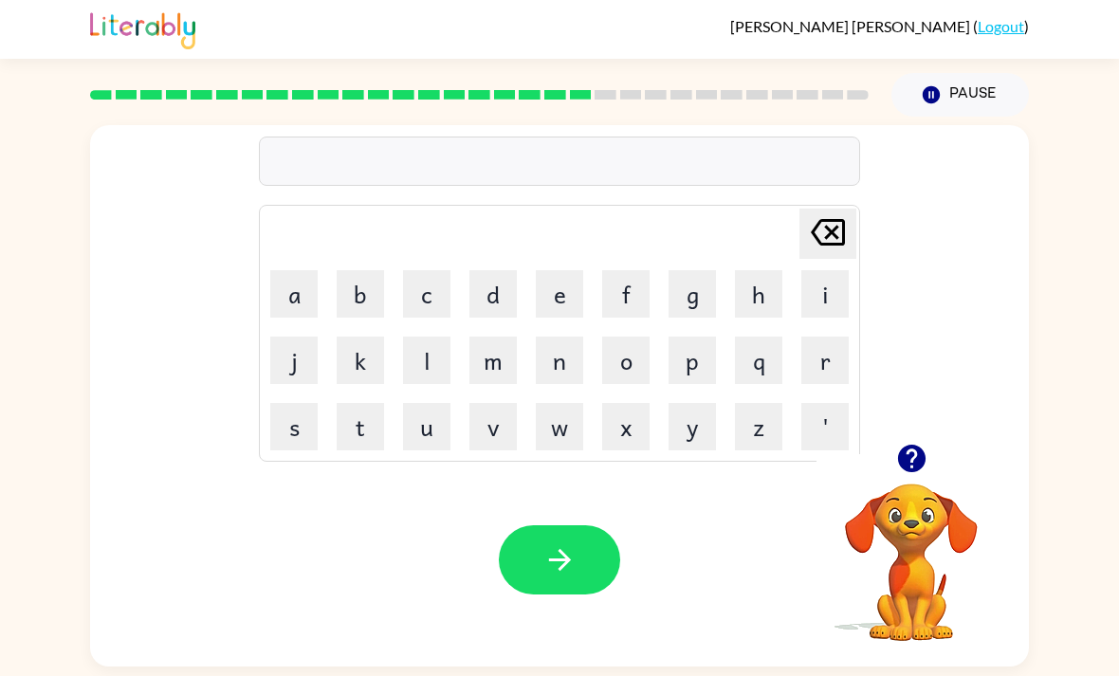
click at [440, 370] on button "l" at bounding box center [426, 360] width 47 height 47
click at [832, 294] on button "i" at bounding box center [824, 293] width 47 height 47
click at [280, 438] on button "s" at bounding box center [293, 426] width 47 height 47
click at [366, 438] on button "t" at bounding box center [360, 426] width 47 height 47
click at [561, 304] on button "e" at bounding box center [559, 293] width 47 height 47
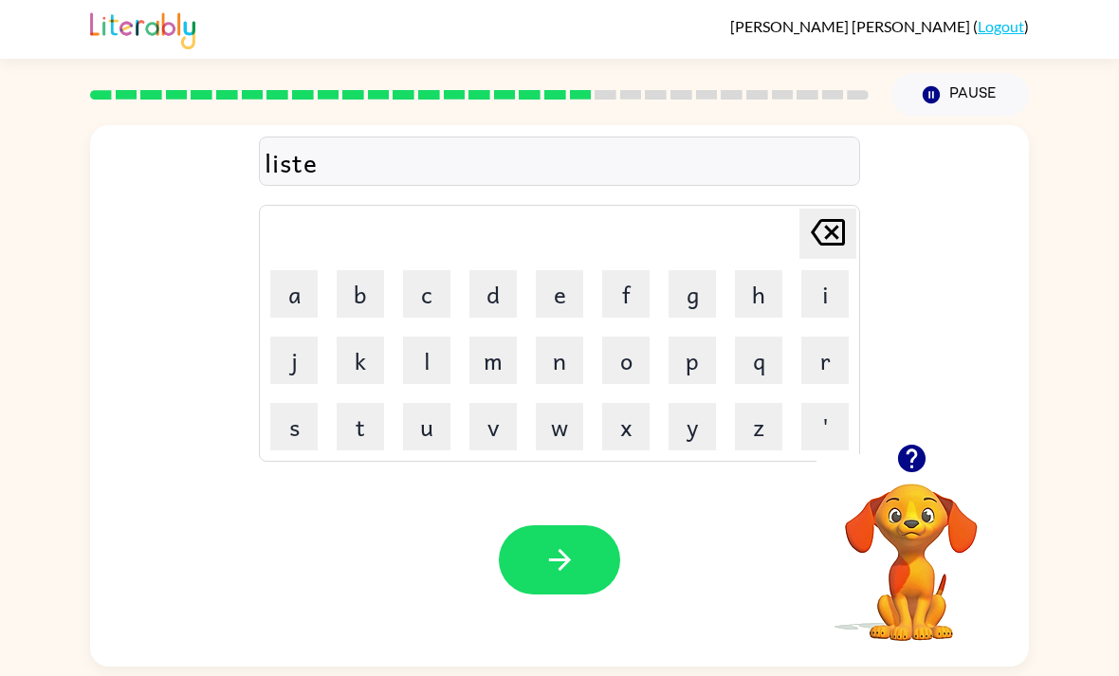
click at [561, 378] on button "n" at bounding box center [559, 360] width 47 height 47
click at [551, 561] on icon "button" at bounding box center [559, 559] width 33 height 33
click at [553, 366] on button "n" at bounding box center [559, 360] width 47 height 47
click at [617, 370] on button "o" at bounding box center [625, 360] width 47 height 47
click at [500, 373] on button "m" at bounding box center [492, 360] width 47 height 47
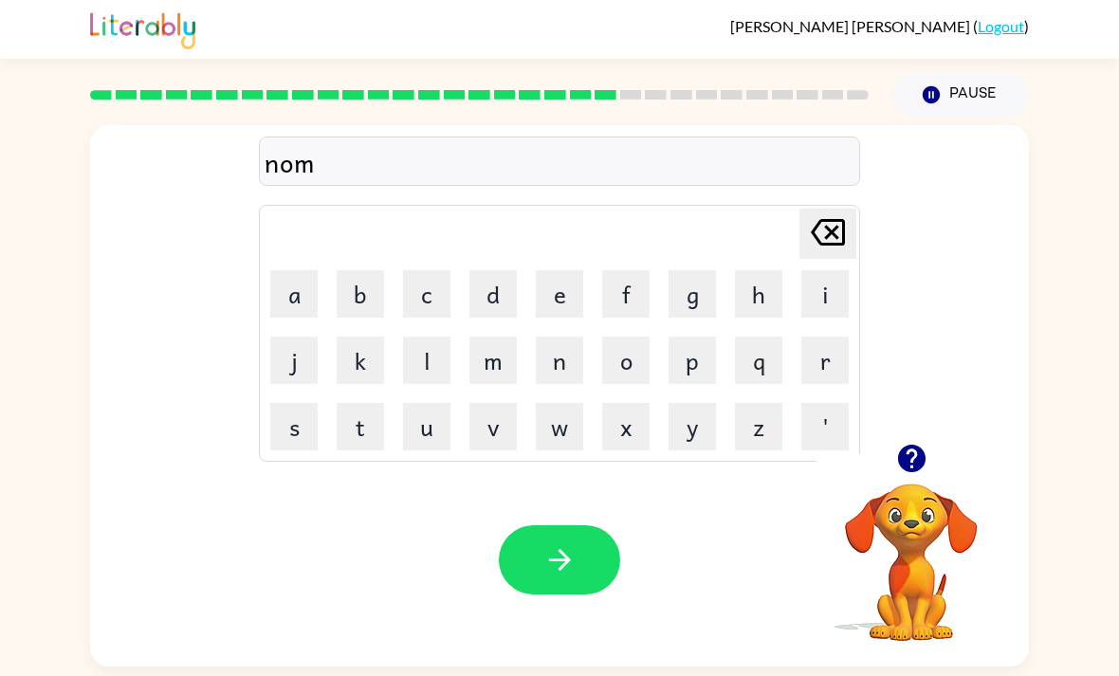
click at [817, 298] on button "i" at bounding box center [824, 293] width 47 height 47
click at [555, 373] on button "n" at bounding box center [559, 360] width 47 height 47
click at [487, 366] on button "m" at bounding box center [492, 360] width 47 height 47
click at [302, 306] on button "a" at bounding box center [293, 293] width 47 height 47
click at [375, 439] on button "t" at bounding box center [360, 426] width 47 height 47
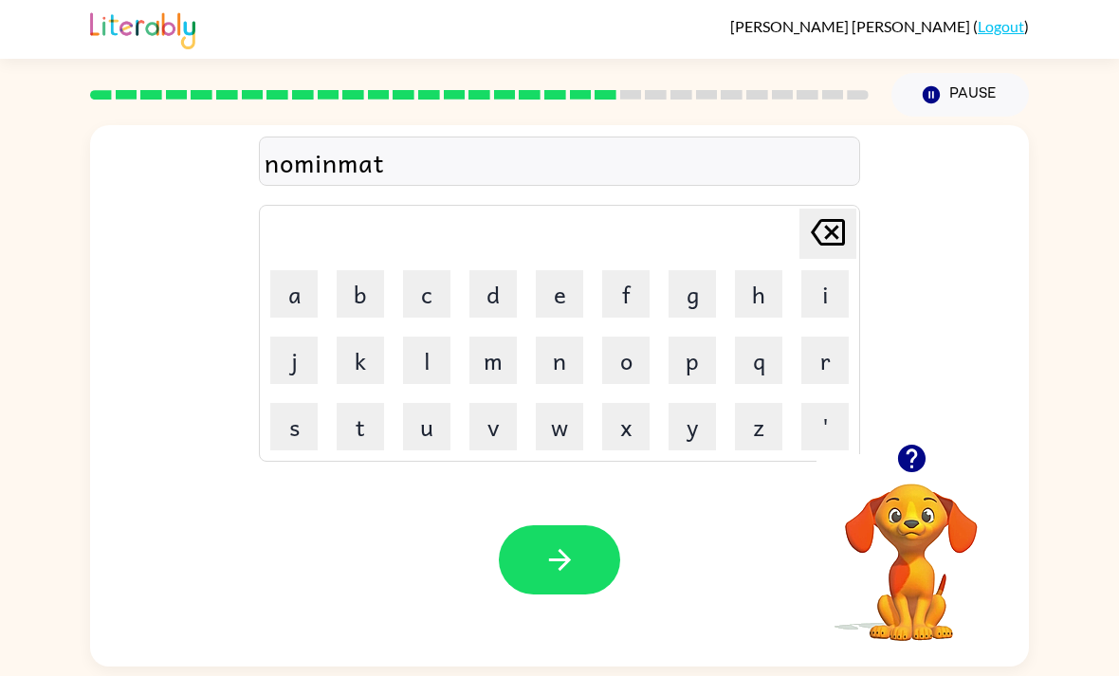
click at [548, 311] on button "e" at bounding box center [559, 293] width 47 height 47
click at [564, 571] on icon "button" at bounding box center [559, 560] width 22 height 22
click at [289, 444] on button "s" at bounding box center [293, 426] width 47 height 47
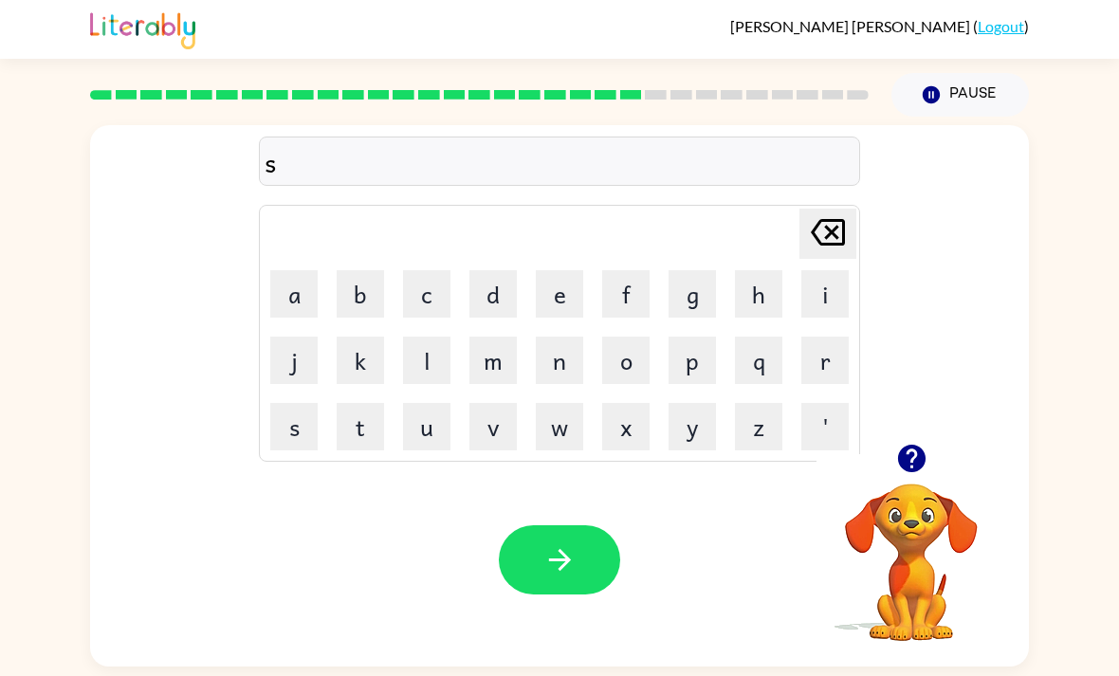
click at [439, 438] on button "u" at bounding box center [426, 426] width 47 height 47
click at [310, 433] on button "s" at bounding box center [293, 426] width 47 height 47
click at [369, 436] on button "t" at bounding box center [360, 426] width 47 height 47
click at [800, 215] on button "Delete Delete last character input" at bounding box center [827, 234] width 57 height 50
click at [362, 438] on button "t" at bounding box center [360, 426] width 47 height 47
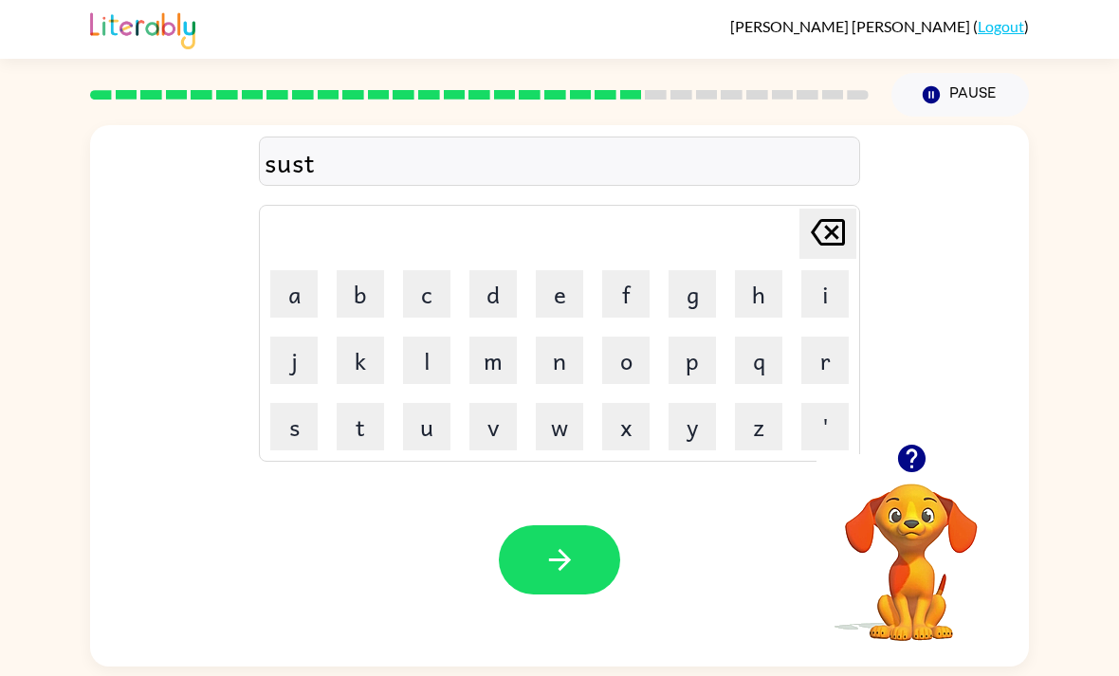
click at [293, 297] on button "a" at bounding box center [293, 293] width 47 height 47
click at [808, 298] on button "i" at bounding box center [824, 293] width 47 height 47
click at [558, 383] on button "n" at bounding box center [559, 360] width 47 height 47
click at [540, 584] on button "button" at bounding box center [559, 559] width 121 height 69
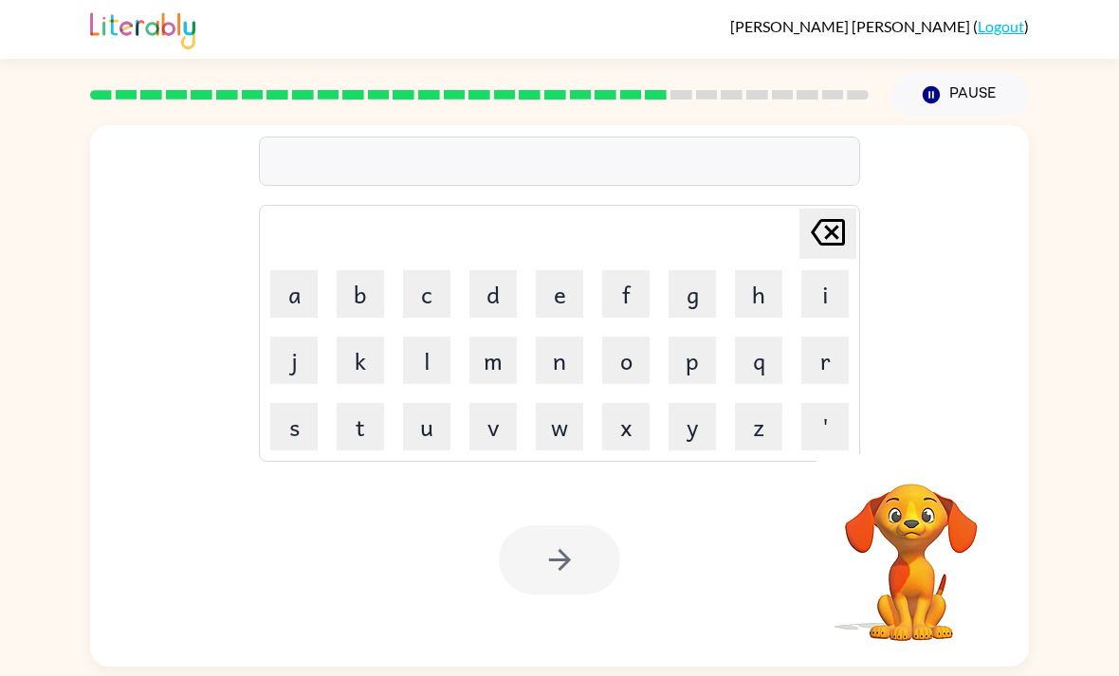
click at [568, 446] on button "w" at bounding box center [559, 426] width 47 height 47
click at [631, 359] on button "o" at bounding box center [625, 360] width 47 height 47
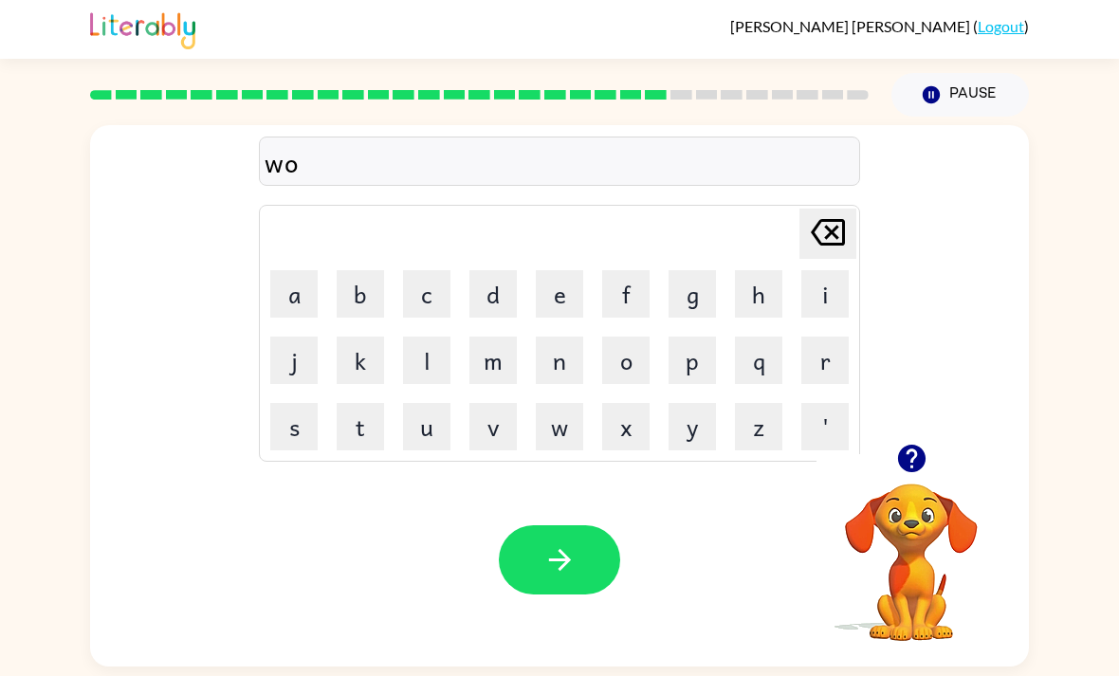
click at [823, 376] on button "r" at bounding box center [824, 360] width 47 height 47
click at [364, 429] on button "t" at bounding box center [360, 426] width 47 height 47
click at [752, 301] on button "h" at bounding box center [758, 293] width 47 height 47
click at [691, 434] on button "y" at bounding box center [691, 426] width 47 height 47
click at [560, 563] on icon "button" at bounding box center [559, 559] width 33 height 33
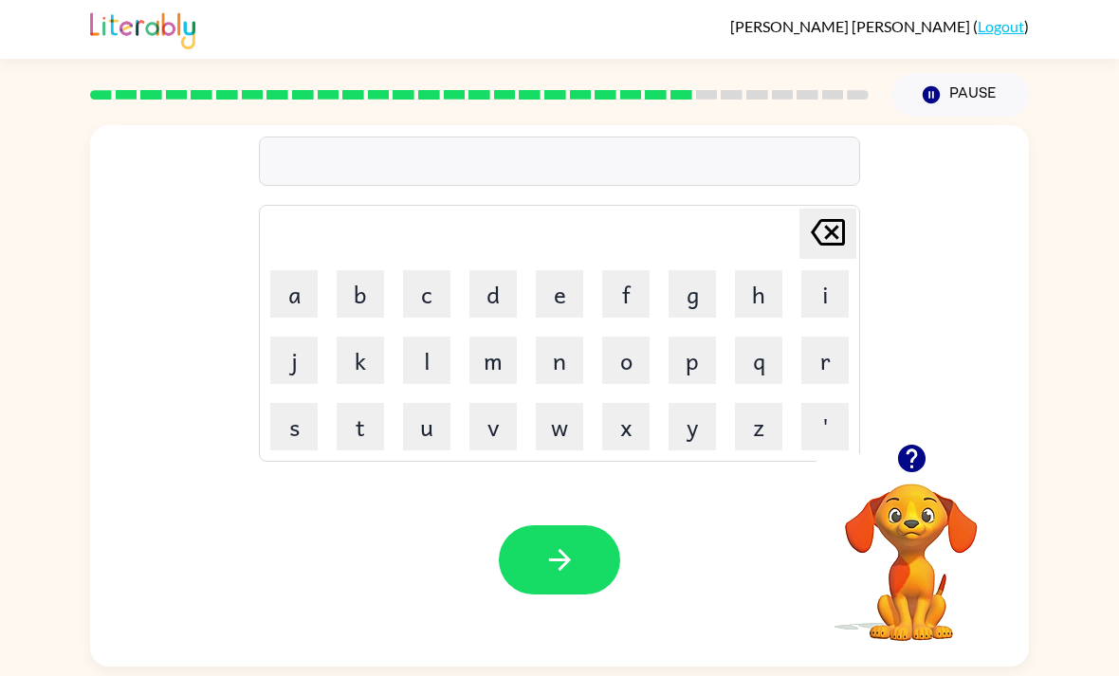
click at [819, 363] on button "r" at bounding box center [824, 360] width 47 height 47
click at [547, 311] on button "e" at bounding box center [559, 293] width 47 height 47
click at [313, 298] on button "a" at bounding box center [293, 293] width 47 height 47
click at [419, 360] on button "l" at bounding box center [426, 360] width 47 height 47
click at [292, 283] on button "a" at bounding box center [293, 293] width 47 height 47
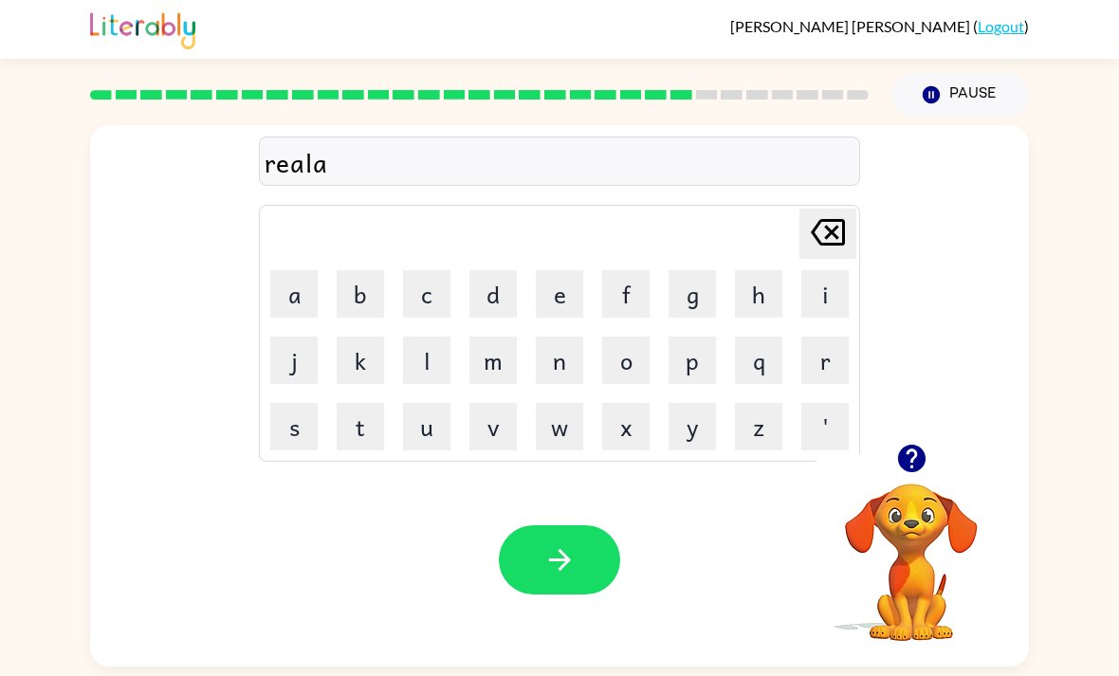
click at [375, 428] on button "t" at bounding box center [360, 426] width 47 height 47
click at [316, 291] on button "a" at bounding box center [293, 293] width 47 height 47
click at [860, 205] on div "realata Delete Delete last character input a b c d e f g h i j k l m n o p q r …" at bounding box center [559, 284] width 939 height 319
click at [845, 232] on icon at bounding box center [828, 232] width 34 height 27
click at [569, 286] on button "e" at bounding box center [559, 293] width 47 height 47
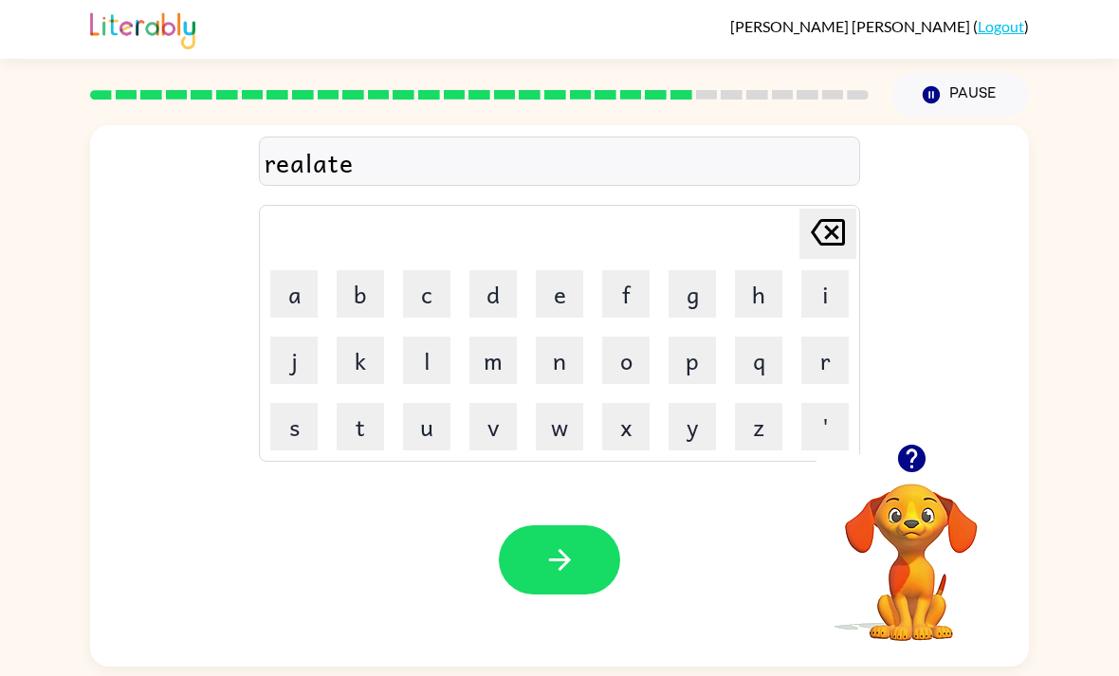
click at [492, 302] on button "d" at bounding box center [492, 293] width 47 height 47
click at [573, 569] on icon "button" at bounding box center [559, 559] width 33 height 33
click at [895, 504] on video "Your browser must support playing .mp4 files to use Literably. Please try using…" at bounding box center [911, 549] width 190 height 190
click at [896, 498] on video "Your browser must support playing .mp4 files to use Literably. Please try using…" at bounding box center [911, 549] width 190 height 190
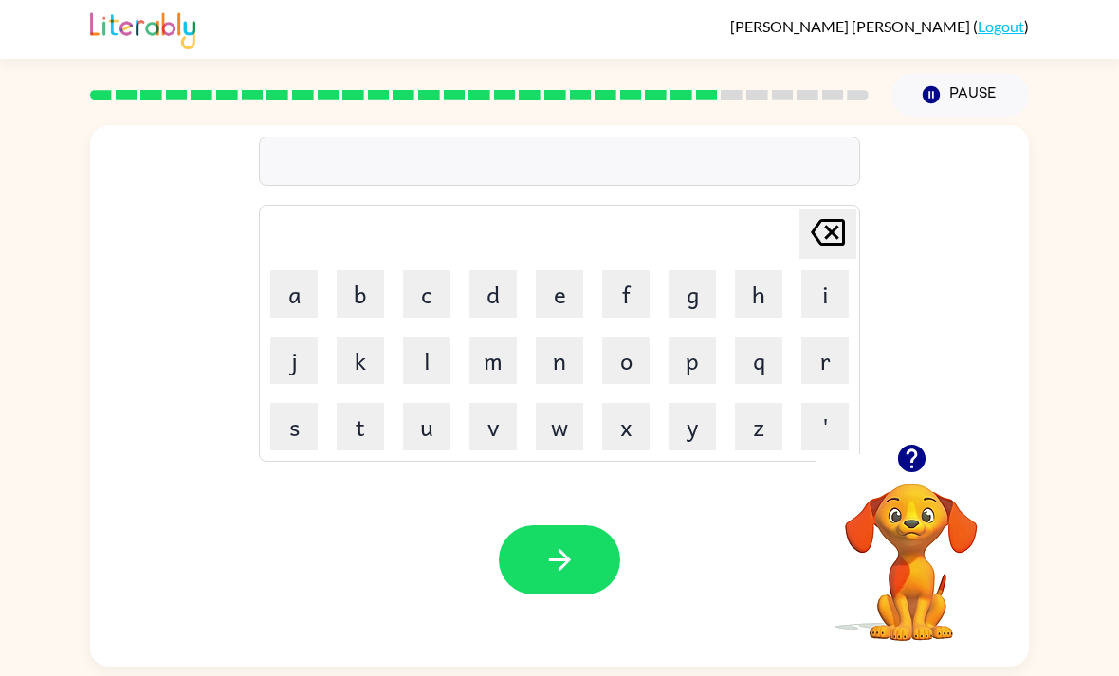
click at [904, 475] on icon "button" at bounding box center [911, 458] width 33 height 33
click at [346, 343] on button "k" at bounding box center [360, 360] width 47 height 47
click at [819, 298] on button "i" at bounding box center [824, 293] width 47 height 47
click at [375, 442] on button "t" at bounding box center [360, 426] width 47 height 47
click at [375, 422] on button "t" at bounding box center [360, 426] width 47 height 47
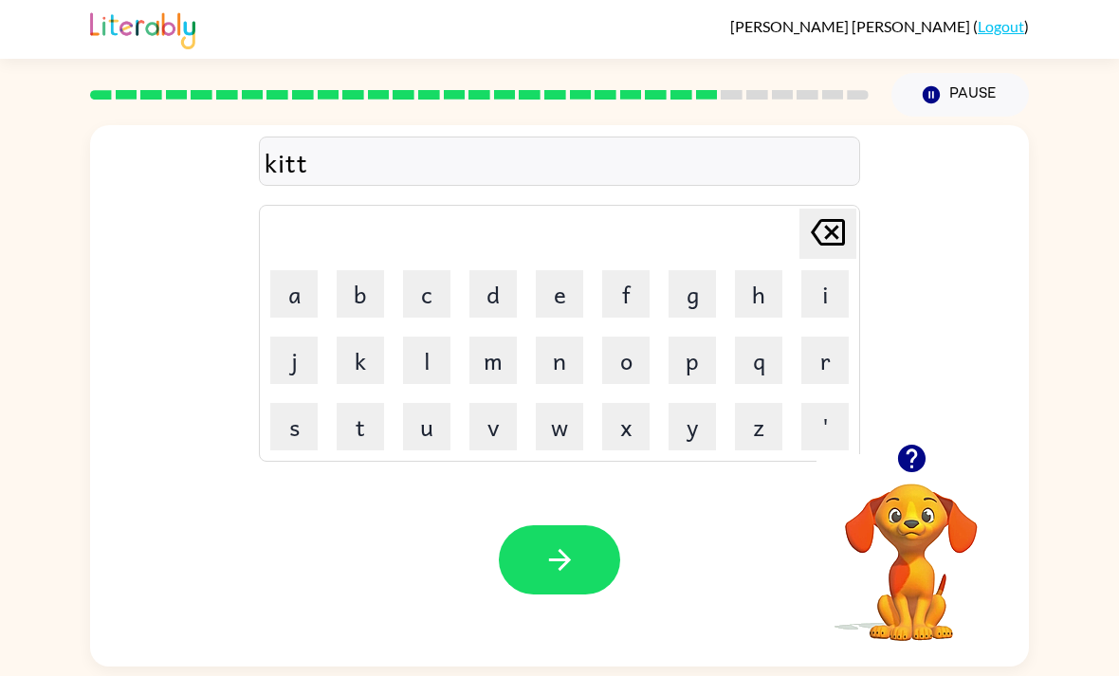
click at [581, 295] on button "e" at bounding box center [559, 293] width 47 height 47
click at [557, 384] on button "n" at bounding box center [559, 360] width 47 height 47
click at [569, 561] on icon "button" at bounding box center [559, 559] width 33 height 33
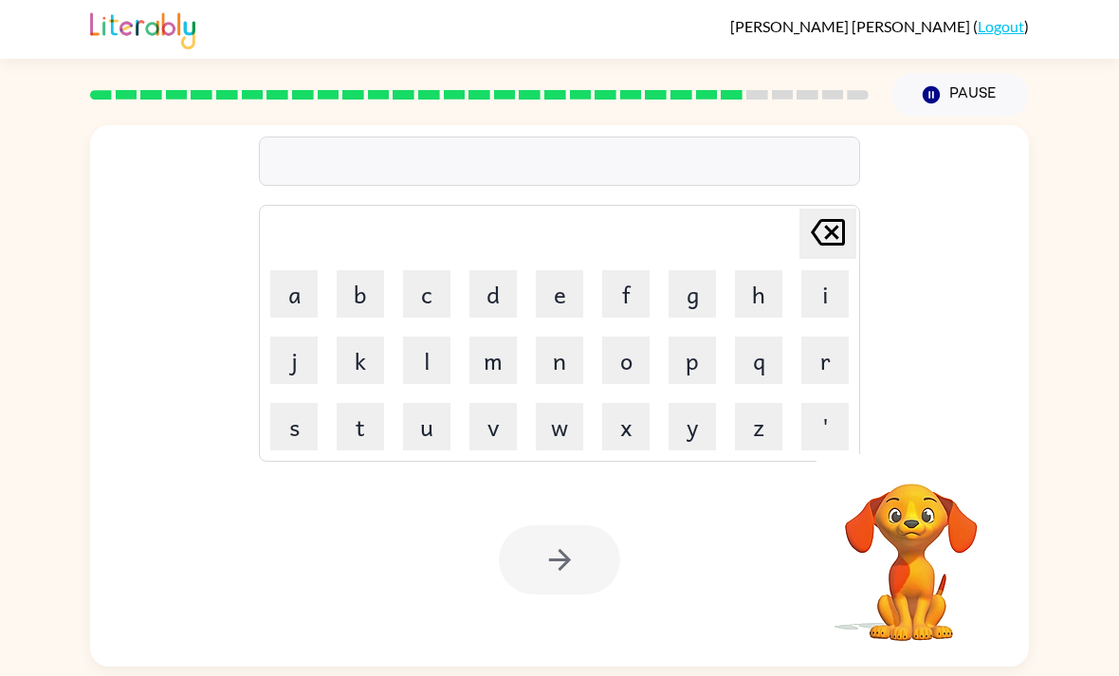
click at [491, 301] on button "d" at bounding box center [492, 293] width 47 height 47
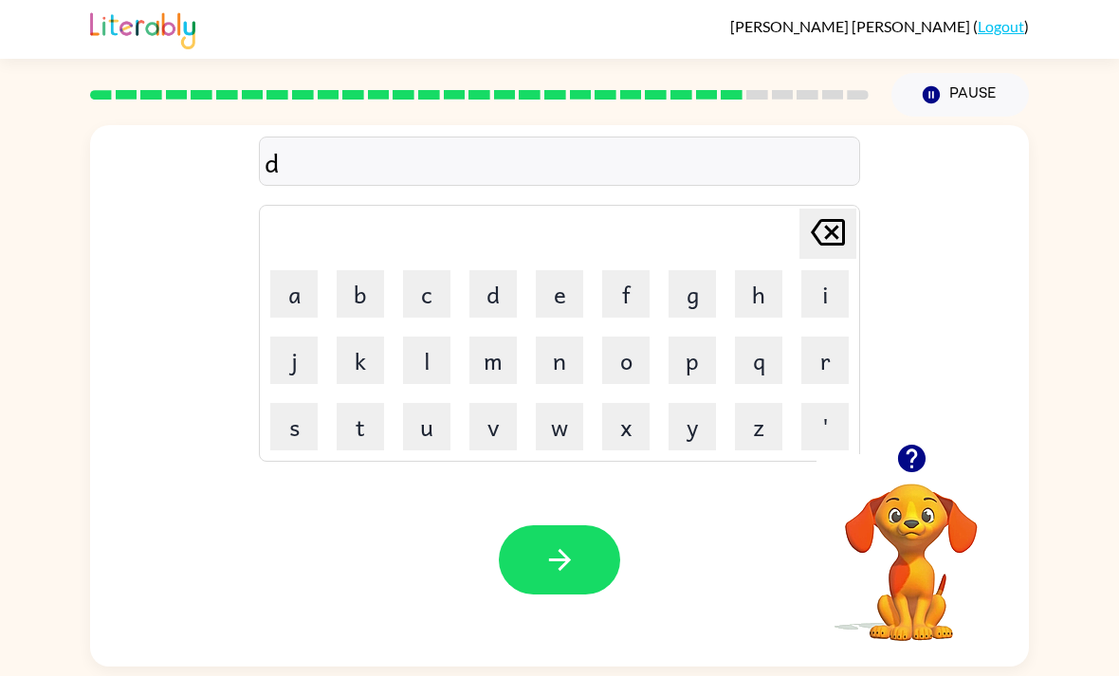
click at [906, 464] on icon "button" at bounding box center [910, 458] width 27 height 27
click at [573, 302] on button "e" at bounding box center [559, 293] width 47 height 47
click at [688, 357] on button "p" at bounding box center [691, 360] width 47 height 47
click at [286, 289] on button "a" at bounding box center [293, 293] width 47 height 47
click at [819, 352] on button "r" at bounding box center [824, 360] width 47 height 47
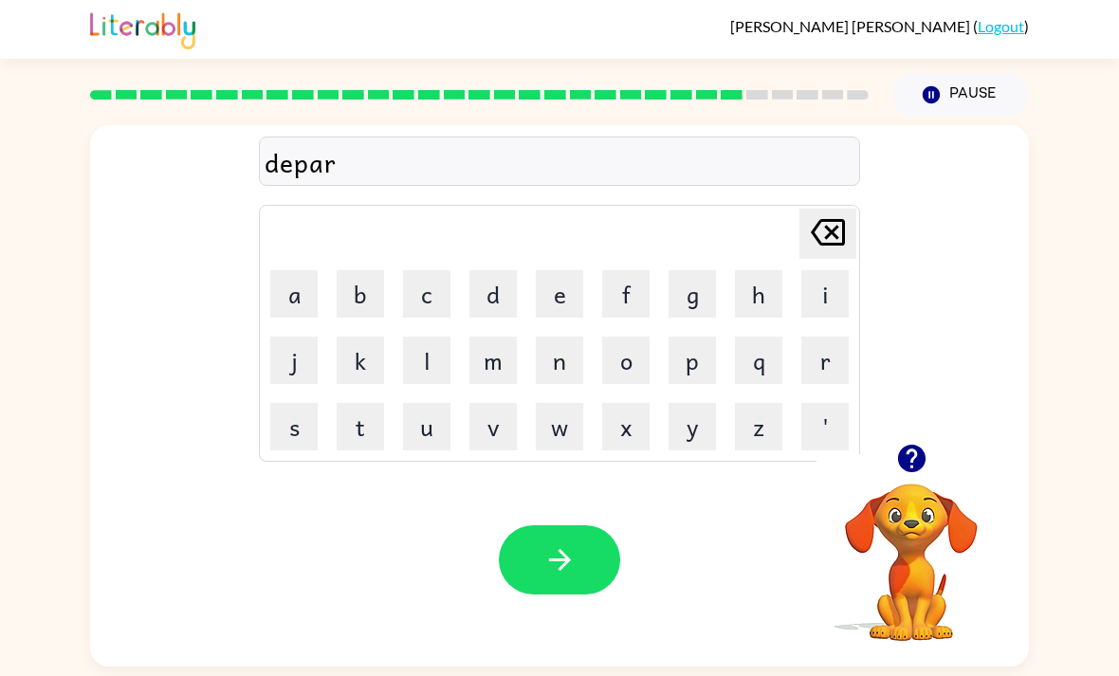
click at [354, 444] on button "t" at bounding box center [360, 426] width 47 height 47
click at [516, 357] on button "m" at bounding box center [492, 360] width 47 height 47
click at [552, 299] on button "e" at bounding box center [559, 293] width 47 height 47
click at [571, 367] on button "n" at bounding box center [559, 360] width 47 height 47
click at [377, 446] on button "t" at bounding box center [360, 426] width 47 height 47
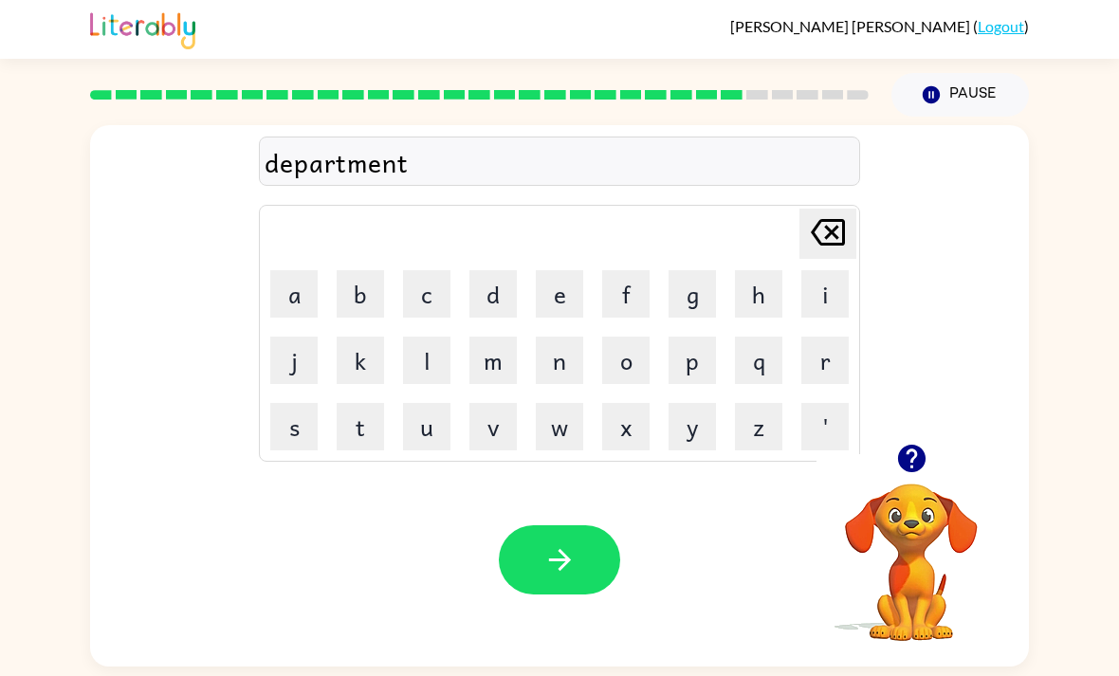
click at [594, 540] on button "button" at bounding box center [559, 559] width 121 height 69
click at [923, 464] on icon "button" at bounding box center [910, 458] width 27 height 27
click at [282, 417] on button "s" at bounding box center [293, 426] width 47 height 47
click at [418, 366] on button "l" at bounding box center [426, 360] width 47 height 47
click at [834, 300] on button "i" at bounding box center [824, 293] width 47 height 47
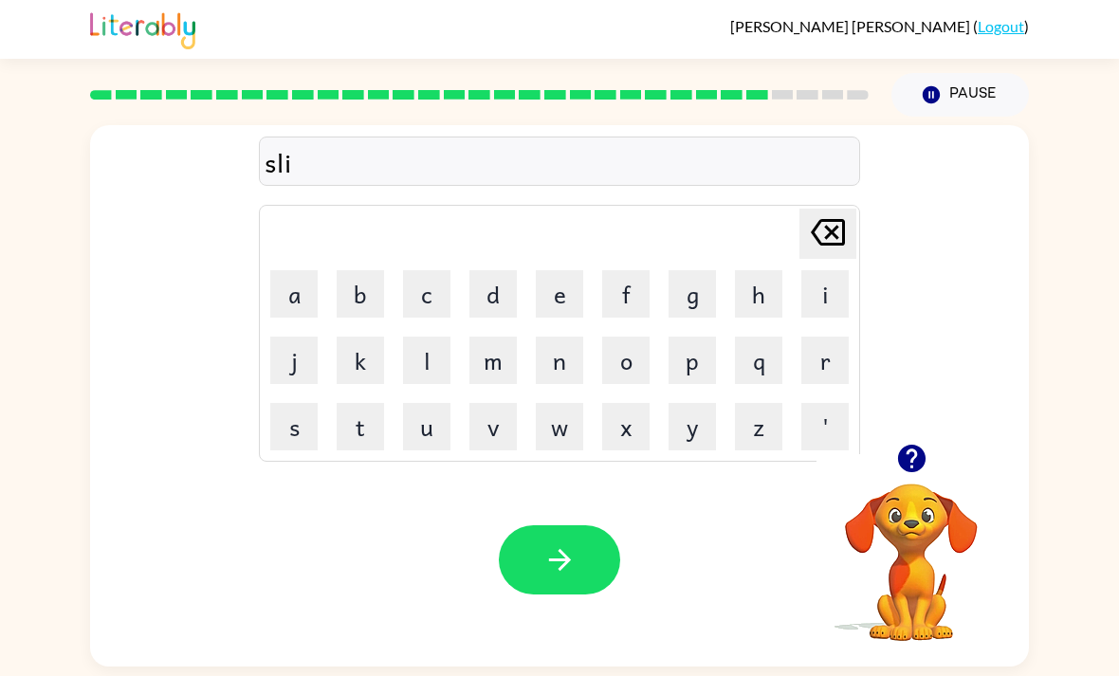
click at [688, 298] on button "g" at bounding box center [691, 293] width 47 height 47
click at [778, 294] on button "h" at bounding box center [758, 293] width 47 height 47
click at [357, 439] on button "t" at bounding box center [360, 426] width 47 height 47
click at [568, 555] on icon "button" at bounding box center [559, 559] width 33 height 33
click at [881, 444] on div at bounding box center [911, 458] width 190 height 48
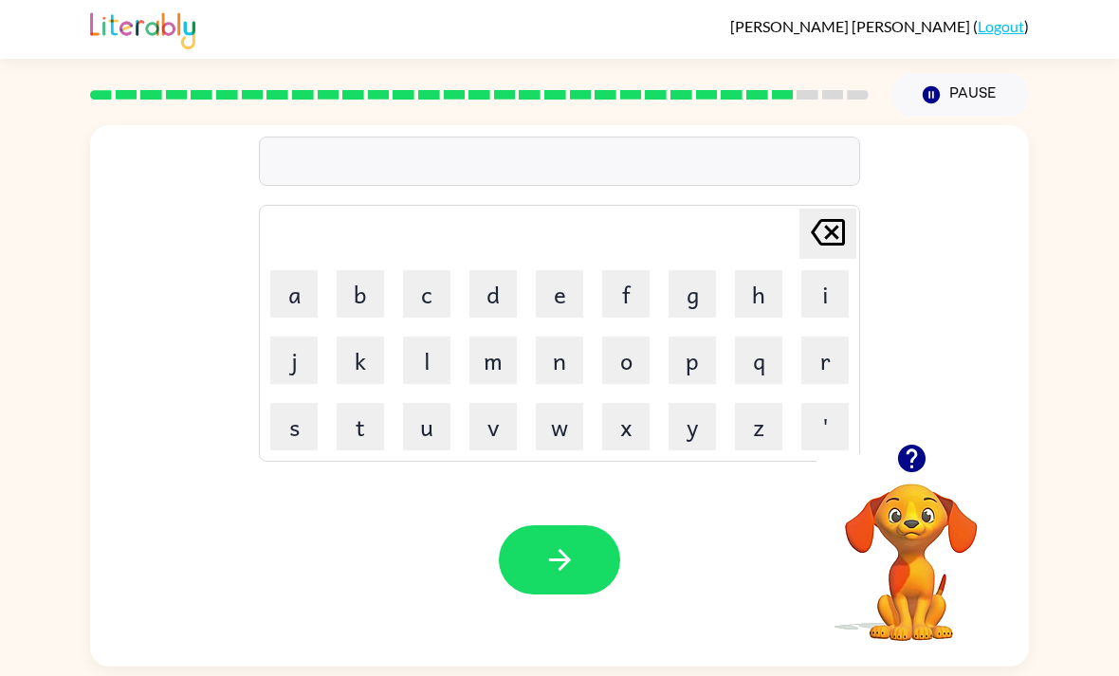
click at [933, 510] on video "Your browser must support playing .mp4 files to use Literably. Please try using…" at bounding box center [911, 549] width 190 height 190
click at [918, 440] on div "Delete Delete last character input a b c d e f g h i j k l m n o p q r s t u v …" at bounding box center [559, 284] width 939 height 319
click at [916, 469] on icon "button" at bounding box center [910, 458] width 27 height 27
click at [923, 458] on div "Delete Delete last character input a b c d e f g h i j k l m n o p q r s t u v …" at bounding box center [559, 395] width 939 height 541
click at [420, 447] on button "u" at bounding box center [426, 426] width 47 height 47
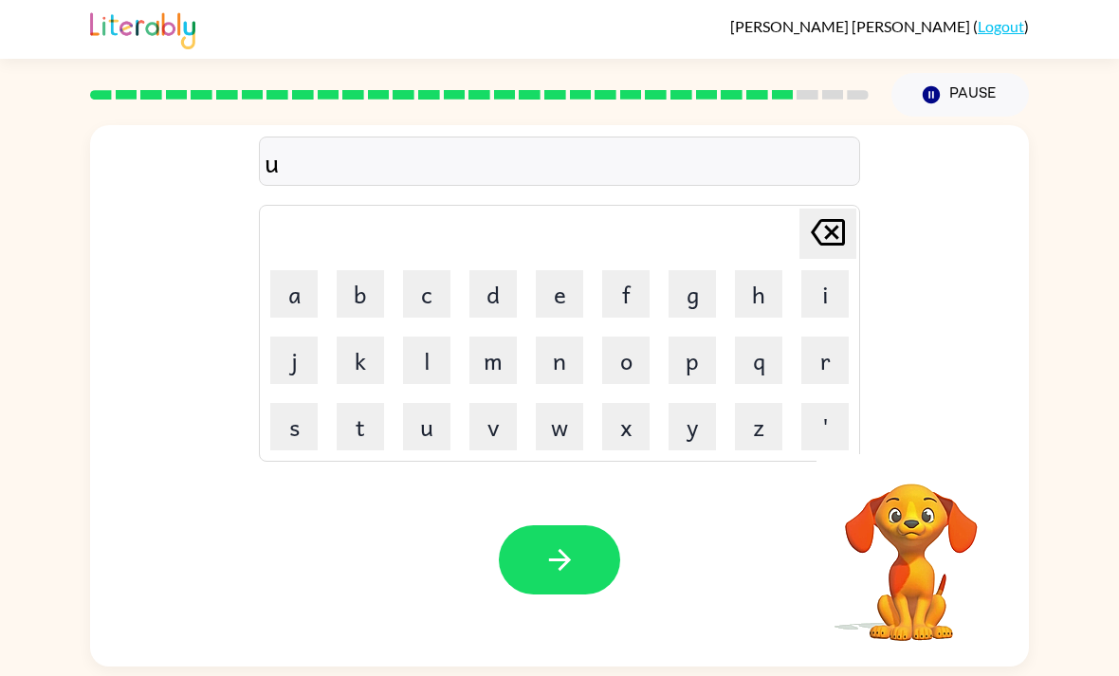
click at [568, 352] on button "n" at bounding box center [559, 360] width 47 height 47
click at [826, 303] on button "i" at bounding box center [824, 293] width 47 height 47
click at [502, 434] on button "v" at bounding box center [492, 426] width 47 height 47
click at [552, 300] on button "e" at bounding box center [559, 293] width 47 height 47
click at [816, 366] on button "r" at bounding box center [824, 360] width 47 height 47
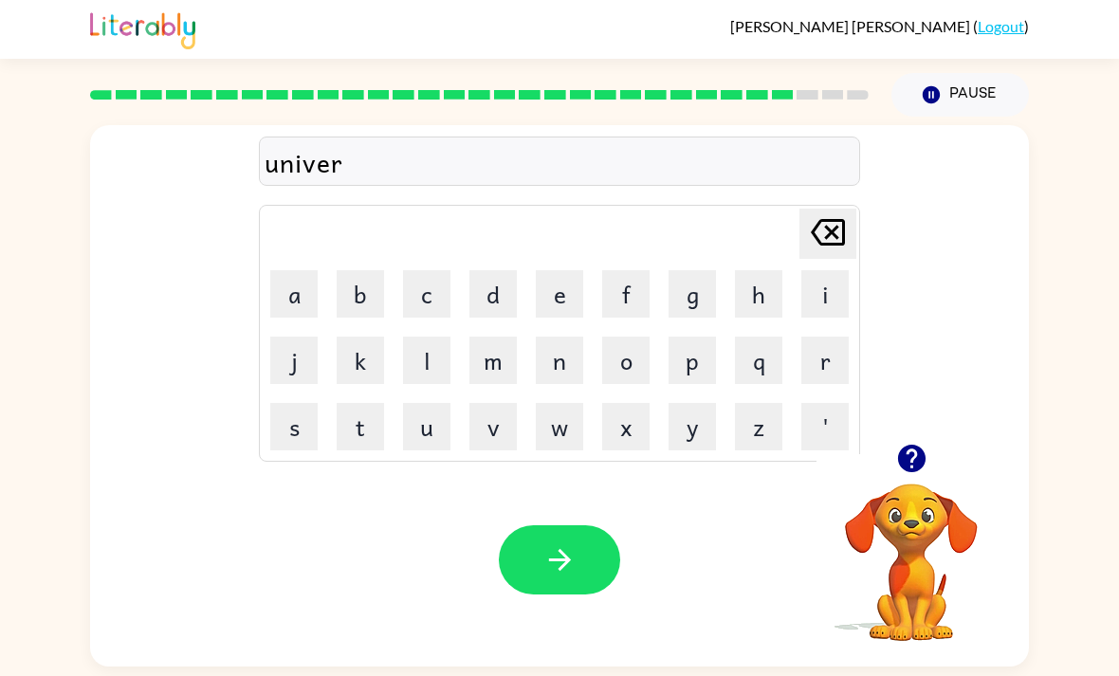
click at [552, 315] on button "e" at bounding box center [559, 293] width 47 height 47
click at [833, 237] on icon at bounding box center [828, 232] width 34 height 27
click at [303, 426] on button "s" at bounding box center [293, 426] width 47 height 47
click at [561, 302] on button "e" at bounding box center [559, 293] width 47 height 47
click at [310, 301] on button "a" at bounding box center [293, 293] width 47 height 47
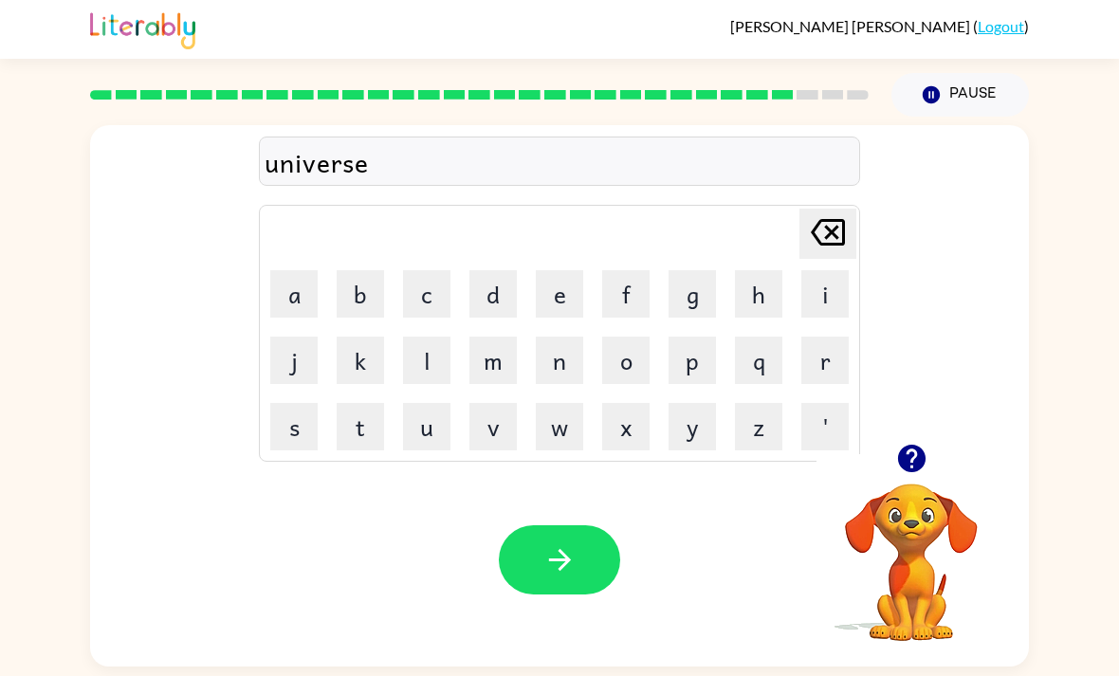
click at [426, 343] on button "l" at bounding box center [426, 360] width 47 height 47
click at [835, 240] on icon at bounding box center [828, 232] width 34 height 27
click at [835, 239] on icon at bounding box center [828, 232] width 34 height 27
click at [834, 237] on icon at bounding box center [828, 232] width 34 height 27
click at [300, 309] on button "a" at bounding box center [293, 293] width 47 height 47
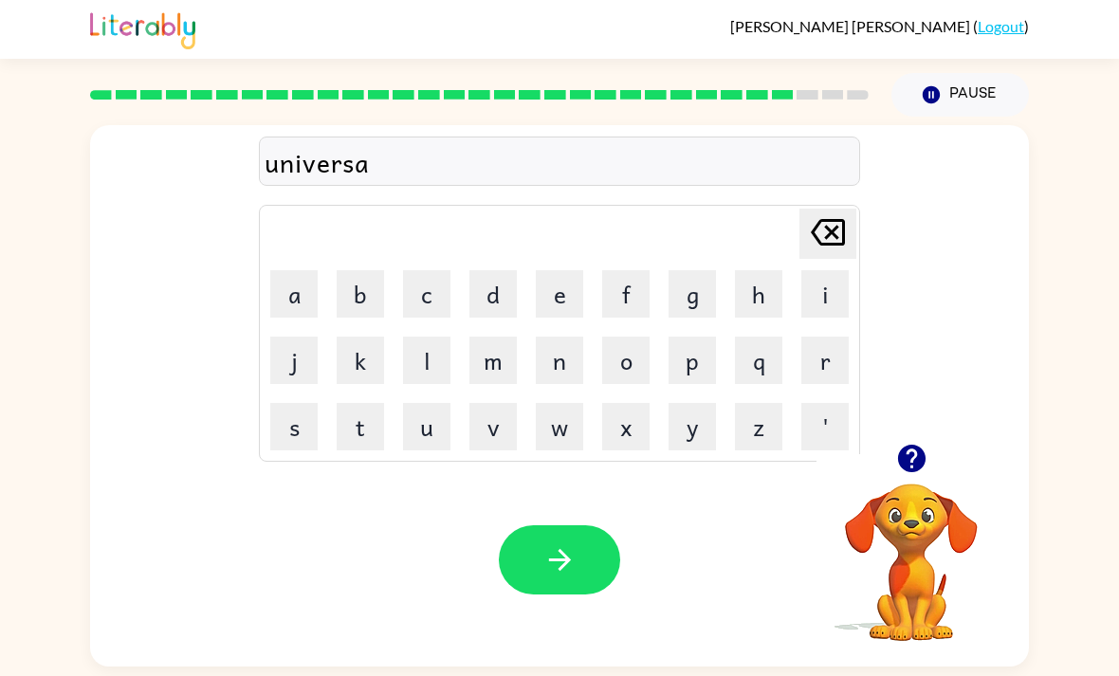
click at [445, 370] on button "l" at bounding box center [426, 360] width 47 height 47
click at [575, 575] on icon "button" at bounding box center [559, 559] width 33 height 33
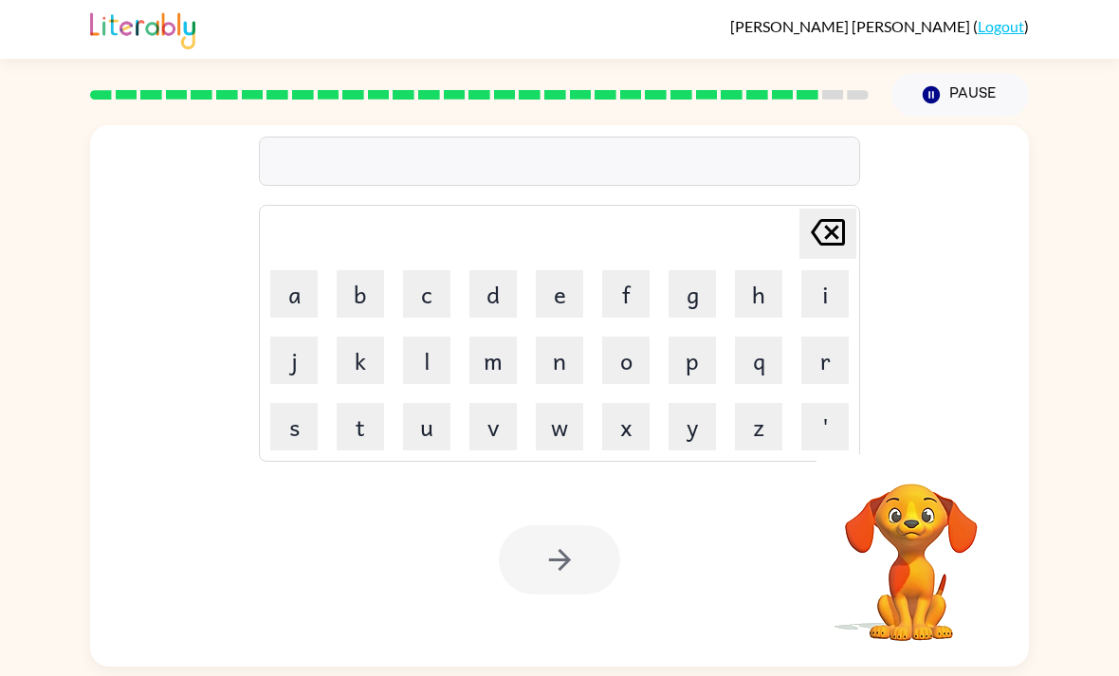
click at [312, 428] on button "s" at bounding box center [293, 426] width 47 height 47
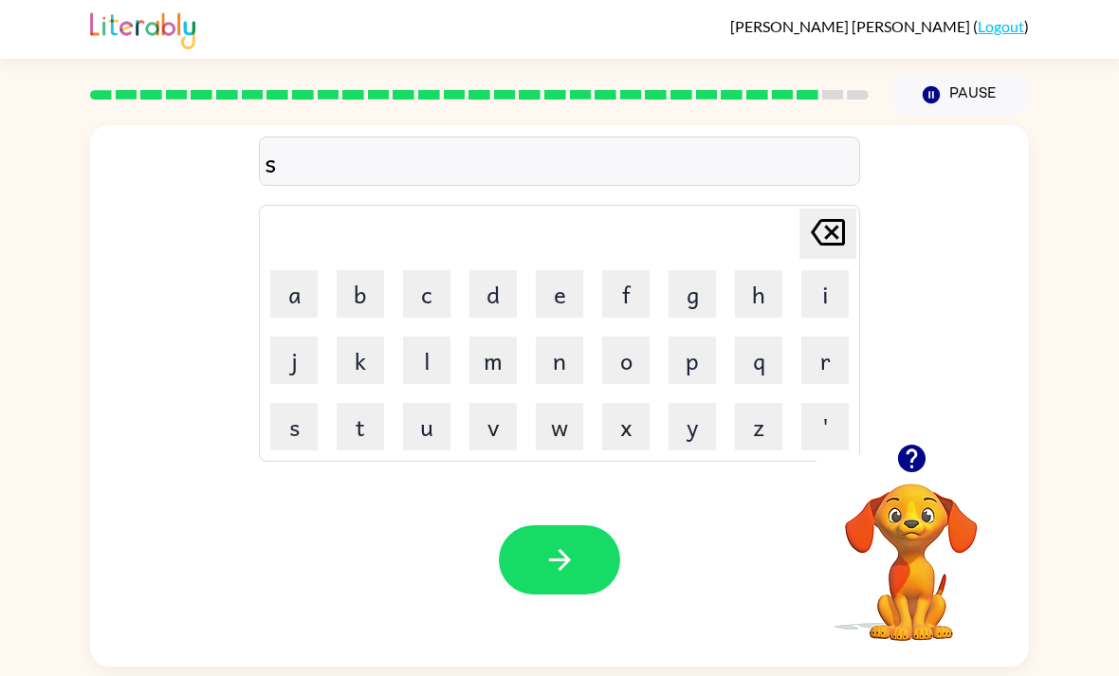
click at [417, 337] on button "l" at bounding box center [426, 360] width 47 height 47
click at [824, 270] on button "i" at bounding box center [824, 293] width 47 height 47
click at [489, 403] on button "v" at bounding box center [492, 426] width 47 height 47
click at [549, 270] on button "e" at bounding box center [559, 293] width 47 height 47
click at [833, 337] on button "r" at bounding box center [824, 360] width 47 height 47
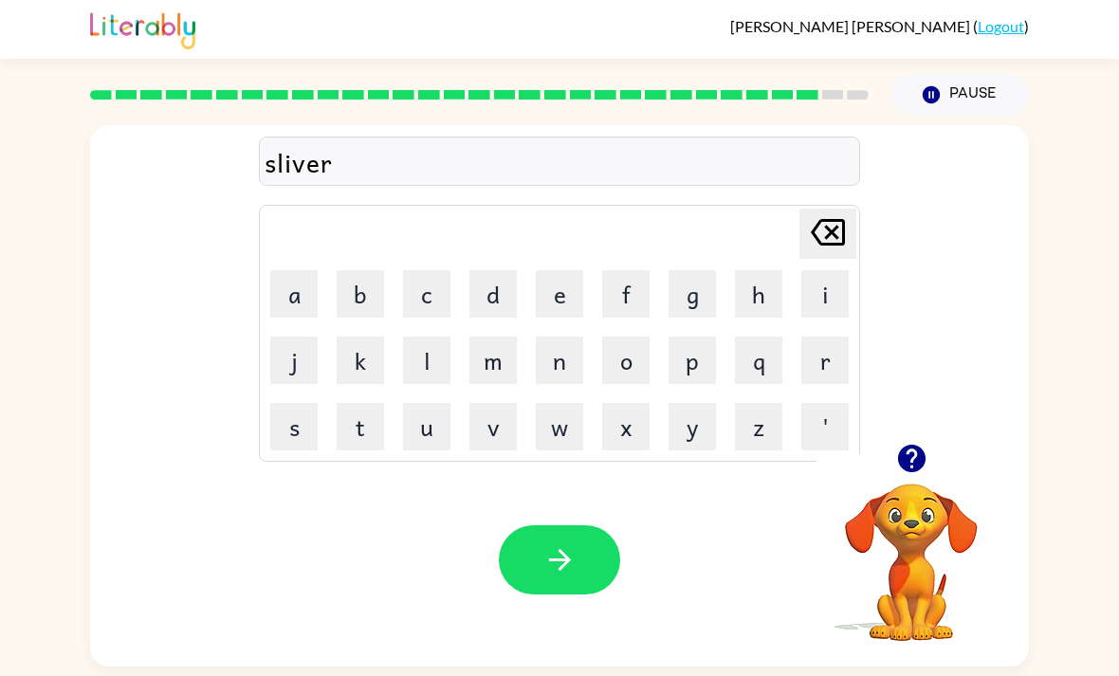
click at [572, 403] on button "w" at bounding box center [559, 426] width 47 height 47
click at [299, 270] on button "a" at bounding box center [293, 293] width 47 height 47
click at [833, 337] on button "r" at bounding box center [824, 360] width 47 height 47
click at [532, 262] on td "e" at bounding box center [559, 294] width 64 height 64
click at [554, 270] on button "e" at bounding box center [559, 293] width 47 height 47
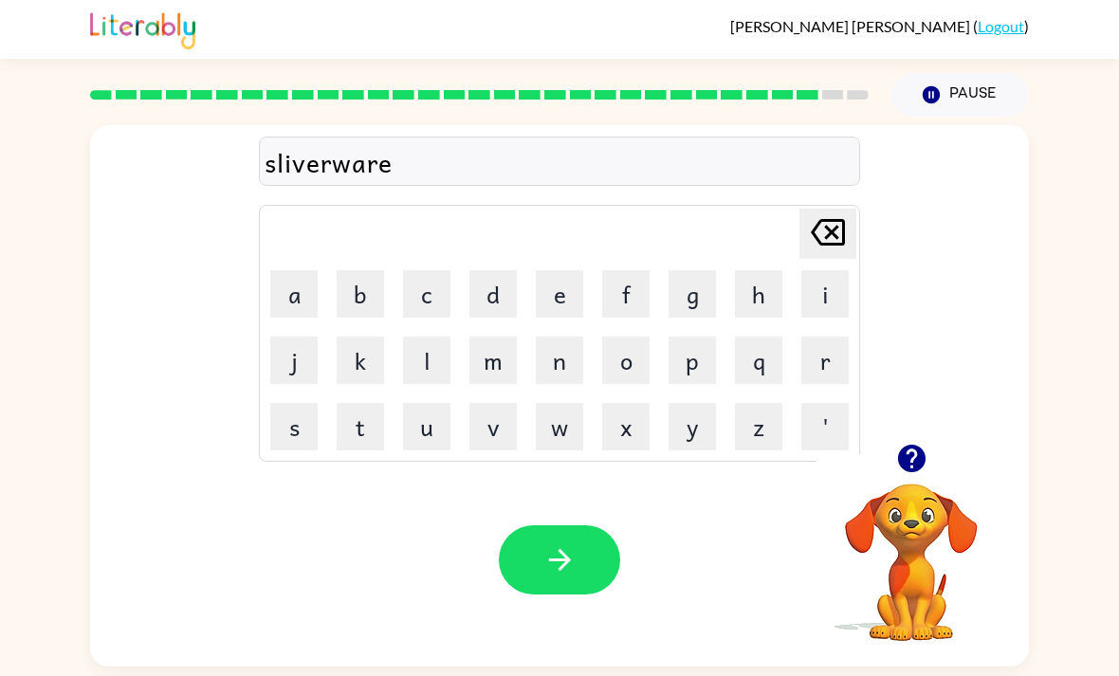
click at [567, 469] on div "Your browser must support playing .mp4 files to use Literably. Please try using…" at bounding box center [559, 559] width 939 height 213
click at [570, 543] on icon "button" at bounding box center [559, 559] width 33 height 33
click at [569, 270] on button "e" at bounding box center [559, 293] width 47 height 47
click at [558, 337] on button "n" at bounding box center [559, 360] width 47 height 47
click at [420, 270] on button "c" at bounding box center [426, 293] width 47 height 47
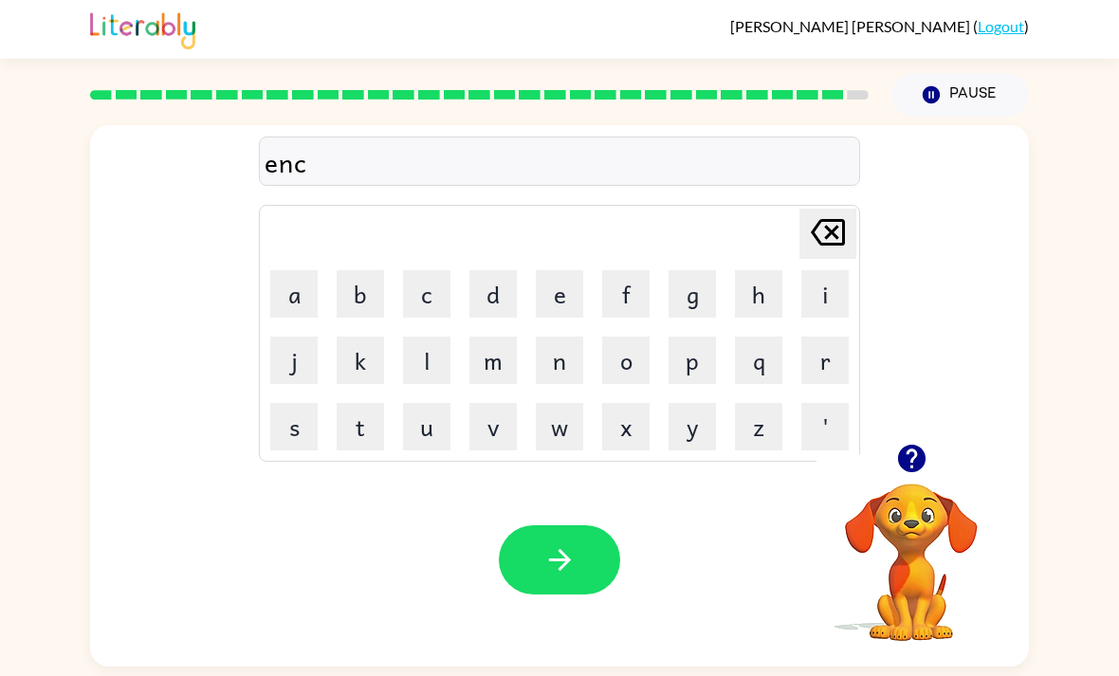
click at [634, 337] on button "o" at bounding box center [625, 360] width 47 height 47
click at [438, 403] on button "u" at bounding box center [426, 426] width 47 height 47
click at [366, 403] on button "t" at bounding box center [360, 426] width 47 height 47
click at [547, 270] on button "e" at bounding box center [559, 293] width 47 height 47
click at [831, 337] on button "r" at bounding box center [824, 360] width 47 height 47
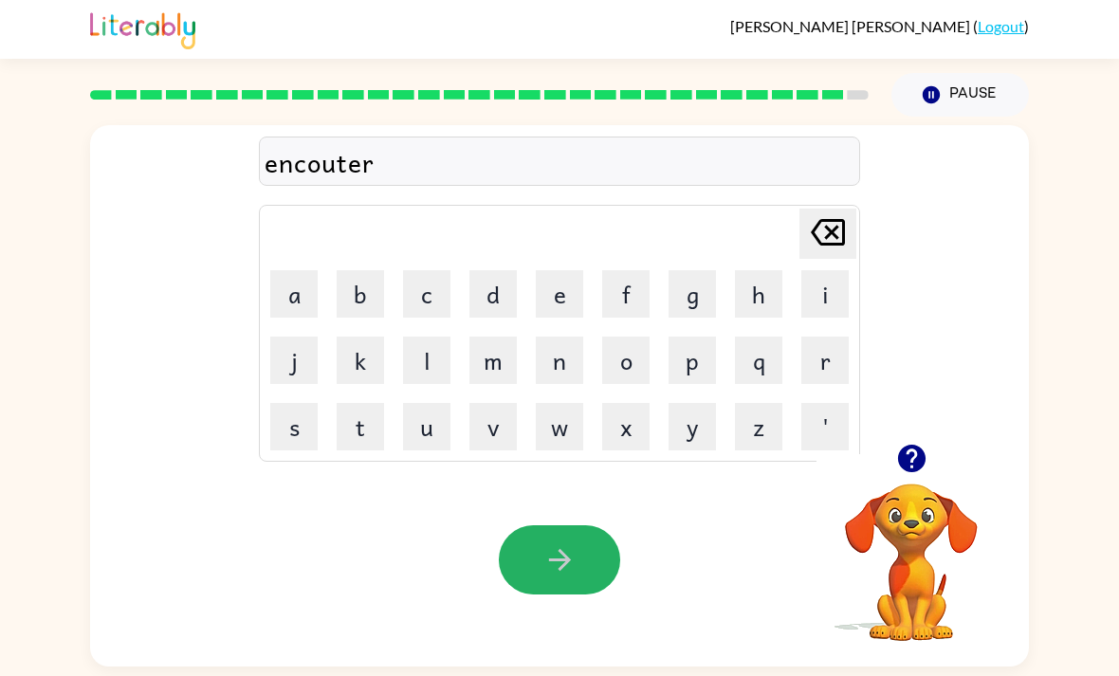
click at [568, 525] on button "button" at bounding box center [559, 559] width 121 height 69
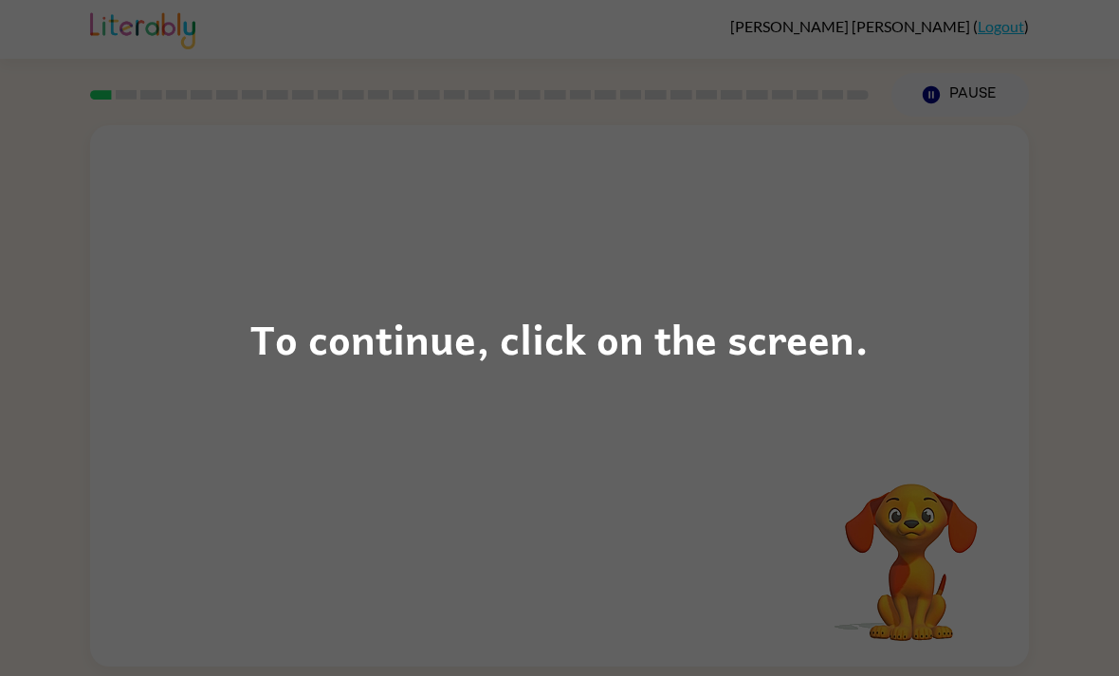
click at [931, 437] on div "To continue, click on the screen." at bounding box center [559, 338] width 1119 height 676
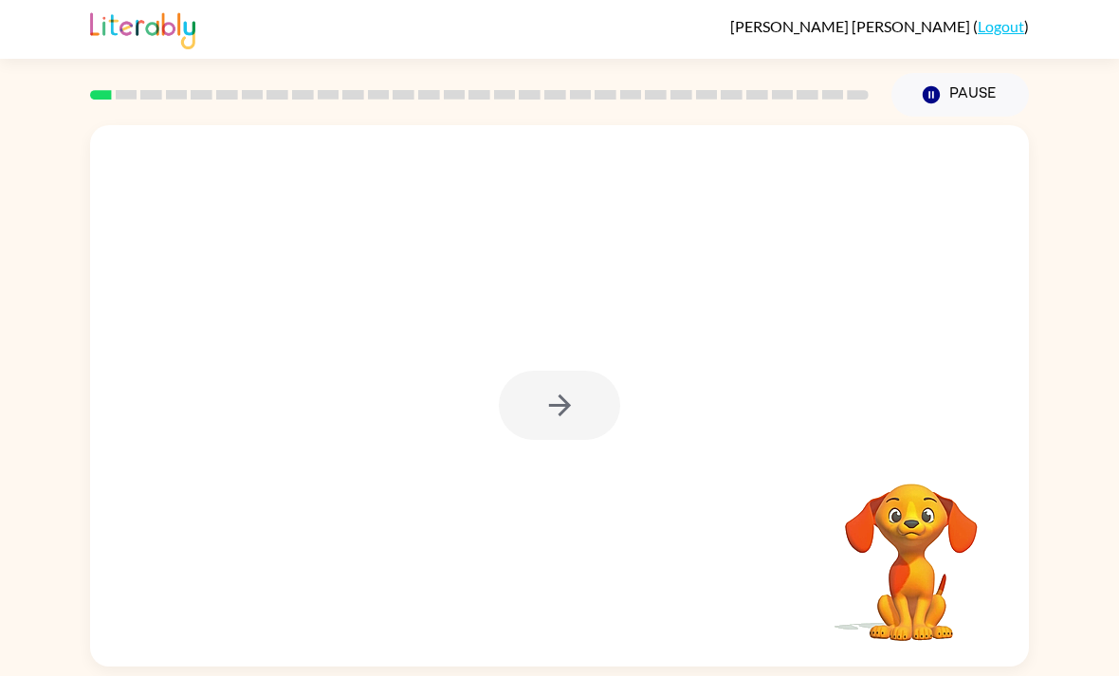
click at [545, 414] on icon "button" at bounding box center [559, 405] width 33 height 33
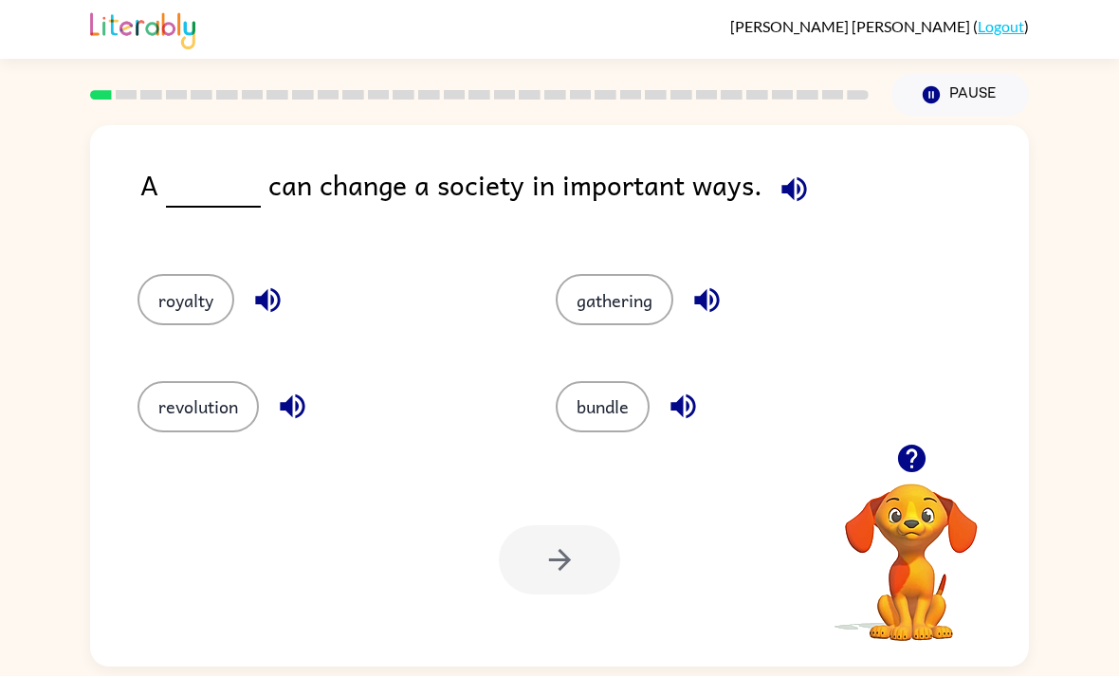
click at [578, 308] on button "gathering" at bounding box center [615, 299] width 118 height 51
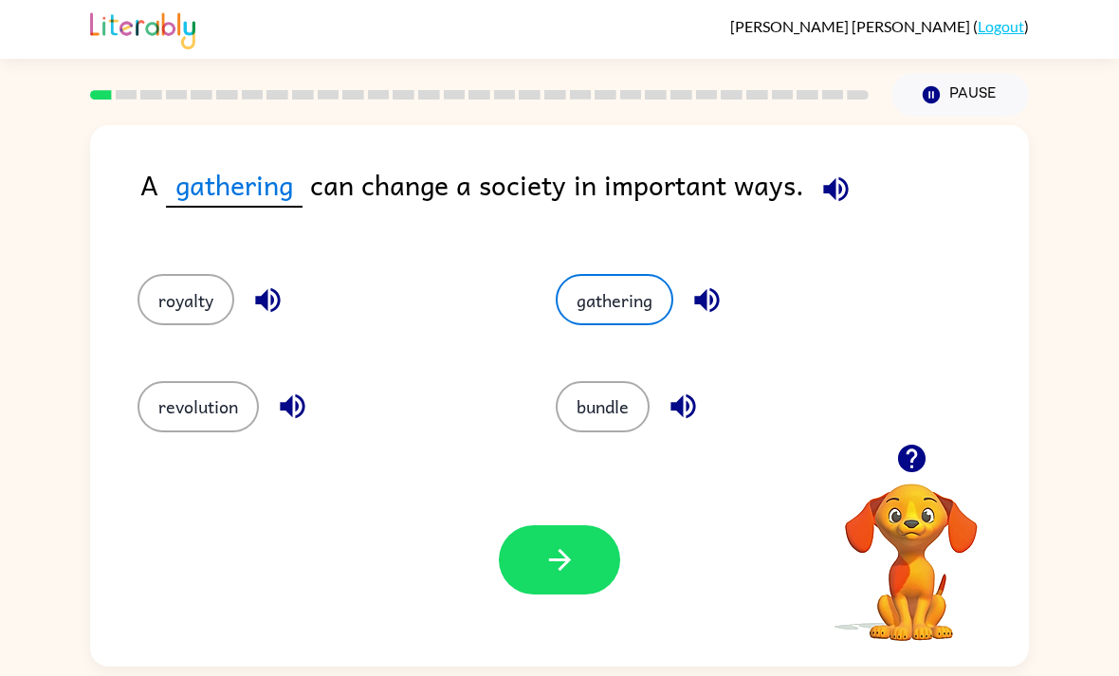
click at [513, 584] on button "button" at bounding box center [559, 559] width 121 height 69
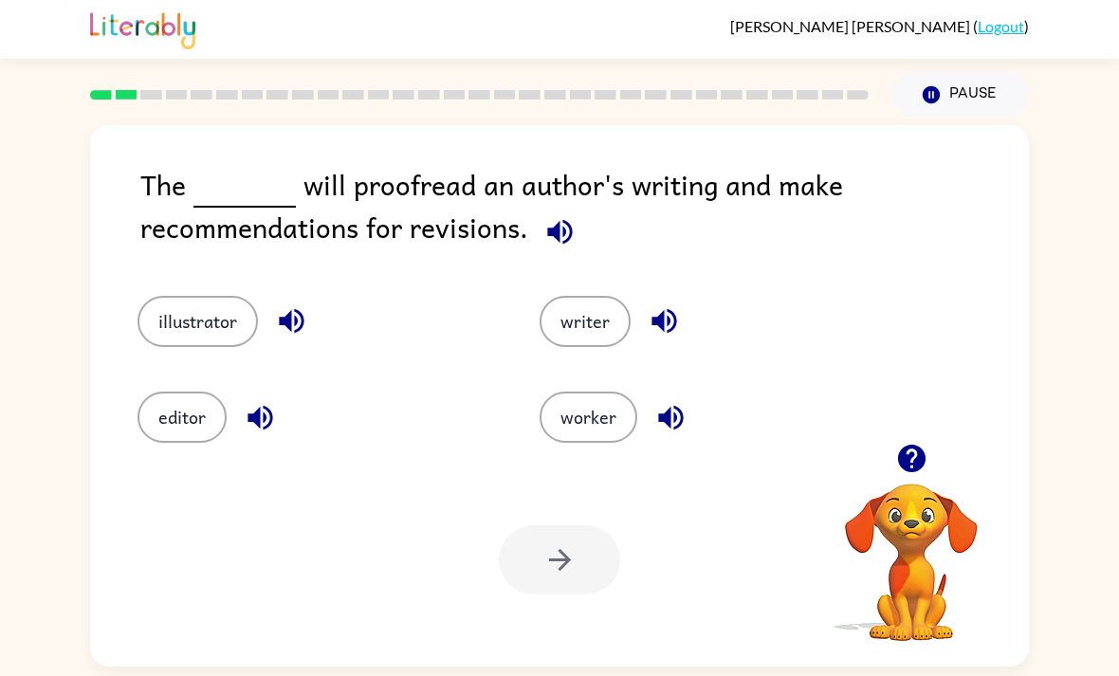
click at [206, 308] on button "illustrator" at bounding box center [197, 321] width 120 height 51
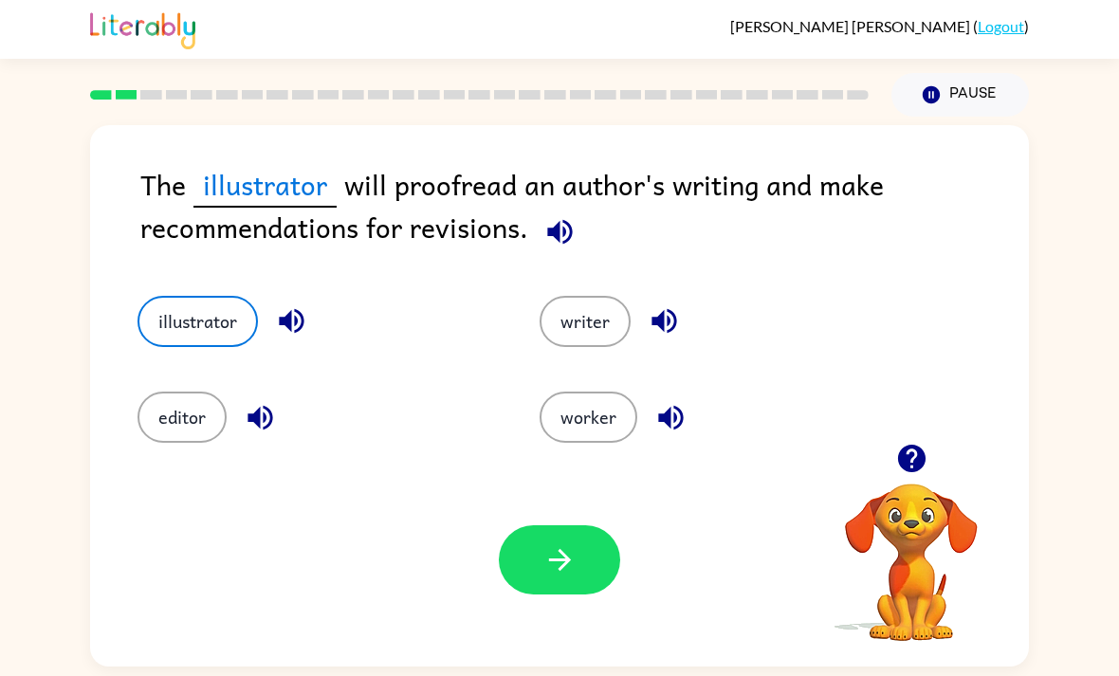
click at [577, 595] on button "button" at bounding box center [559, 559] width 121 height 69
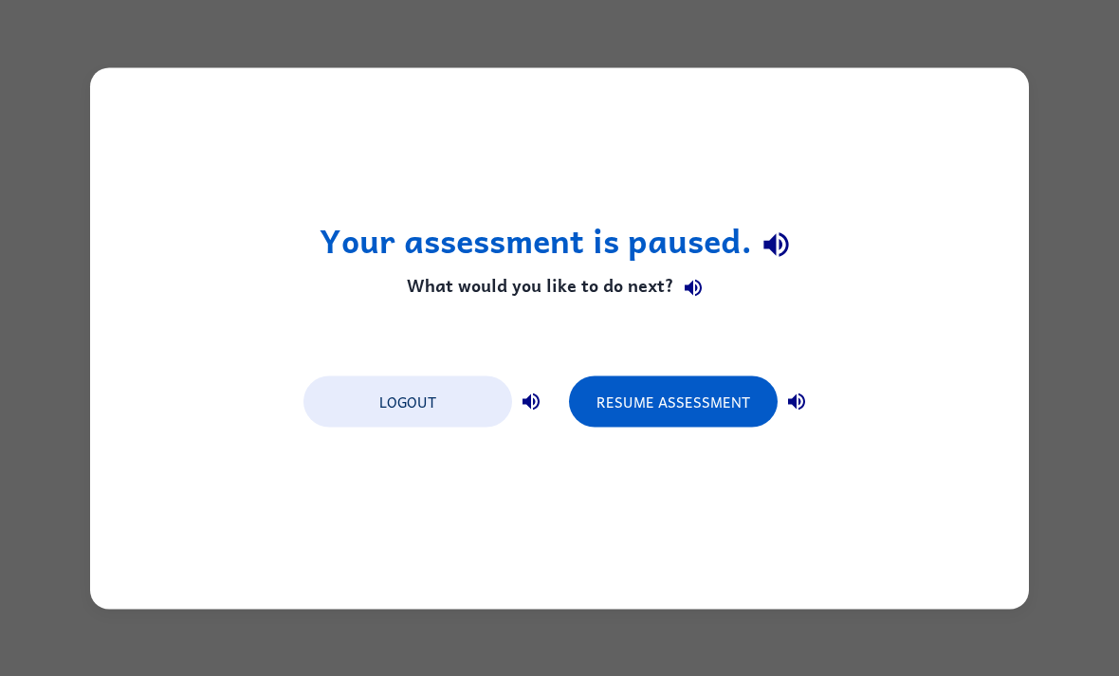
click at [470, 387] on button "Logout" at bounding box center [407, 400] width 209 height 51
